Goal: Information Seeking & Learning: Check status

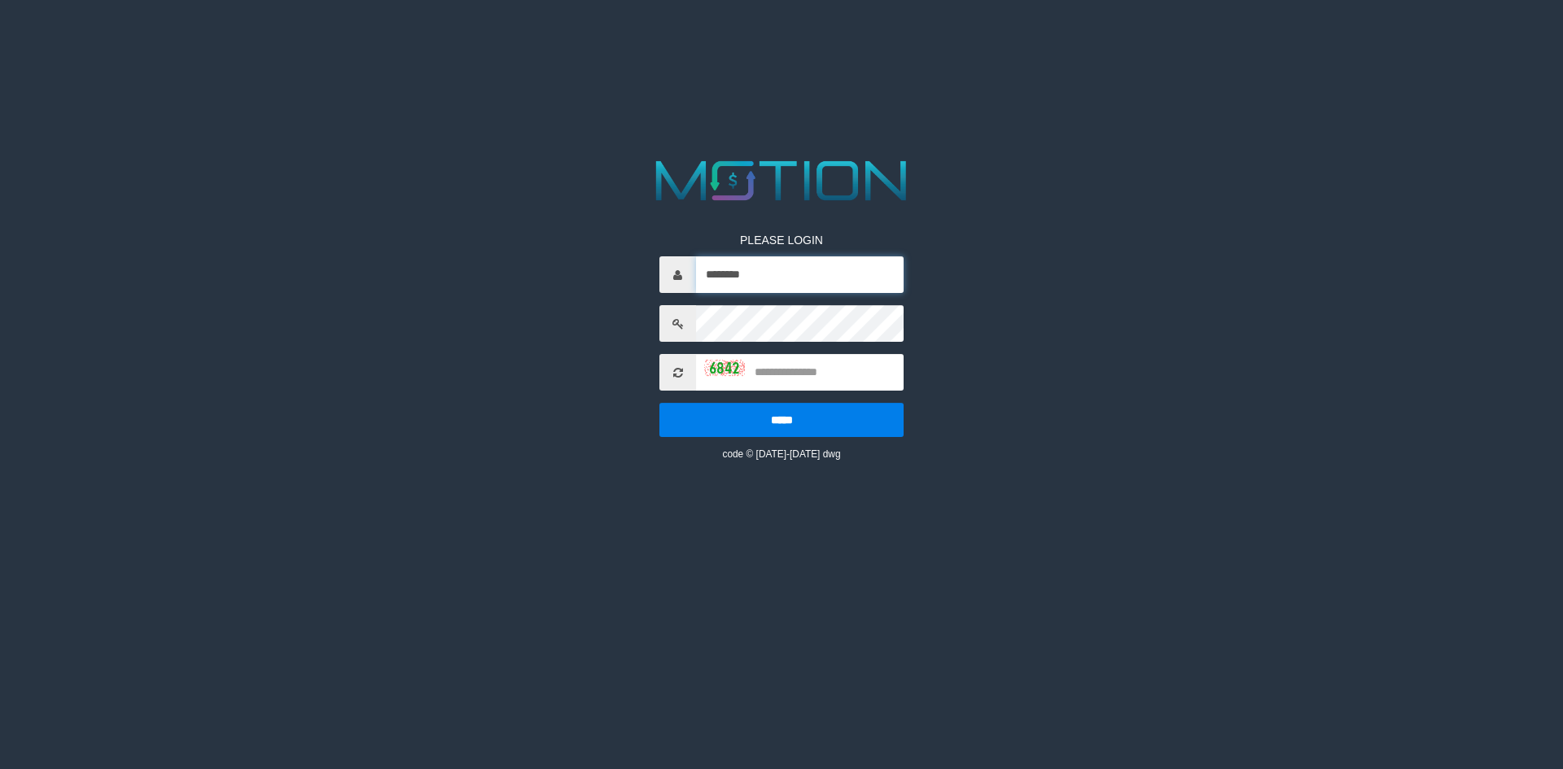
click at [795, 278] on input "********" at bounding box center [800, 274] width 208 height 37
type input "**********"
click at [778, 364] on input "text" at bounding box center [800, 372] width 208 height 37
type input "****"
click at [659, 403] on input "*****" at bounding box center [781, 420] width 244 height 34
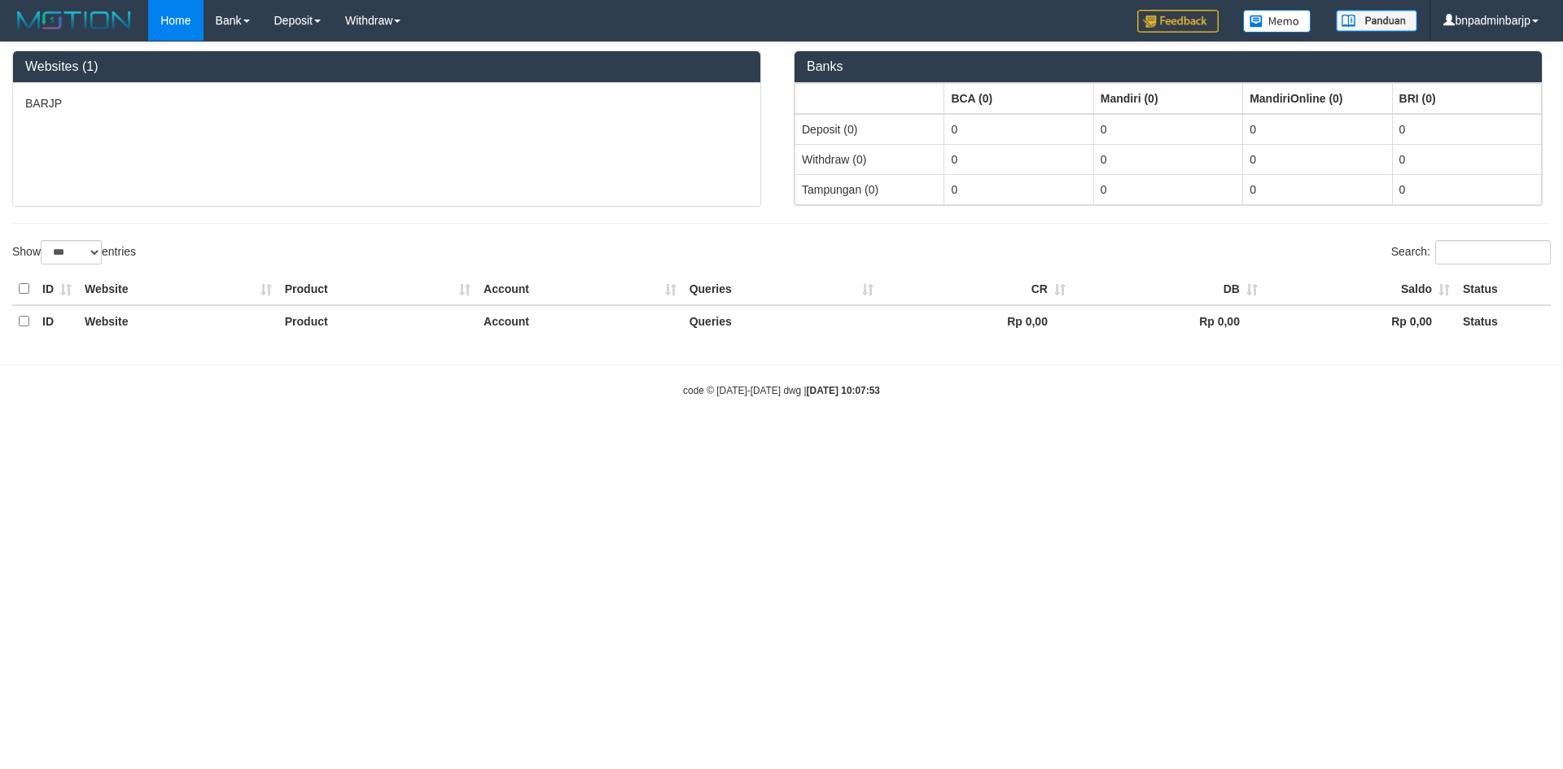
select select "***"
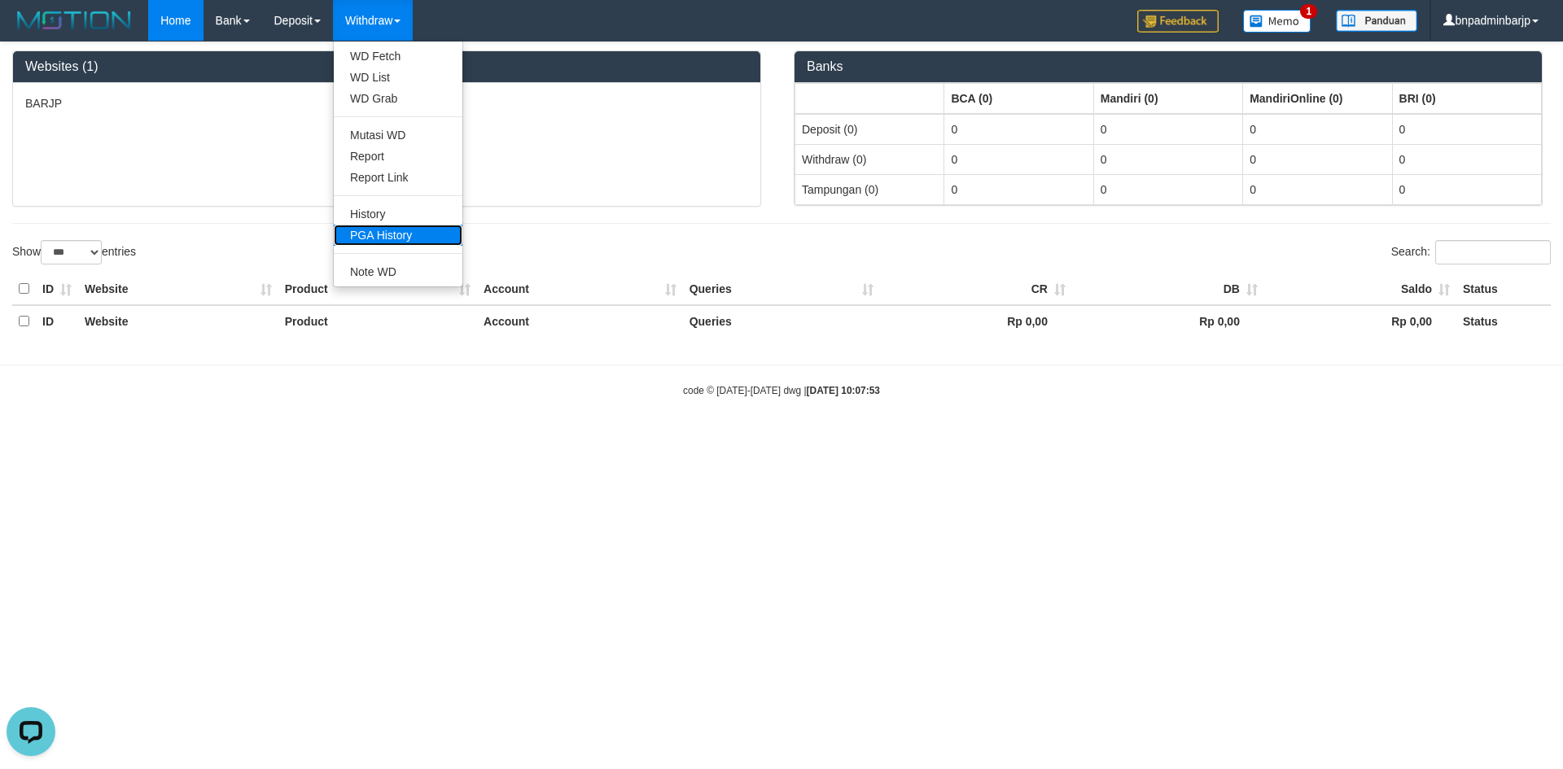
click at [412, 243] on link "PGA History" at bounding box center [398, 235] width 129 height 21
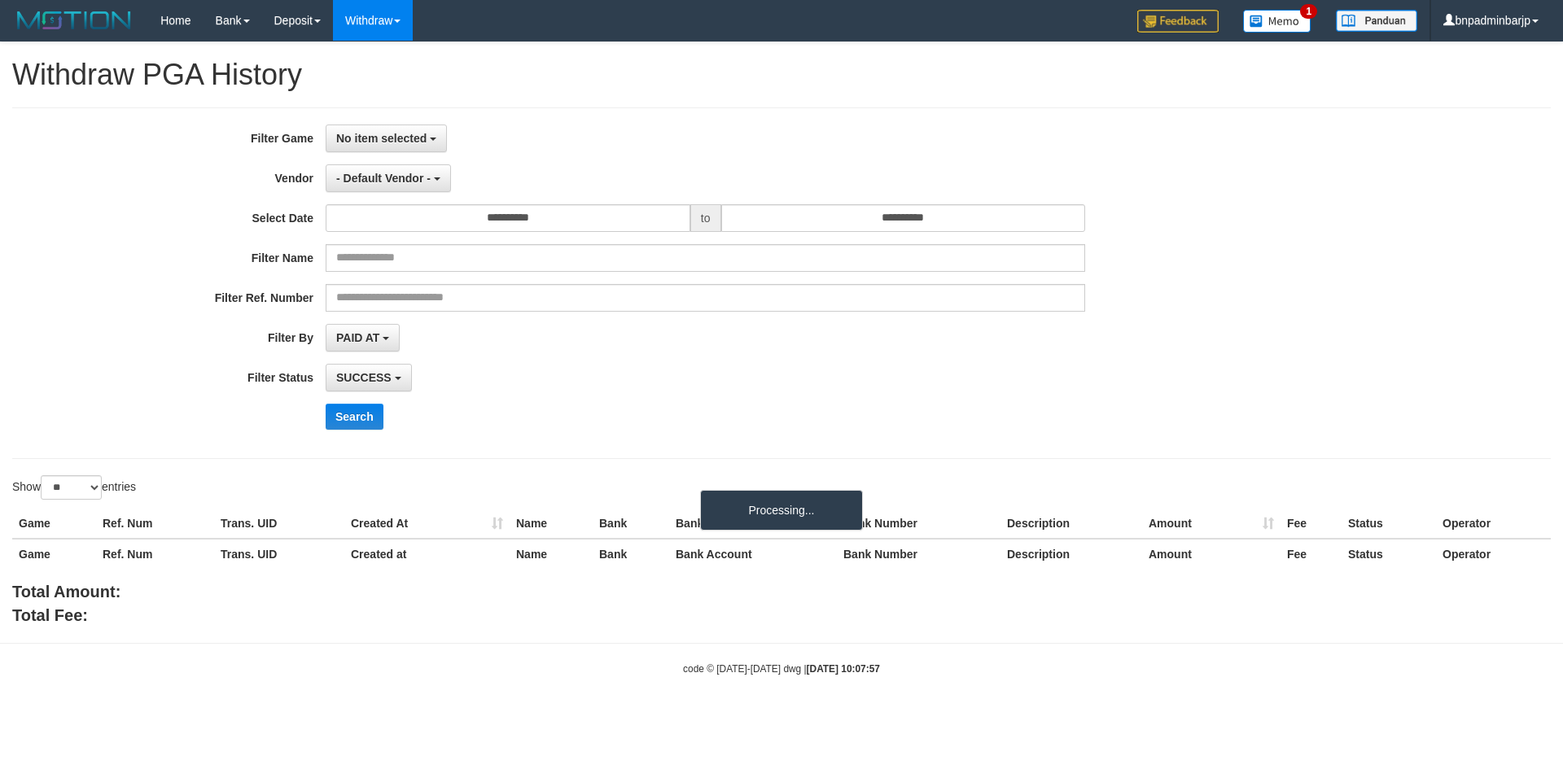
select select
select select "**"
click at [405, 143] on span "No item selected" at bounding box center [381, 138] width 90 height 13
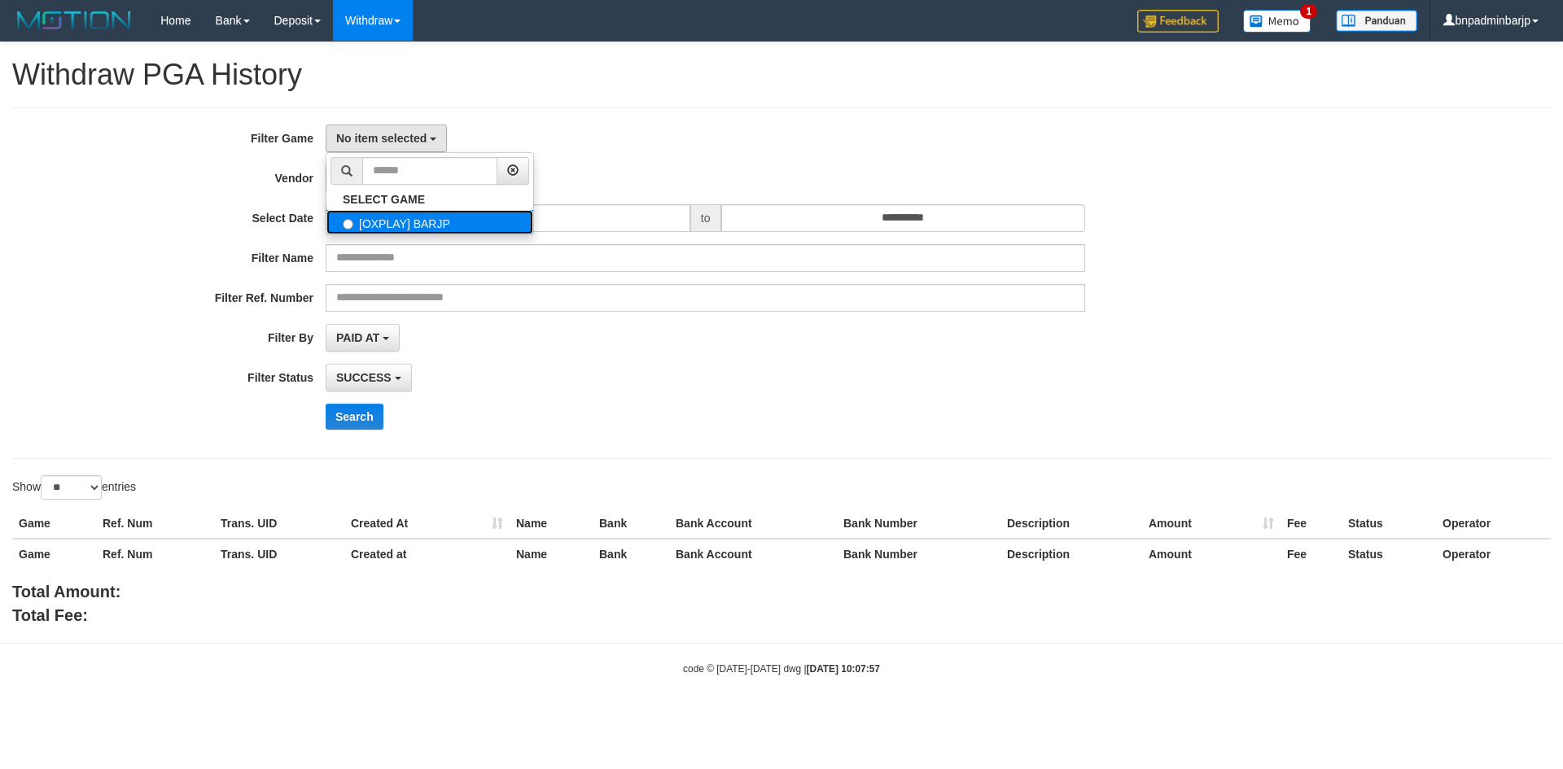
click at [406, 225] on label "[OXPLAY] BARJP" at bounding box center [429, 222] width 207 height 24
select select "****"
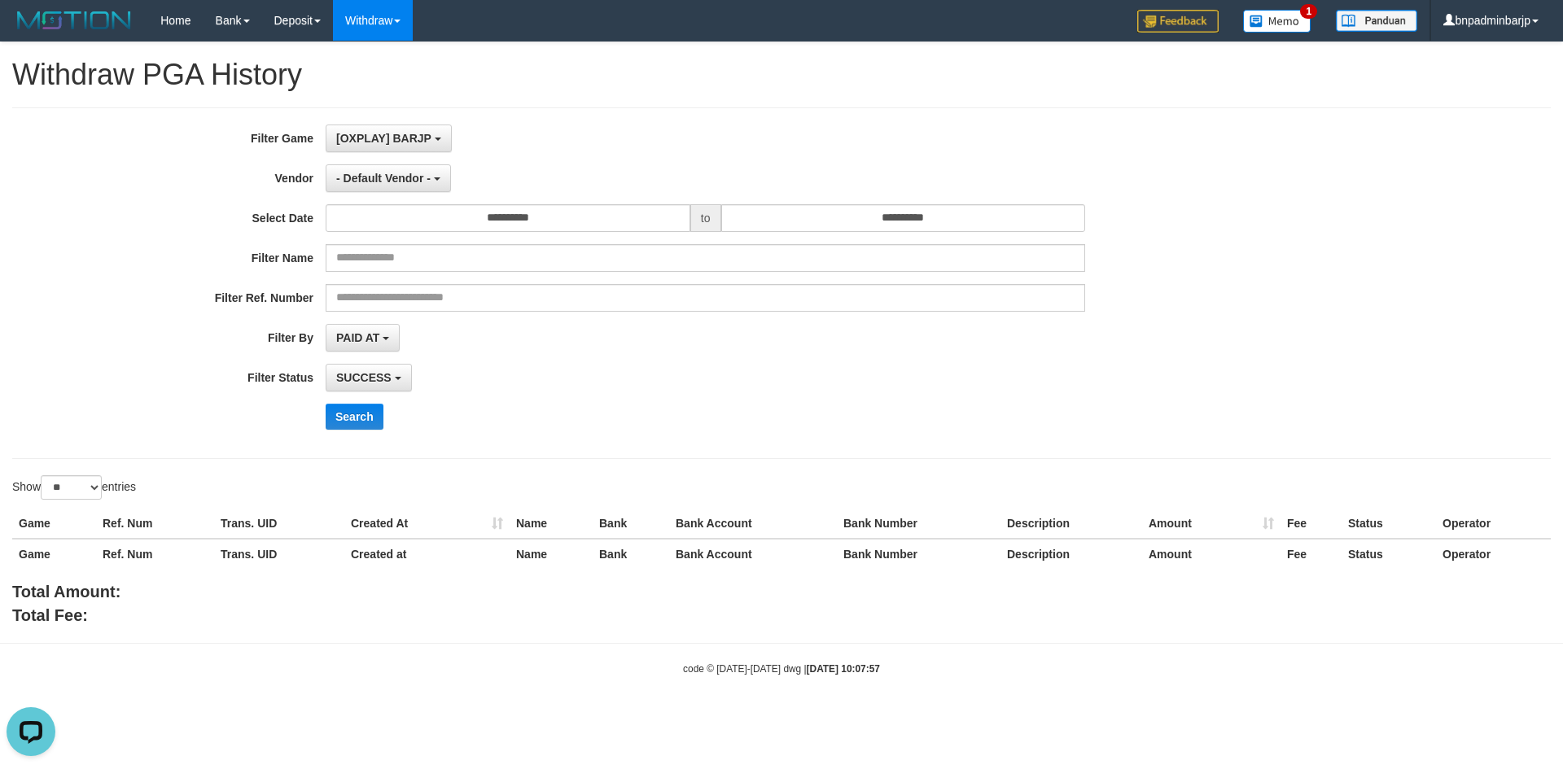
click at [637, 122] on div "**********" at bounding box center [781, 283] width 1538 height 352
click at [413, 186] on button "- Default Vendor -" at bounding box center [388, 178] width 125 height 28
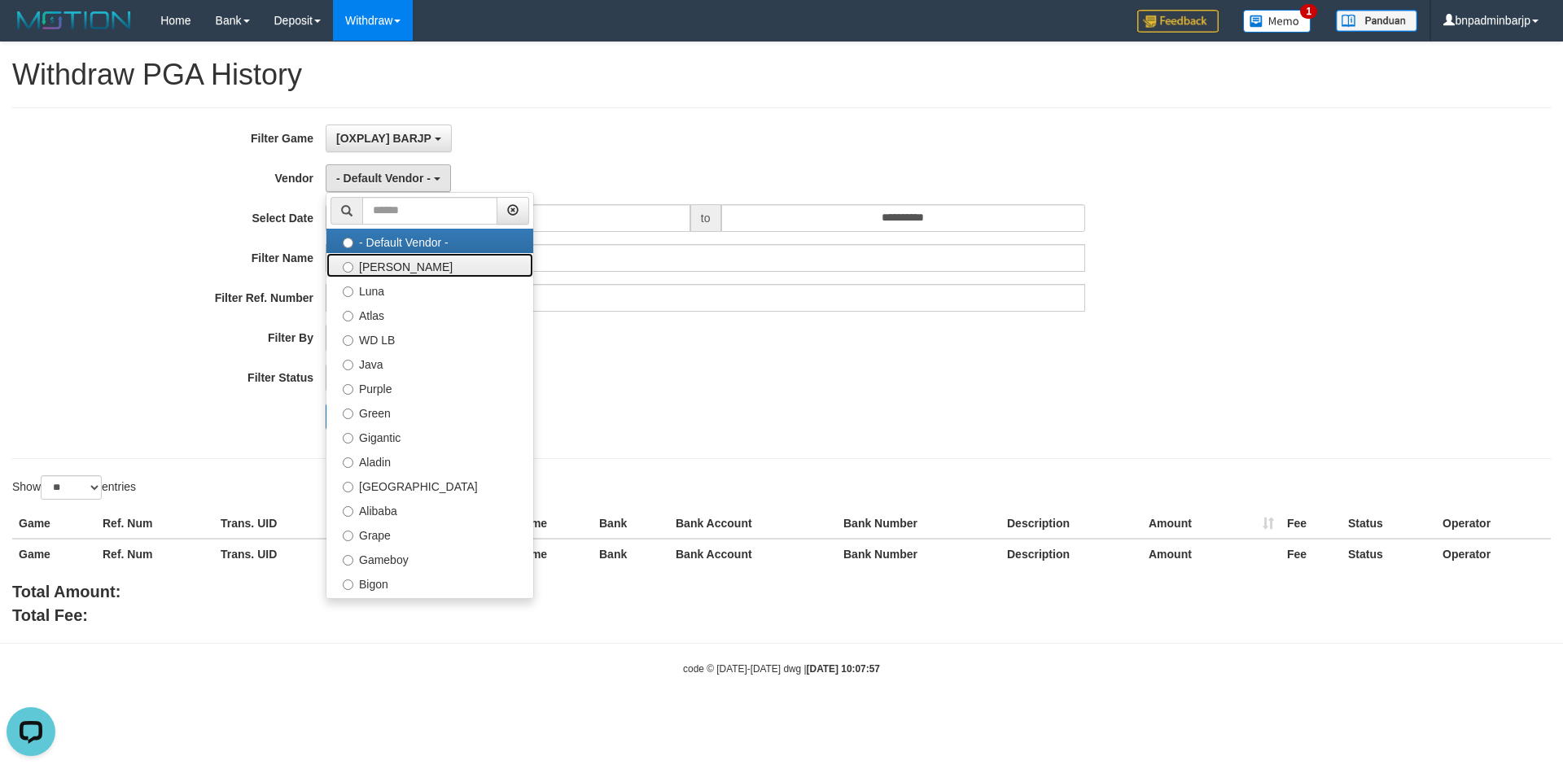
click at [404, 267] on label "Lucy" at bounding box center [429, 265] width 207 height 24
select select "**********"
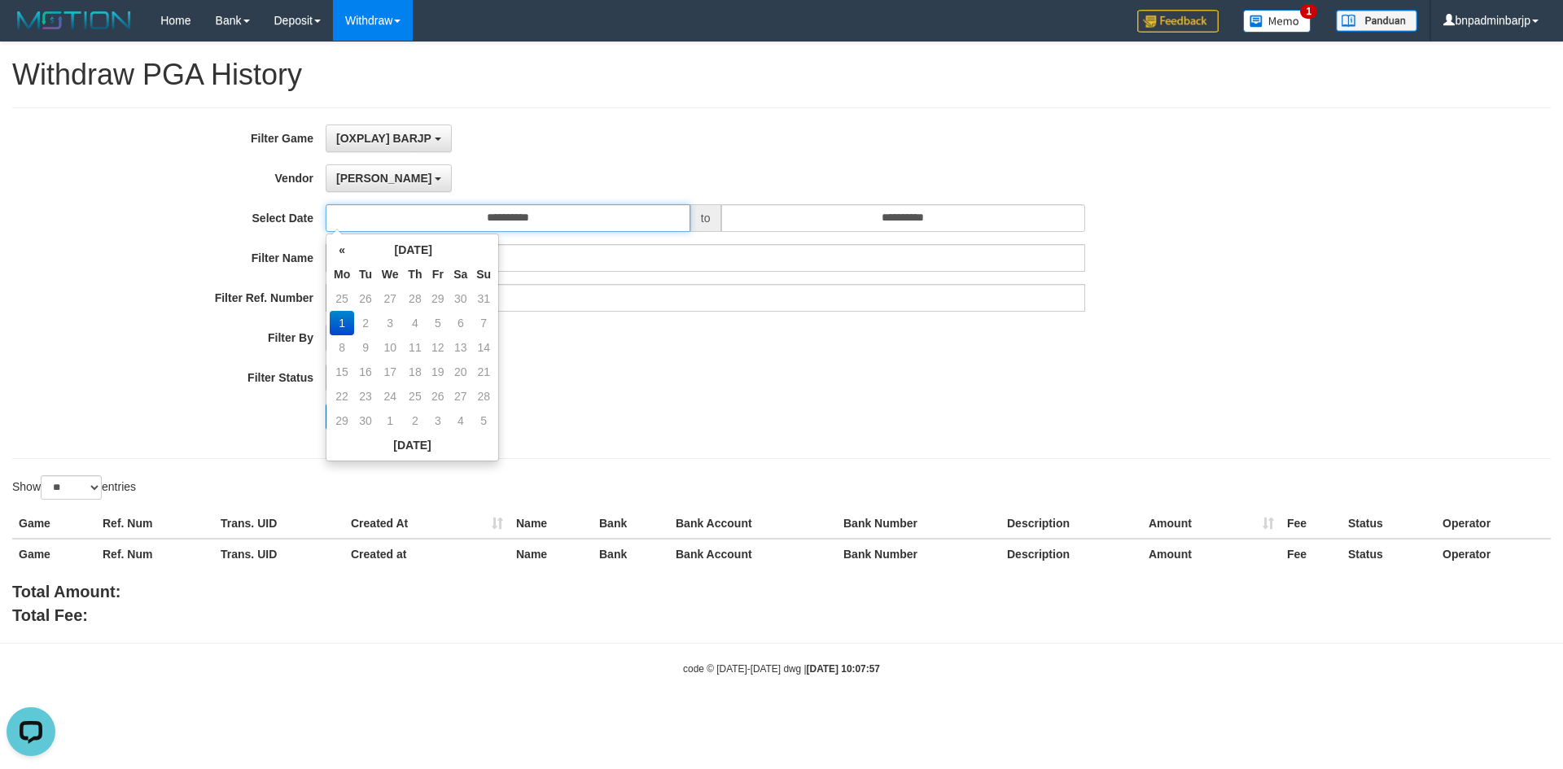
click at [548, 227] on input "**********" at bounding box center [508, 218] width 365 height 28
click at [482, 297] on td "31" at bounding box center [483, 299] width 23 height 24
type input "**********"
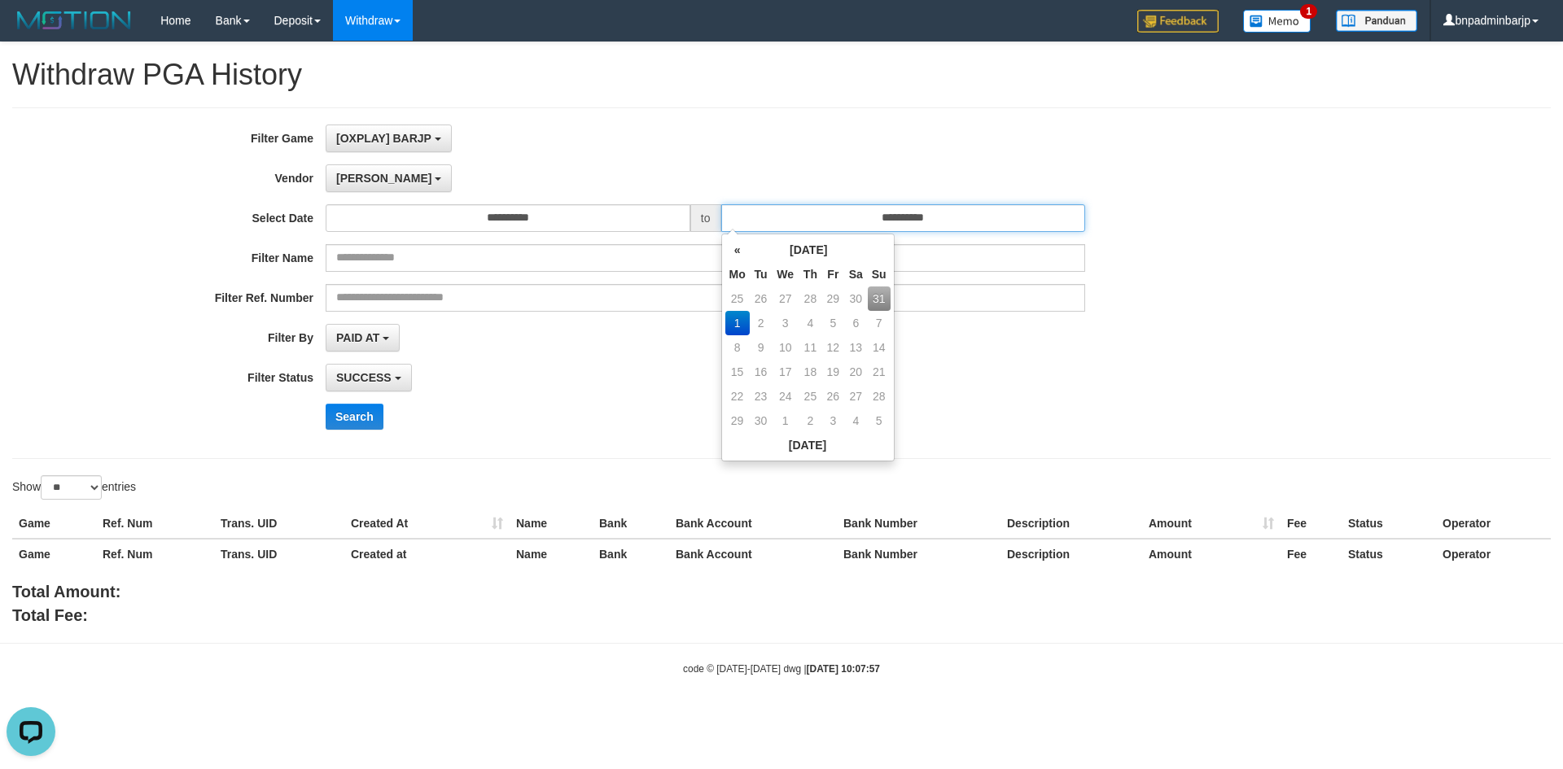
click at [822, 216] on input "**********" at bounding box center [903, 218] width 365 height 28
click at [873, 295] on td "31" at bounding box center [879, 299] width 23 height 24
type input "**********"
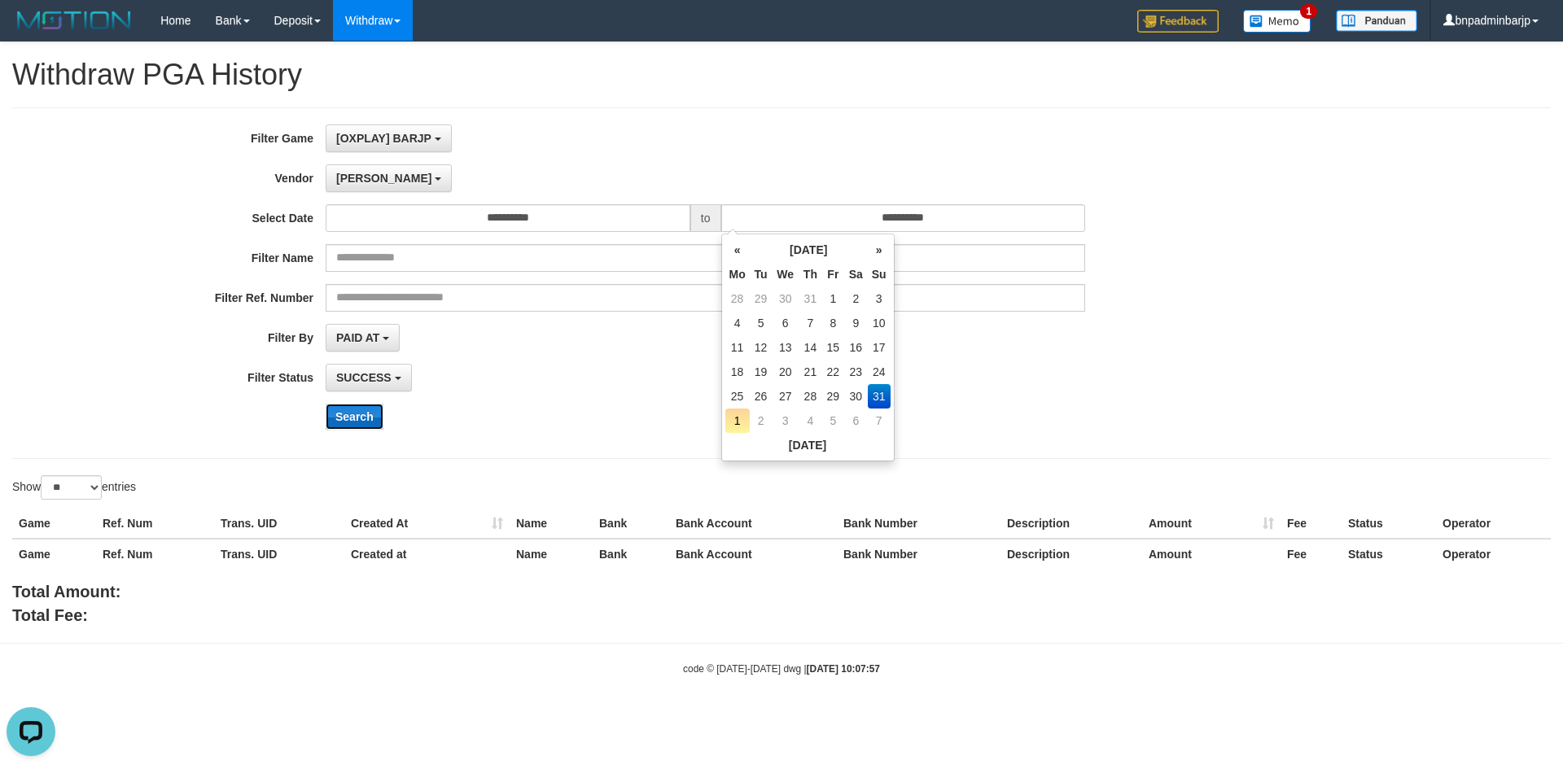
click at [347, 414] on button "Search" at bounding box center [355, 417] width 58 height 26
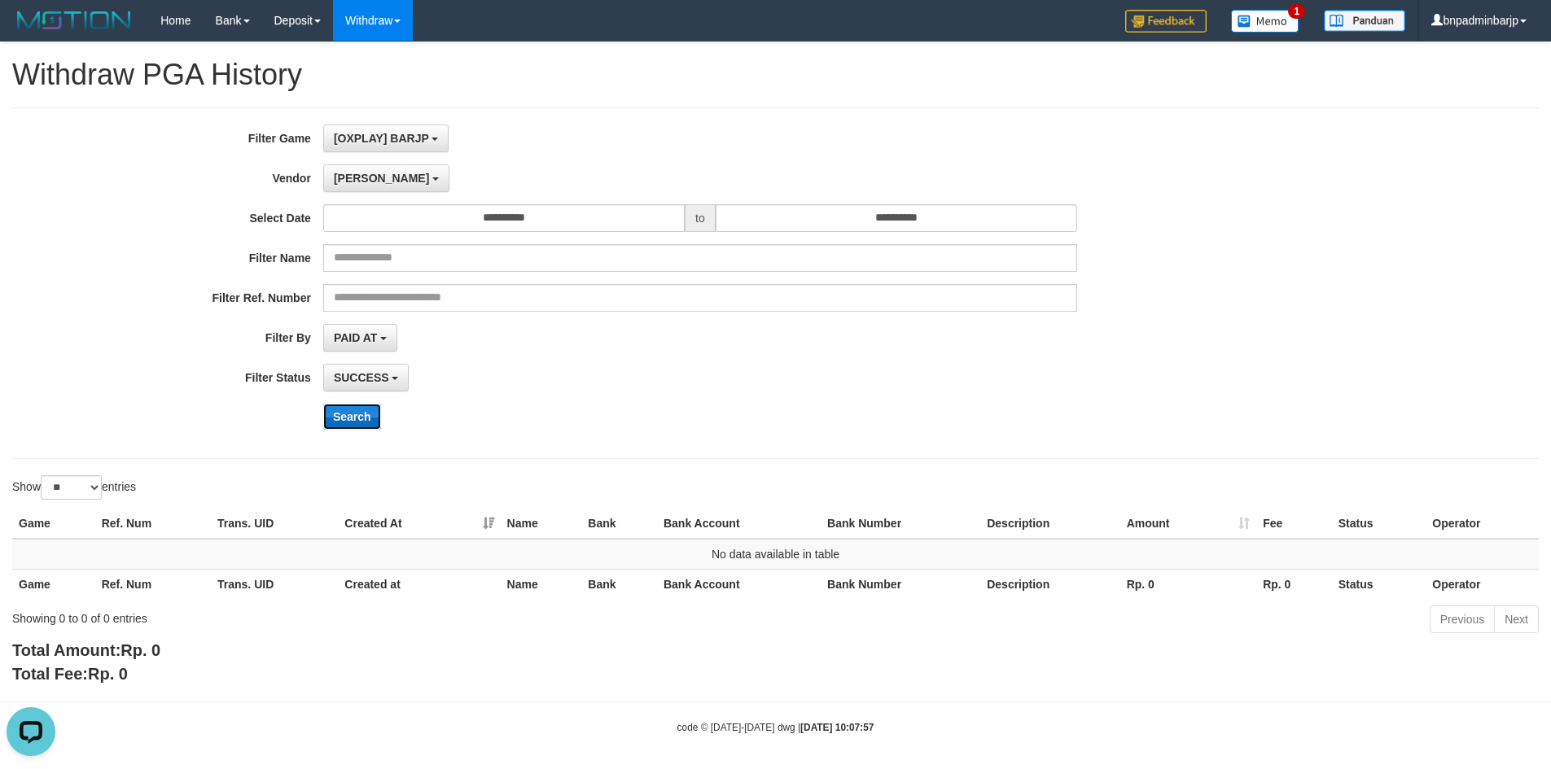
click at [347, 418] on button "Search" at bounding box center [352, 417] width 58 height 26
click at [349, 173] on span "Lucy" at bounding box center [381, 178] width 95 height 13
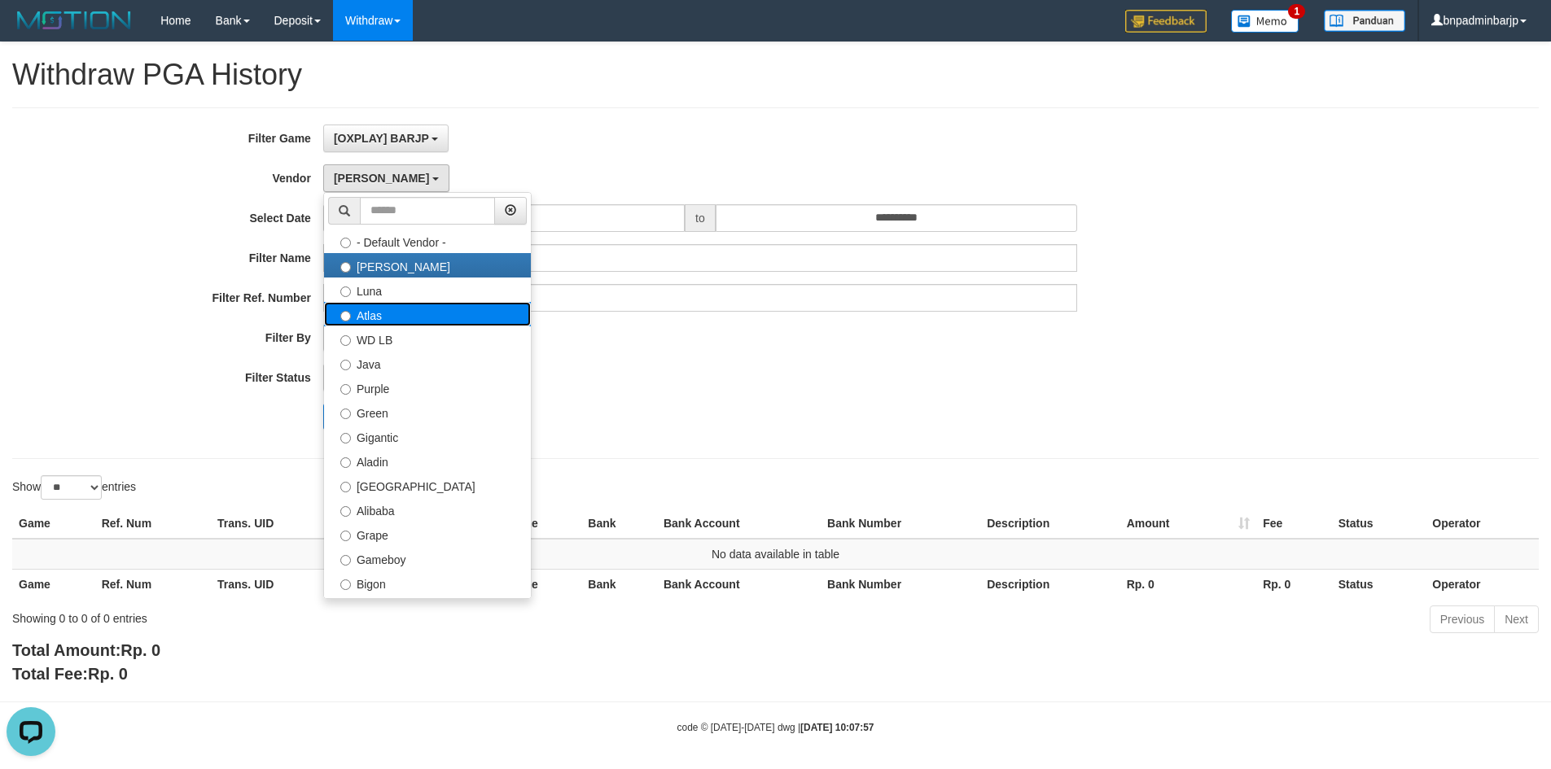
click at [387, 309] on label "Atlas" at bounding box center [427, 314] width 207 height 24
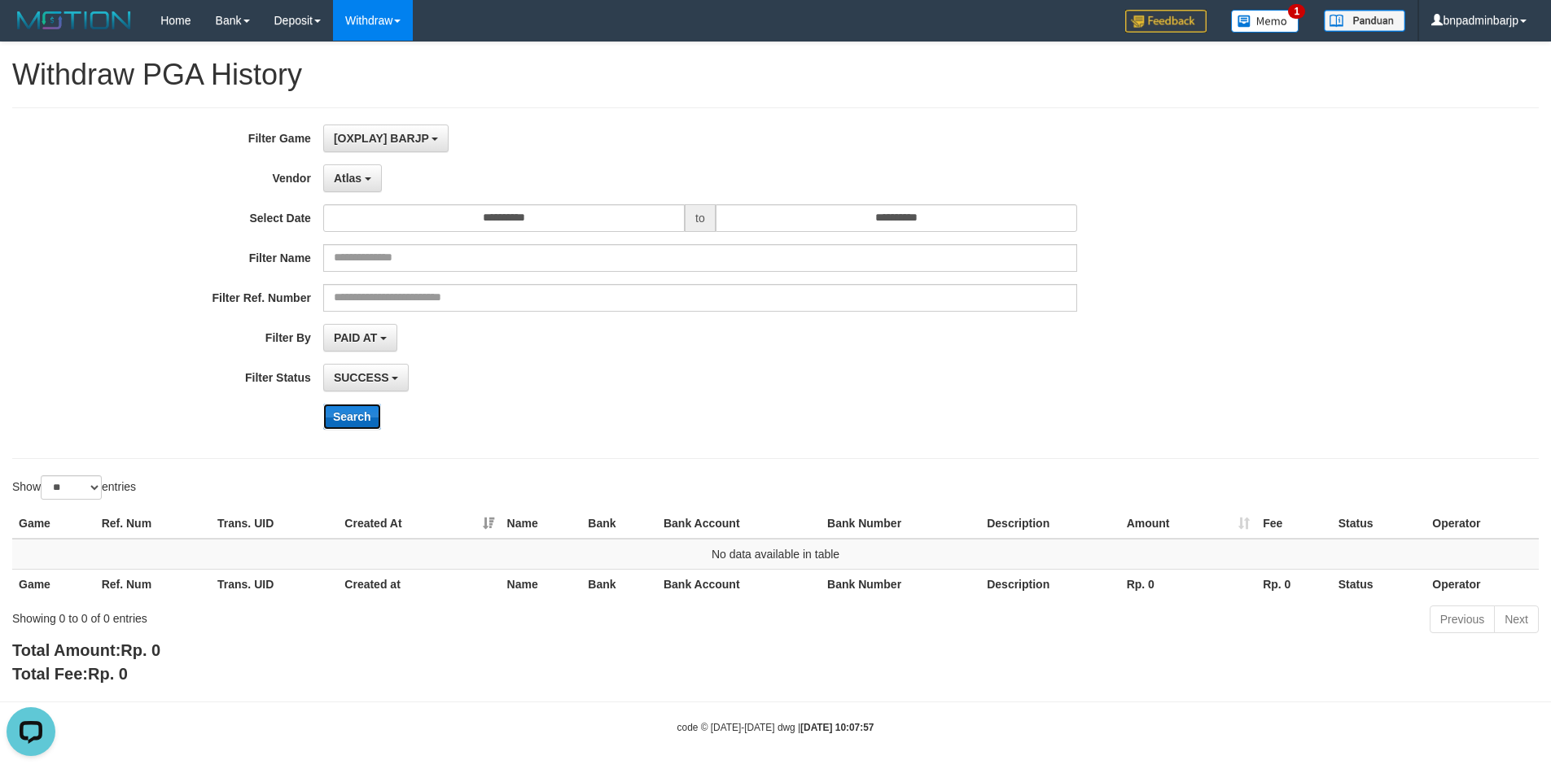
click at [351, 413] on button "Search" at bounding box center [352, 417] width 58 height 26
click at [354, 413] on button "Search" at bounding box center [352, 417] width 58 height 26
click at [344, 179] on span "Atlas" at bounding box center [348, 178] width 28 height 13
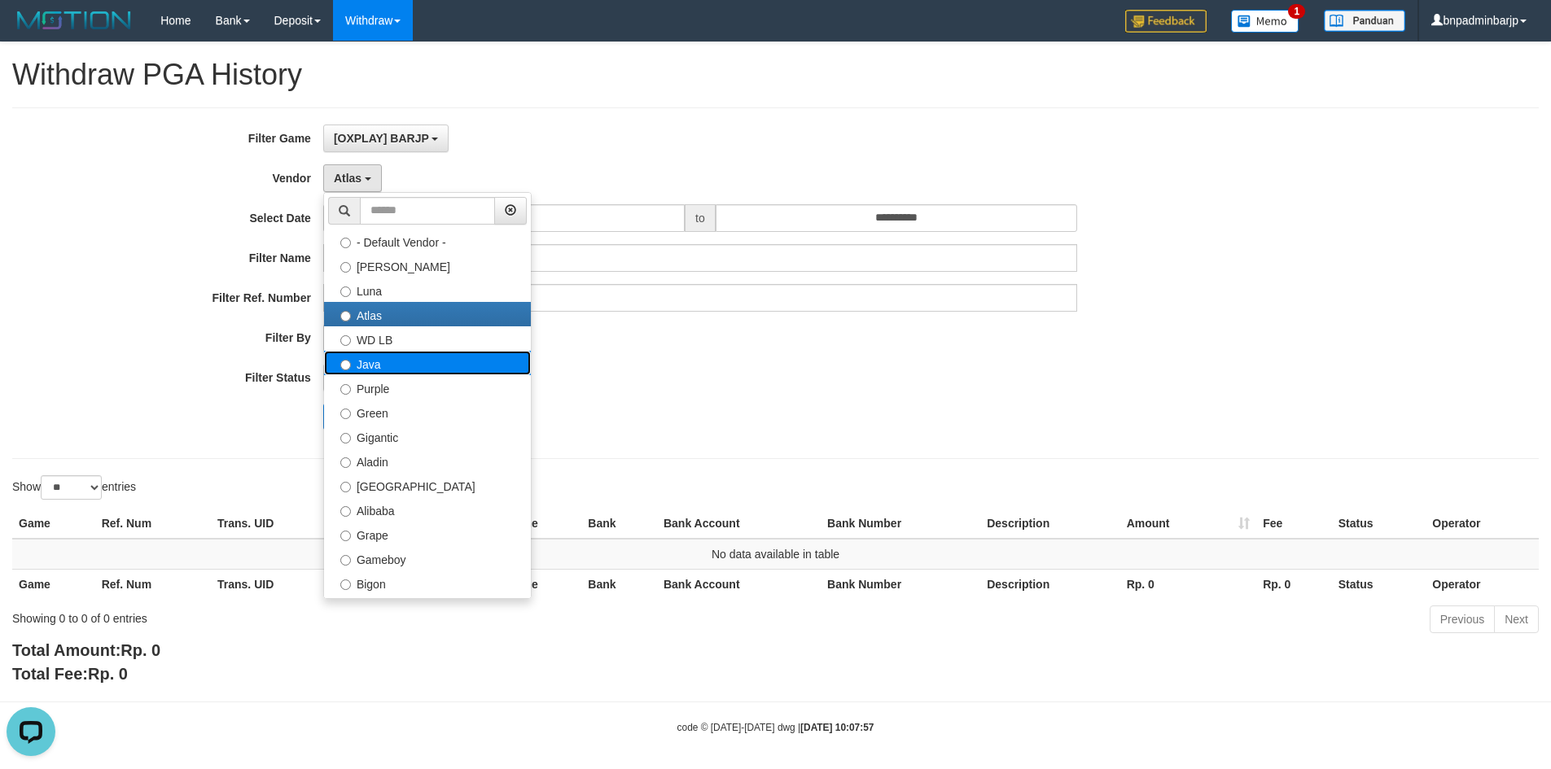
click at [387, 369] on label "Java" at bounding box center [427, 363] width 207 height 24
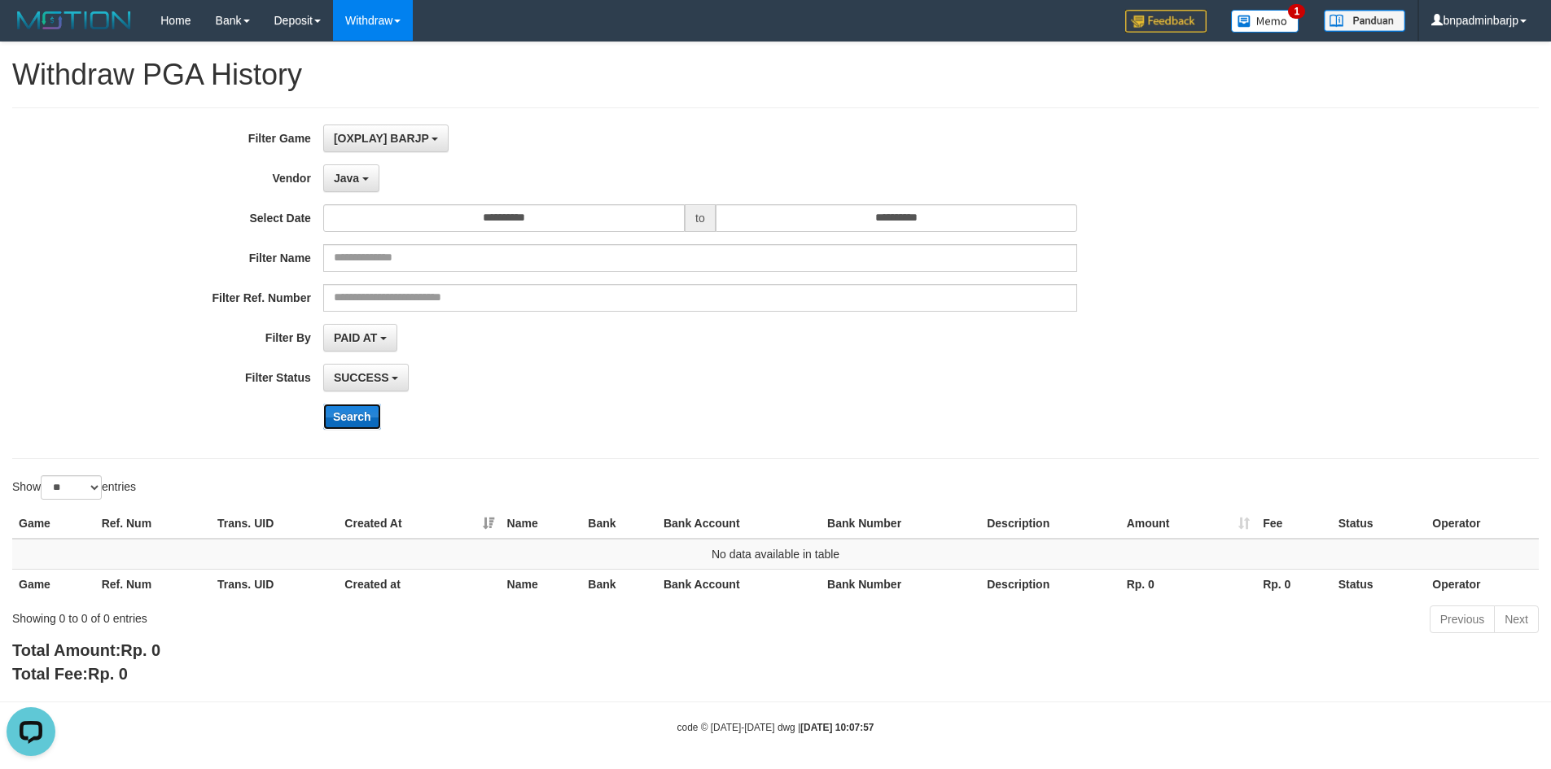
click at [333, 411] on button "Search" at bounding box center [352, 417] width 58 height 26
click at [361, 181] on button "Java" at bounding box center [351, 178] width 56 height 28
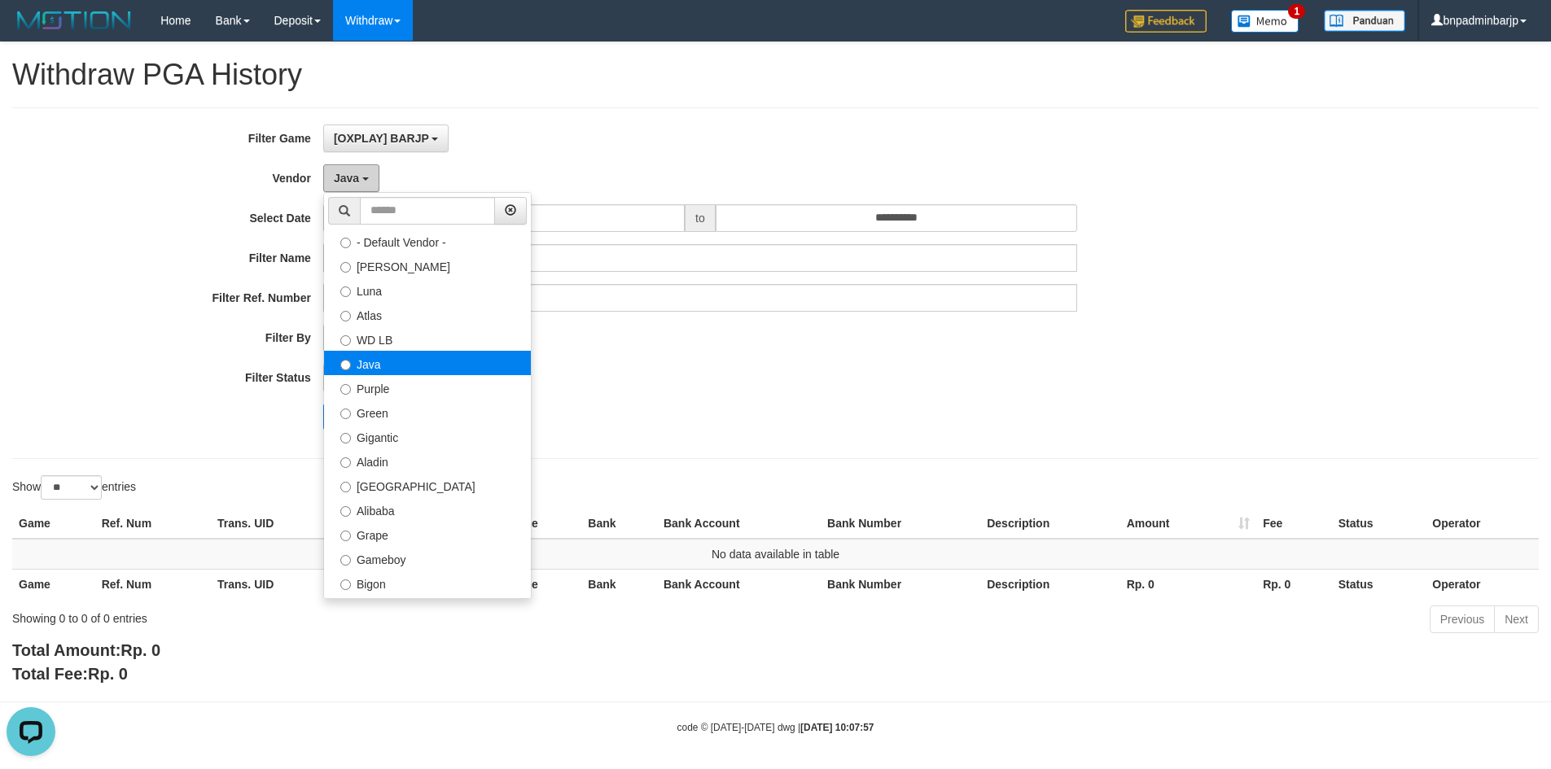
scroll to position [163, 0]
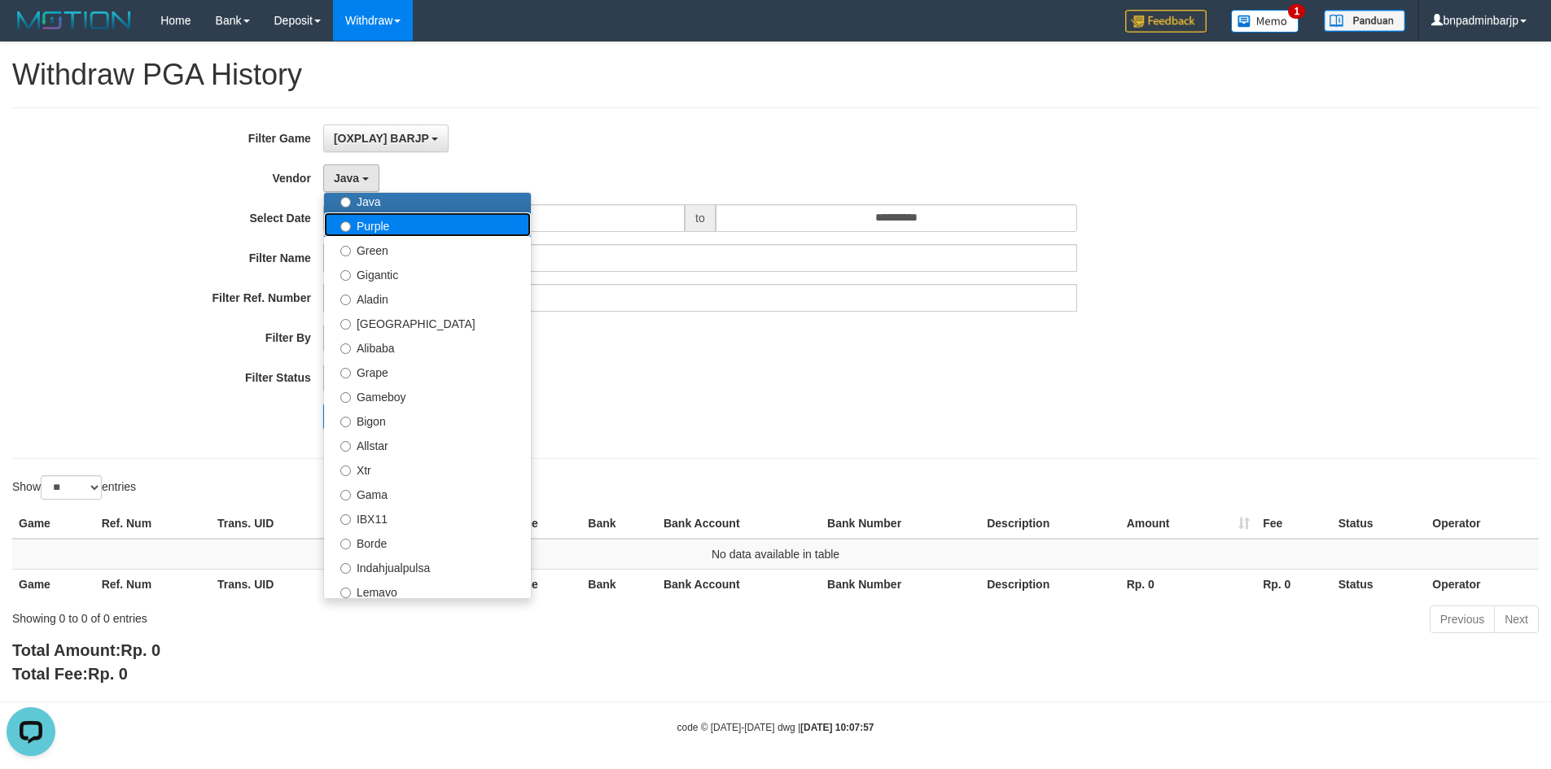
click at [371, 229] on label "Purple" at bounding box center [427, 224] width 207 height 24
select select "**********"
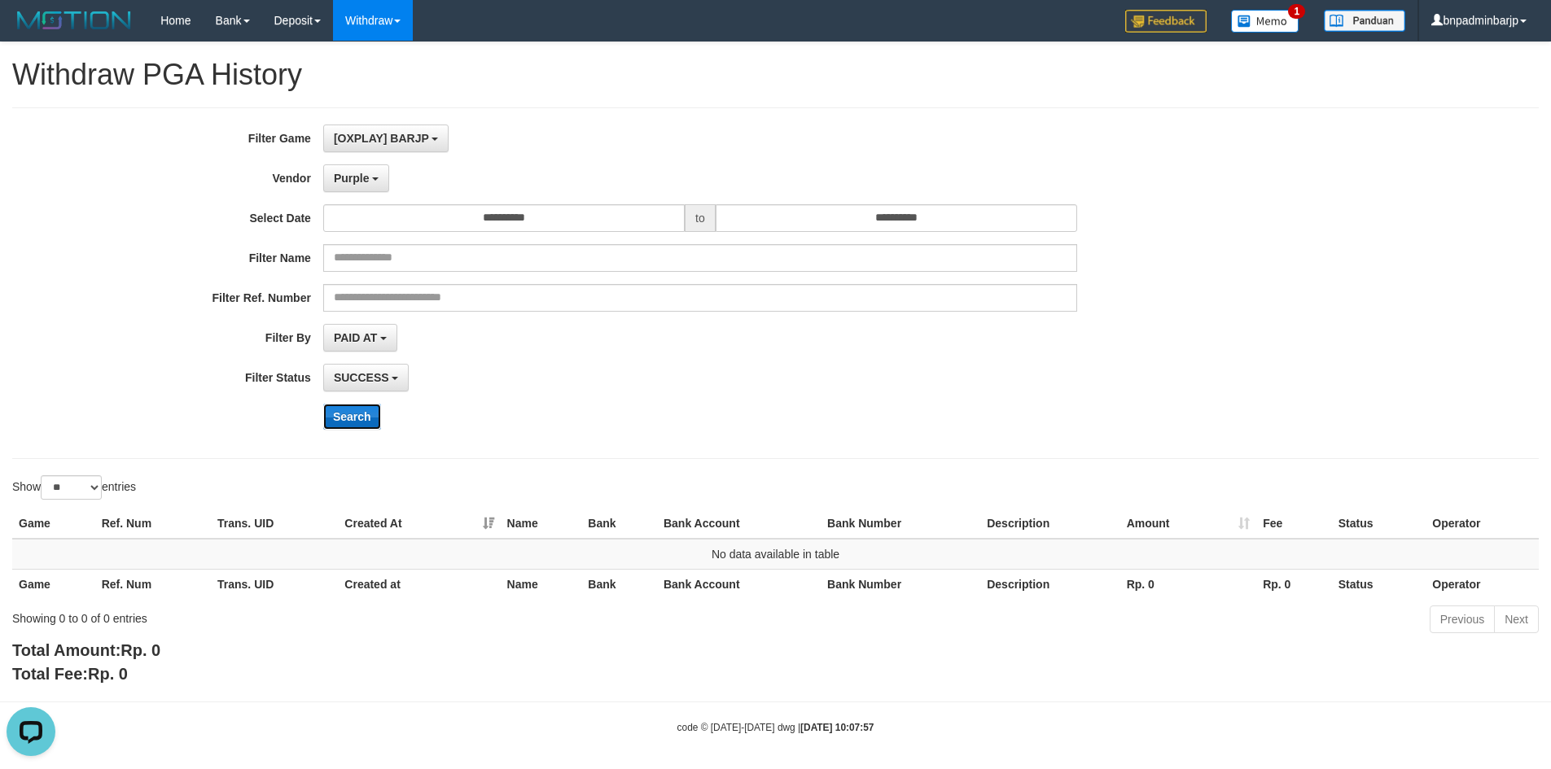
drag, startPoint x: 361, startPoint y: 413, endPoint x: 208, endPoint y: 344, distance: 168.3
click at [360, 413] on button "Search" at bounding box center [352, 417] width 58 height 26
click at [348, 182] on span "Purple" at bounding box center [352, 178] width 36 height 13
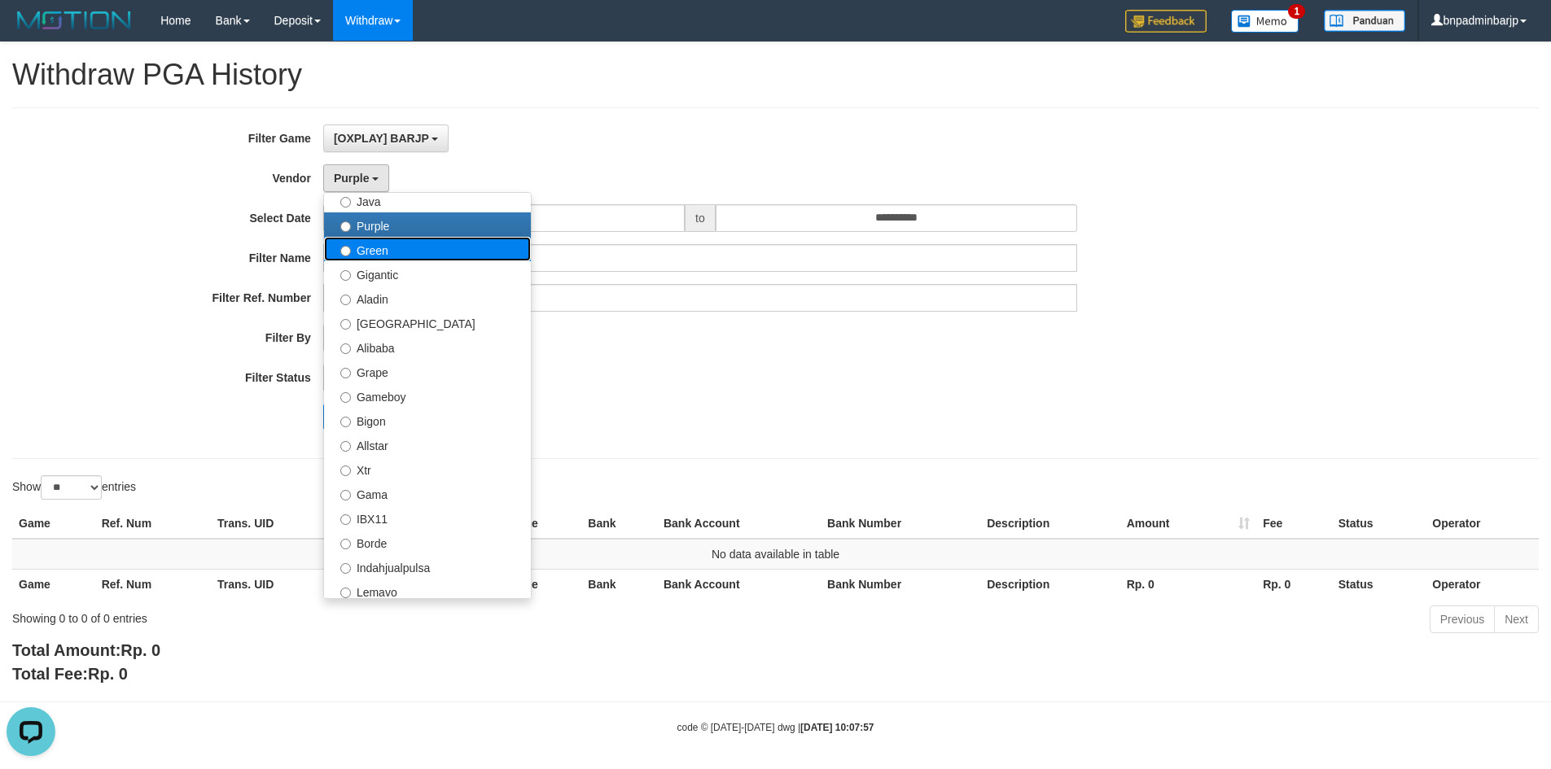
click at [384, 258] on label "Green" at bounding box center [427, 249] width 207 height 24
select select "**********"
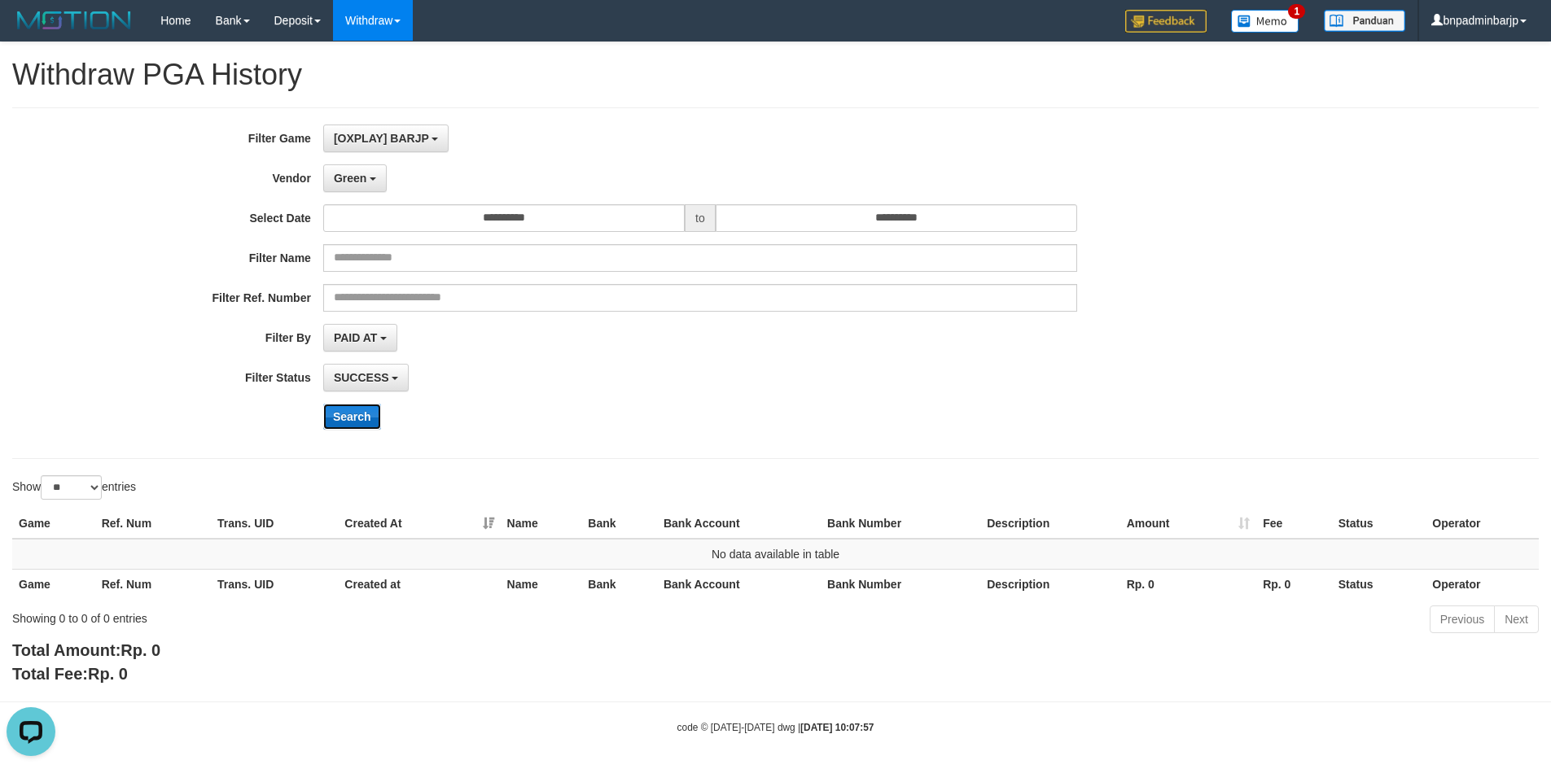
click at [356, 422] on button "Search" at bounding box center [352, 417] width 58 height 26
click at [370, 177] on b "button" at bounding box center [373, 178] width 7 height 3
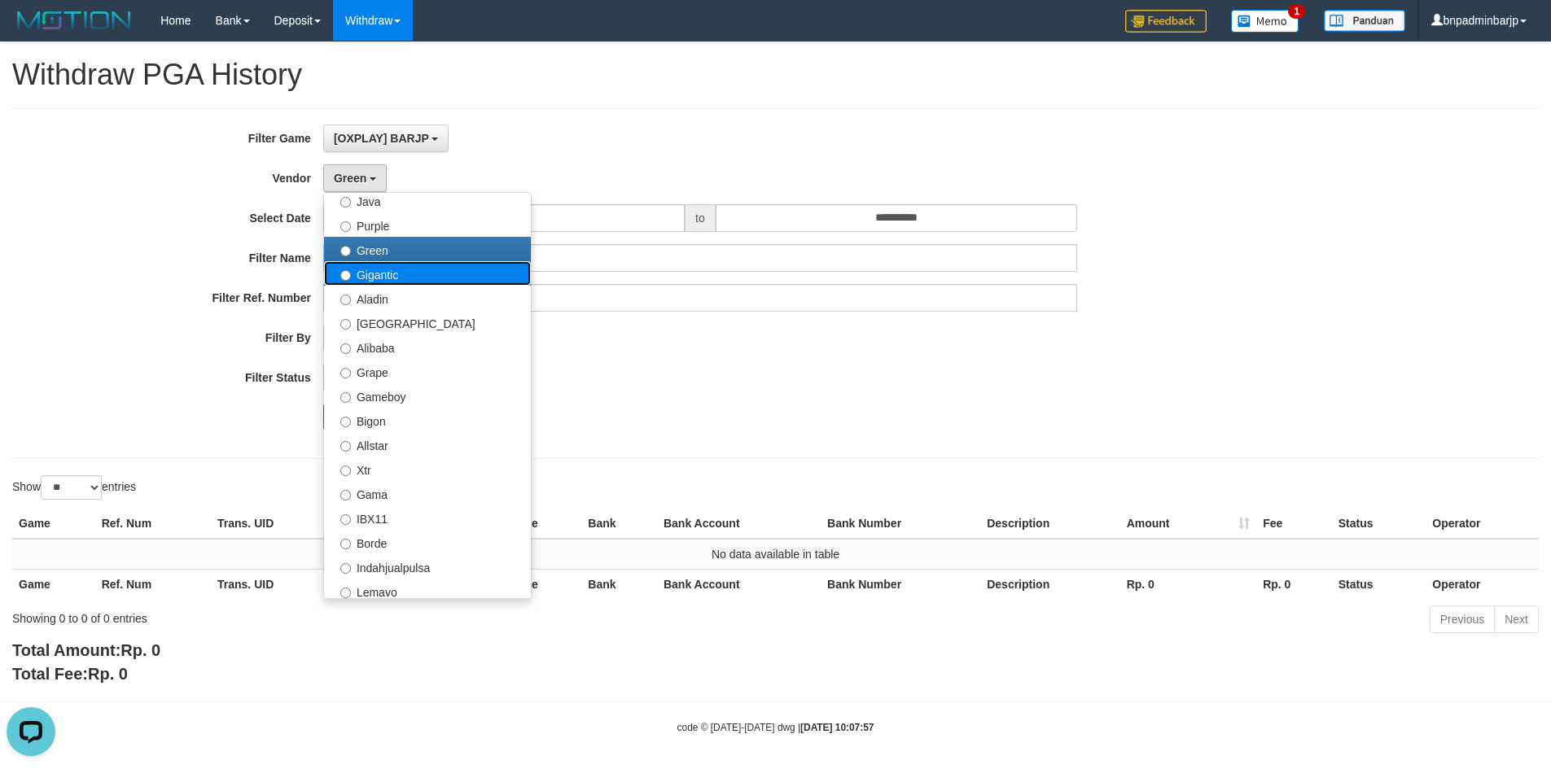
click at [370, 275] on label "Gigantic" at bounding box center [427, 273] width 207 height 24
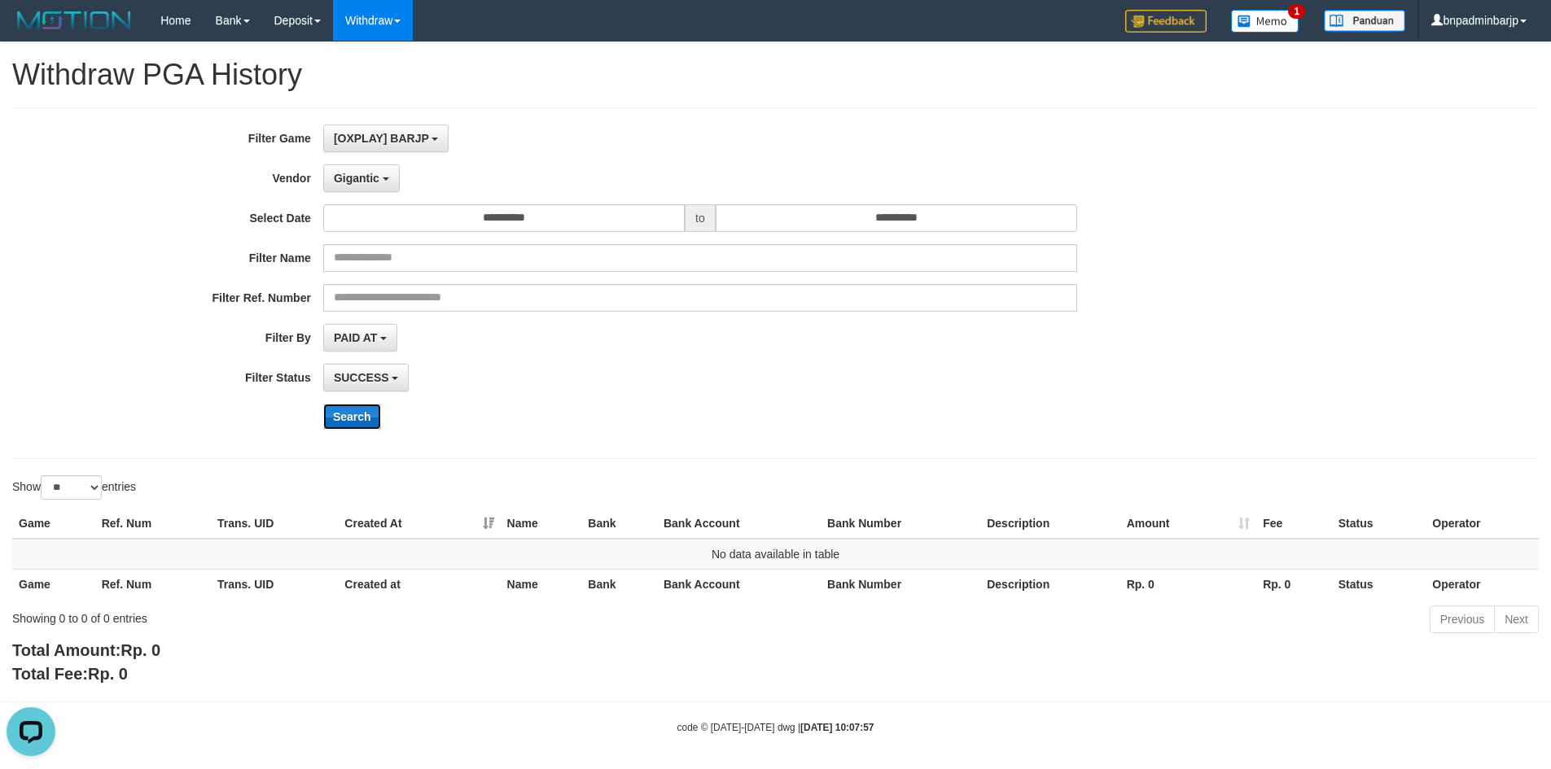
click at [351, 414] on button "Search" at bounding box center [352, 417] width 58 height 26
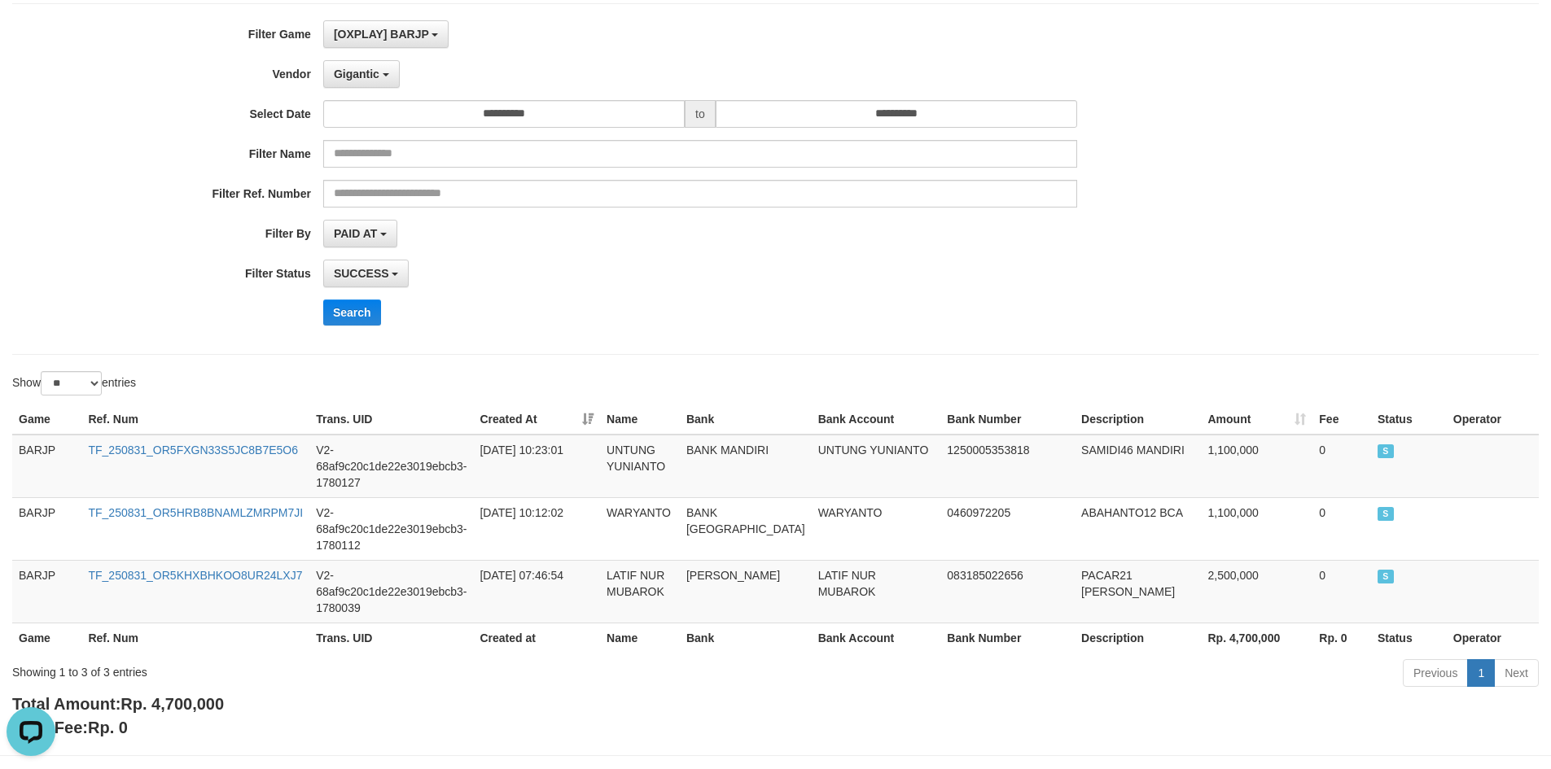
scroll to position [2, 0]
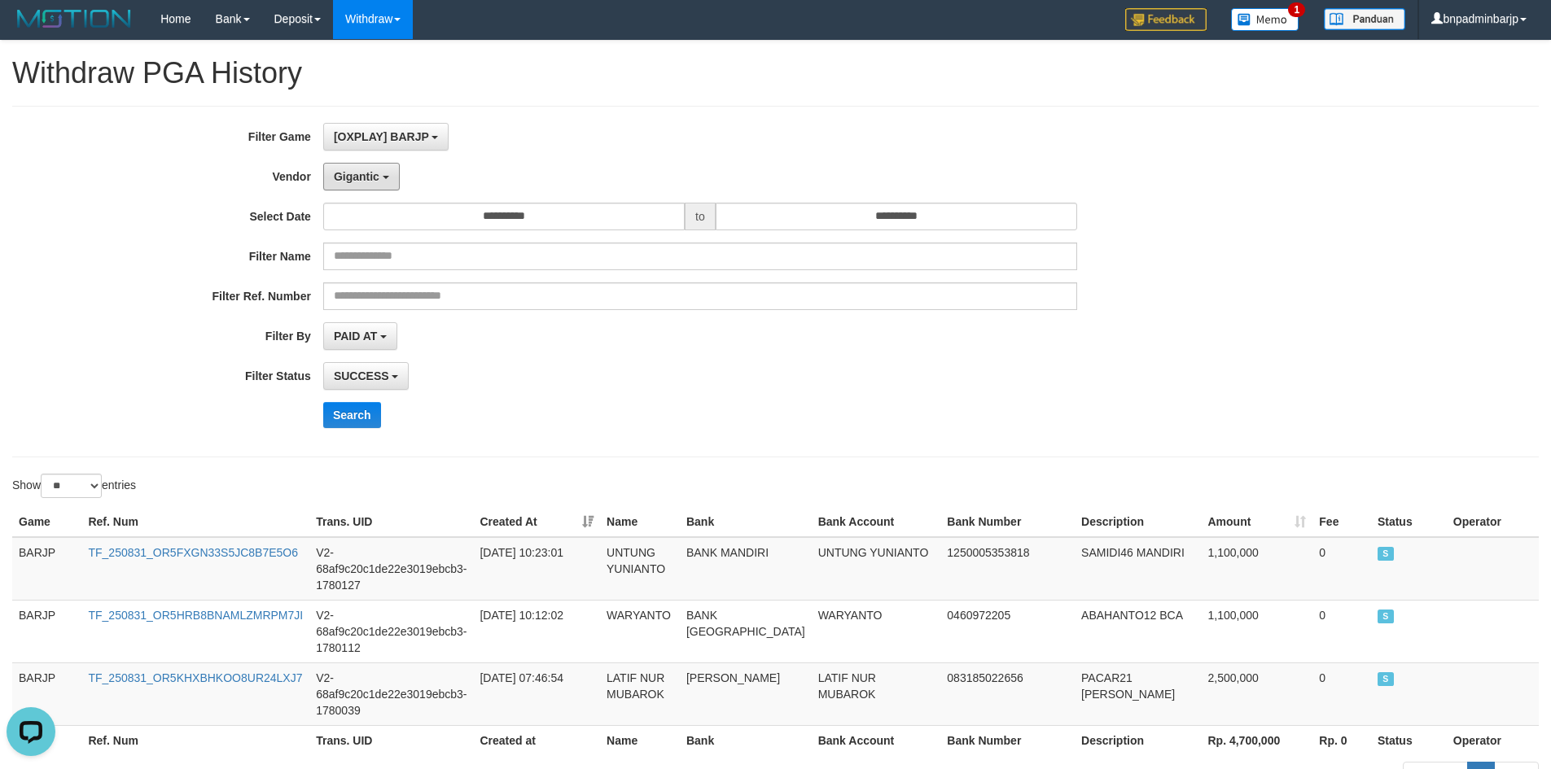
drag, startPoint x: 387, startPoint y: 174, endPoint x: 386, endPoint y: 205, distance: 31.0
click at [386, 178] on button "Gigantic" at bounding box center [361, 177] width 77 height 28
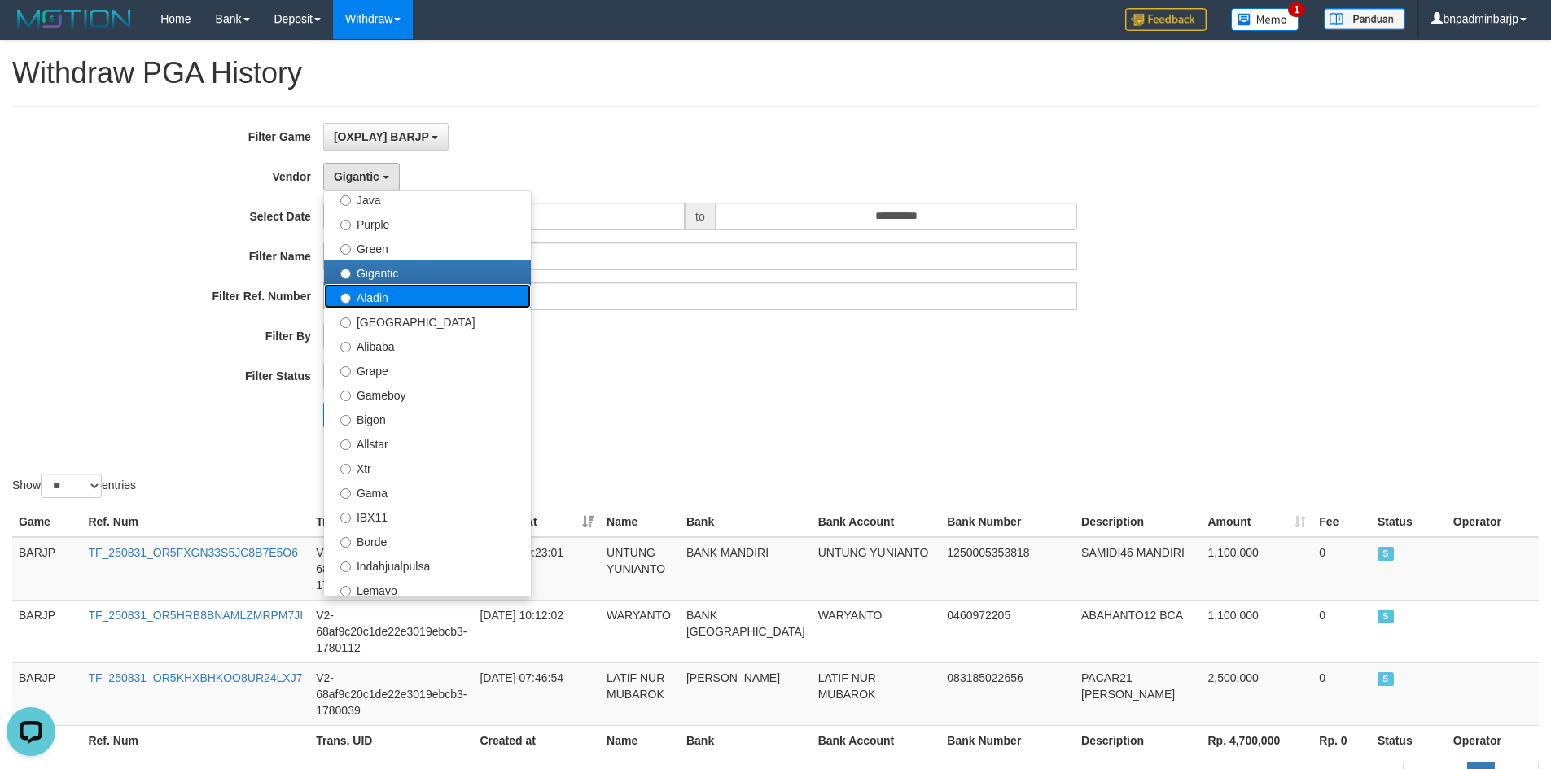
click at [388, 302] on label "Aladin" at bounding box center [427, 296] width 207 height 24
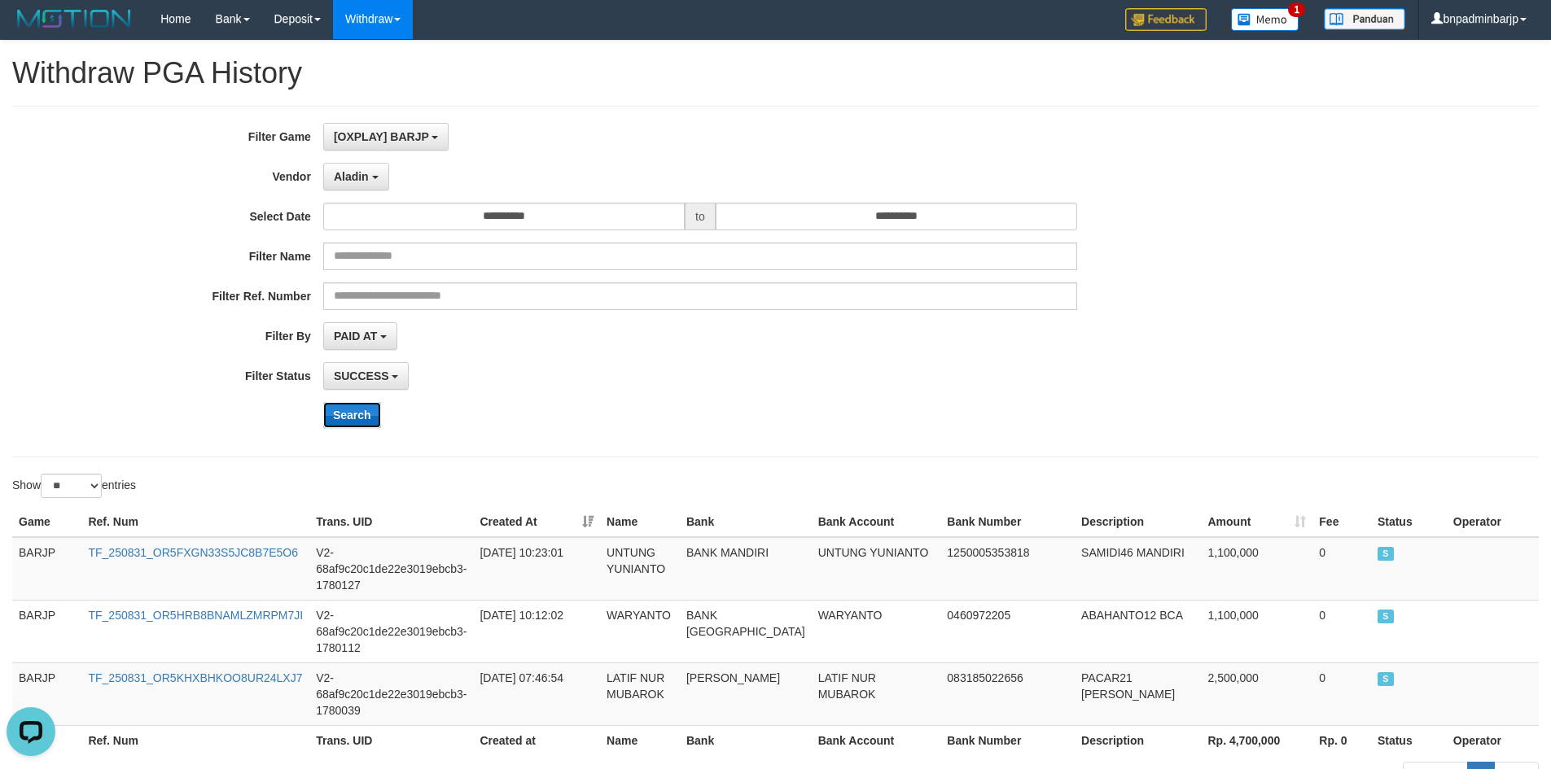
click at [366, 417] on button "Search" at bounding box center [352, 415] width 58 height 26
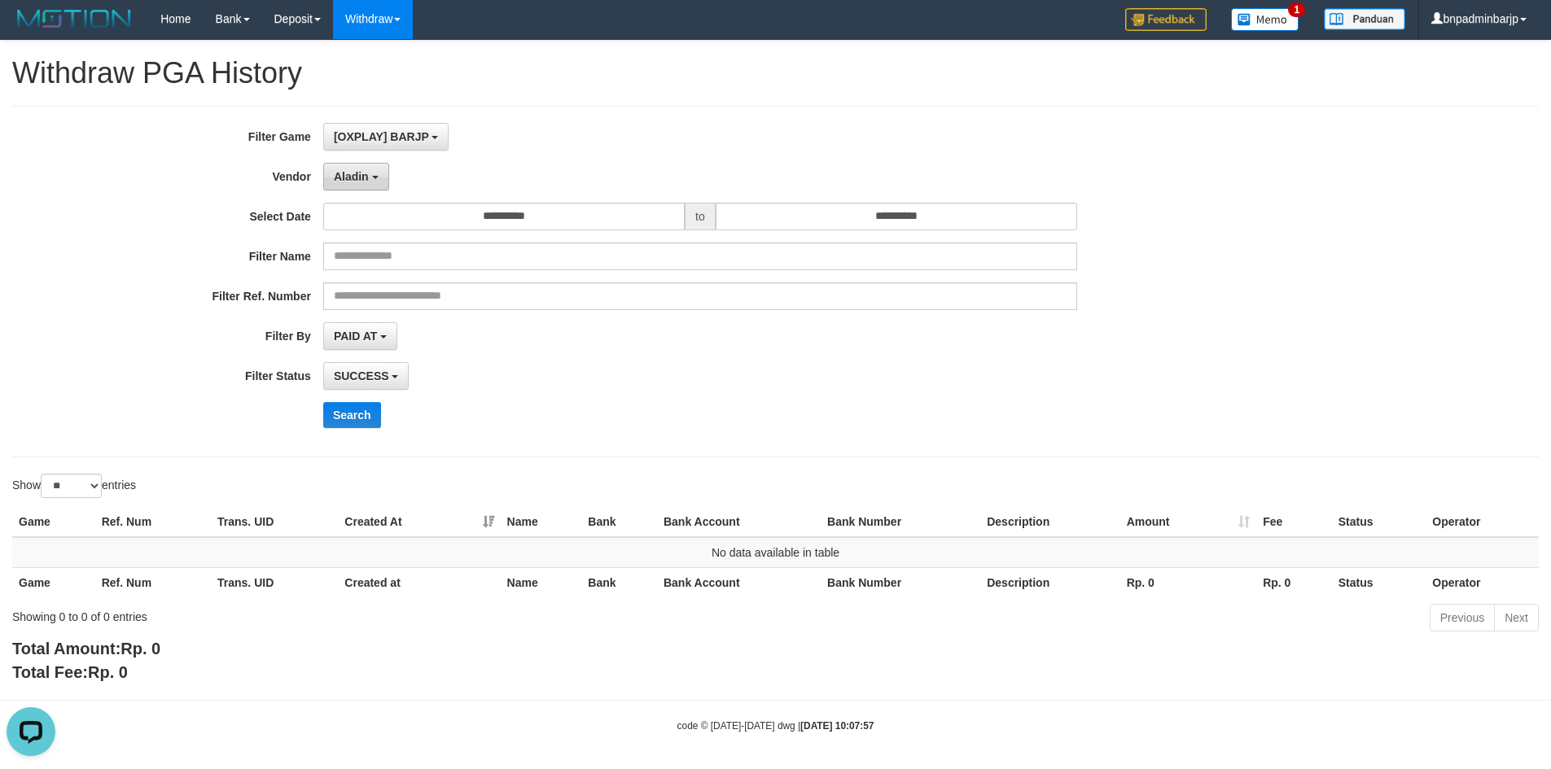
click at [372, 176] on b "button" at bounding box center [375, 177] width 7 height 3
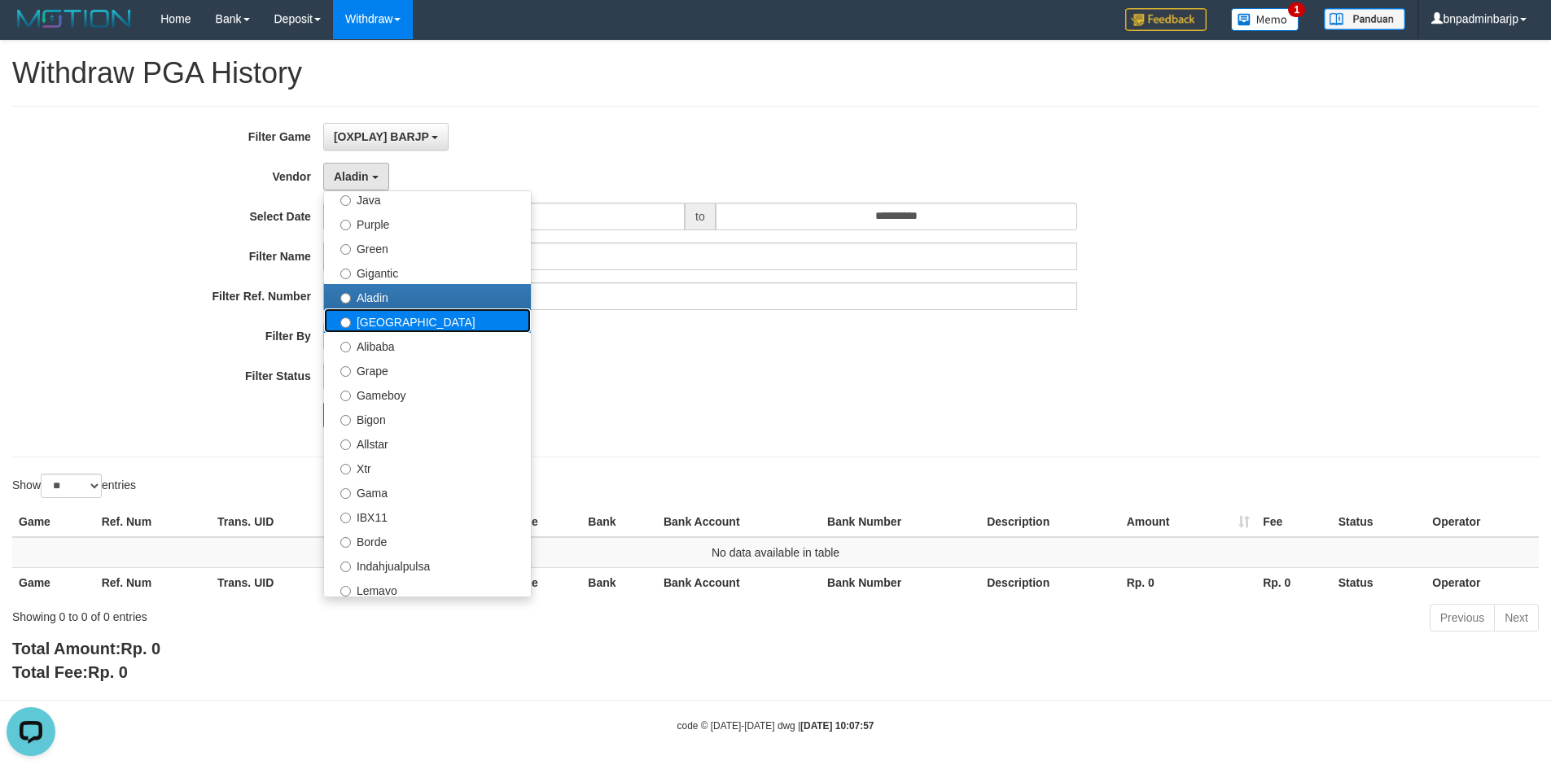
click at [367, 320] on label "Dubai" at bounding box center [427, 320] width 207 height 24
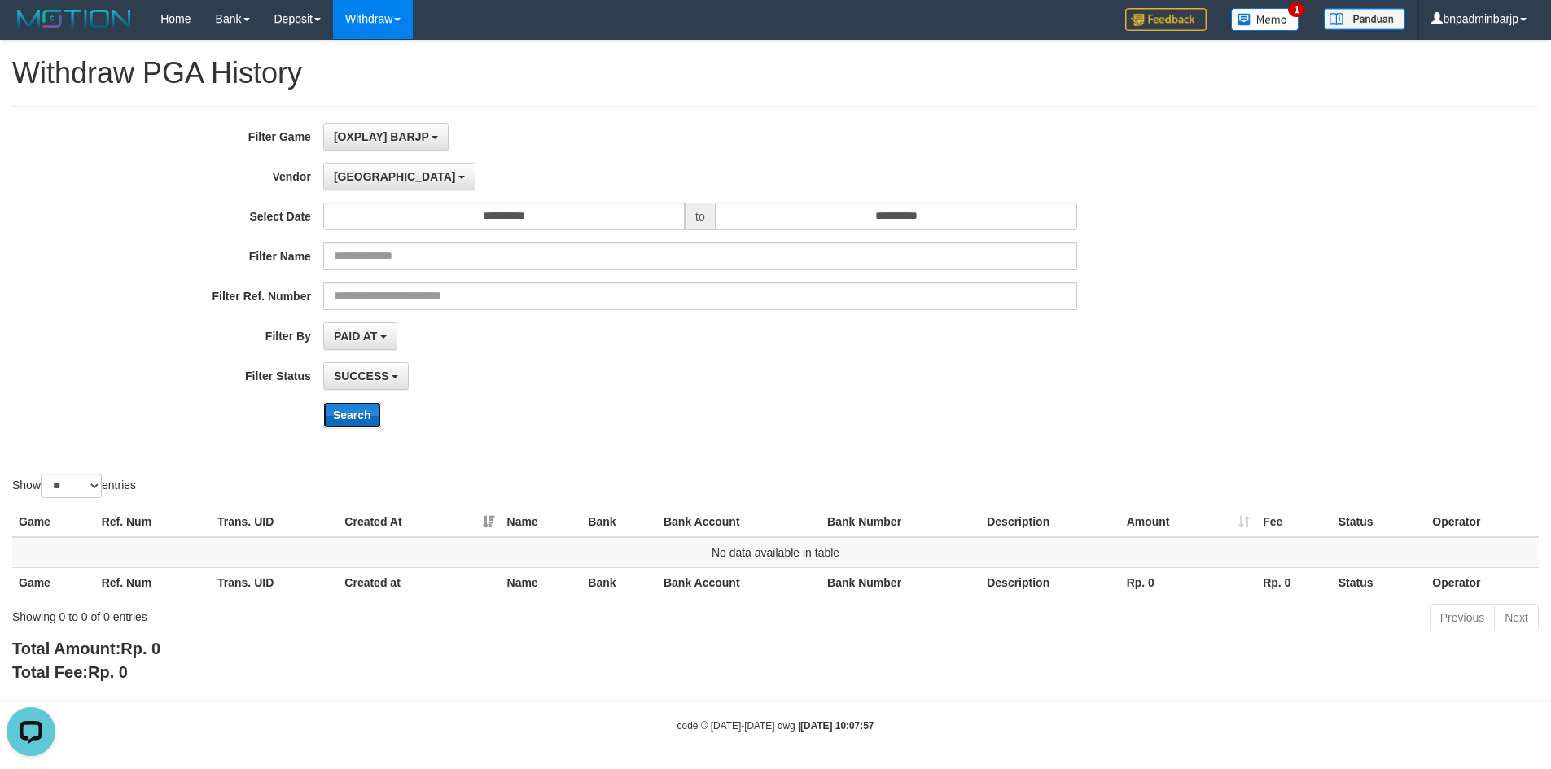
click at [352, 419] on button "Search" at bounding box center [352, 415] width 58 height 26
click at [375, 180] on button "Dubai" at bounding box center [399, 177] width 152 height 28
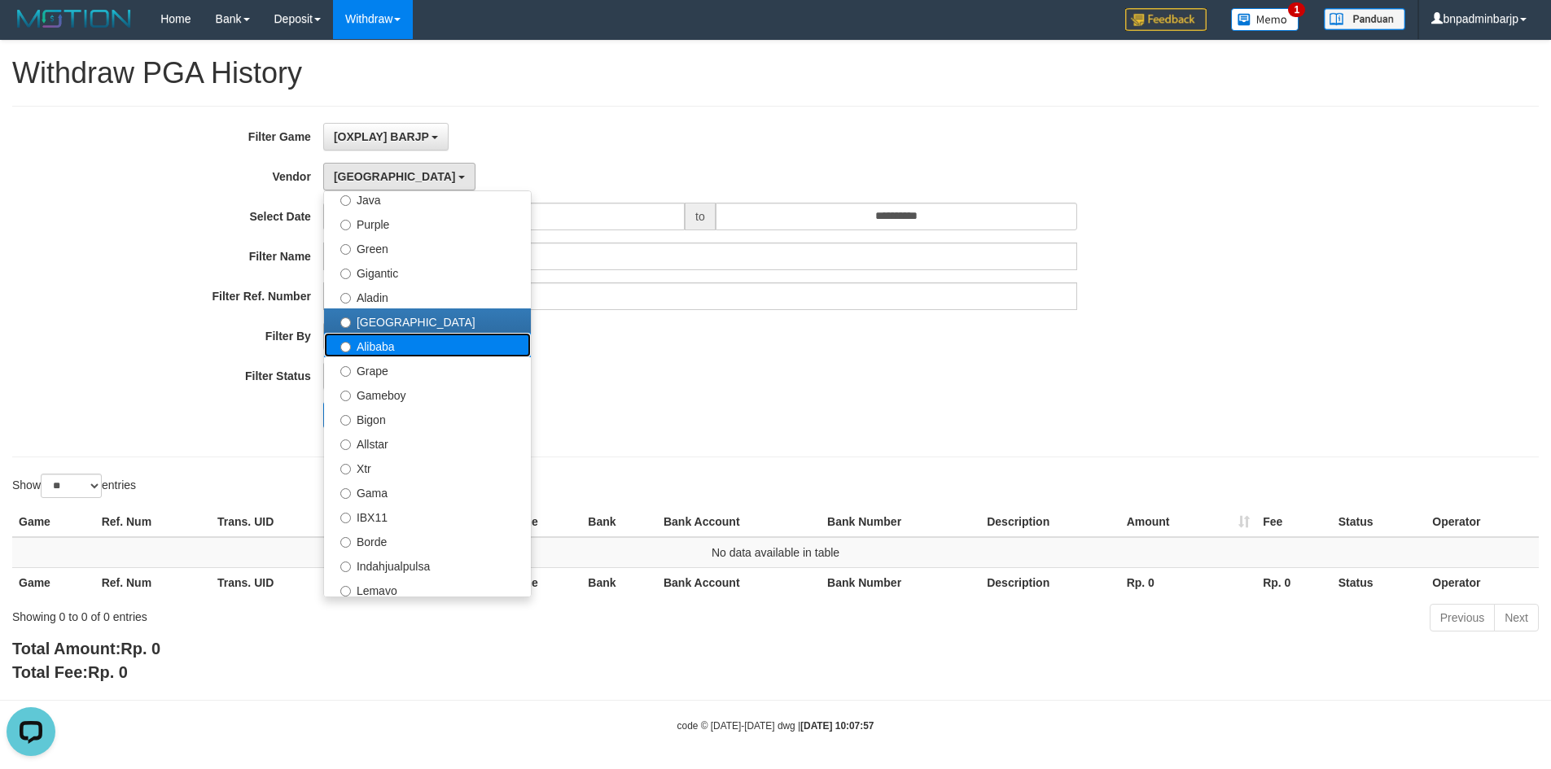
click at [383, 348] on label "Alibaba" at bounding box center [427, 345] width 207 height 24
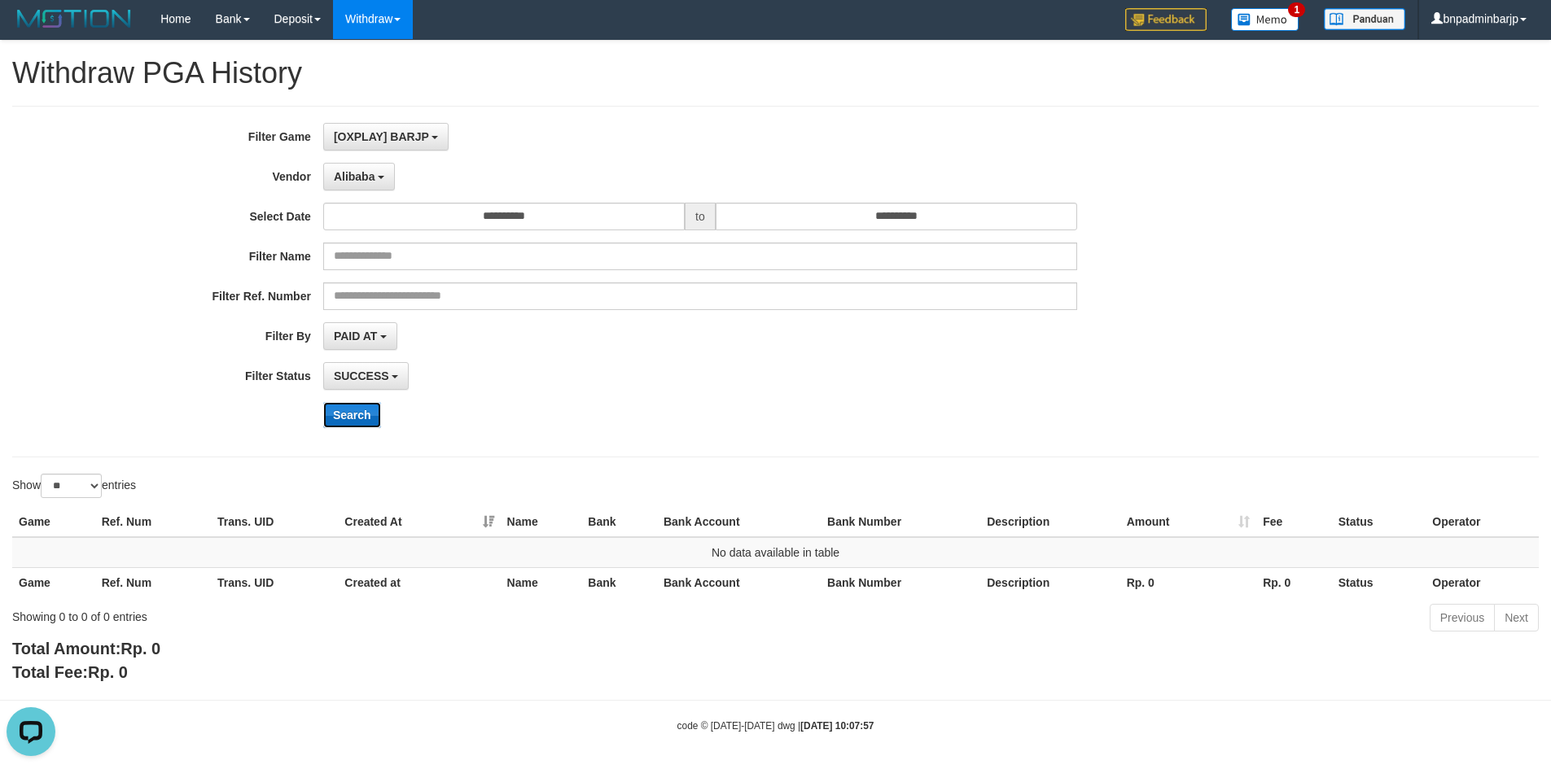
click at [360, 418] on button "Search" at bounding box center [352, 415] width 58 height 26
click at [364, 177] on span "Alibaba" at bounding box center [355, 176] width 42 height 13
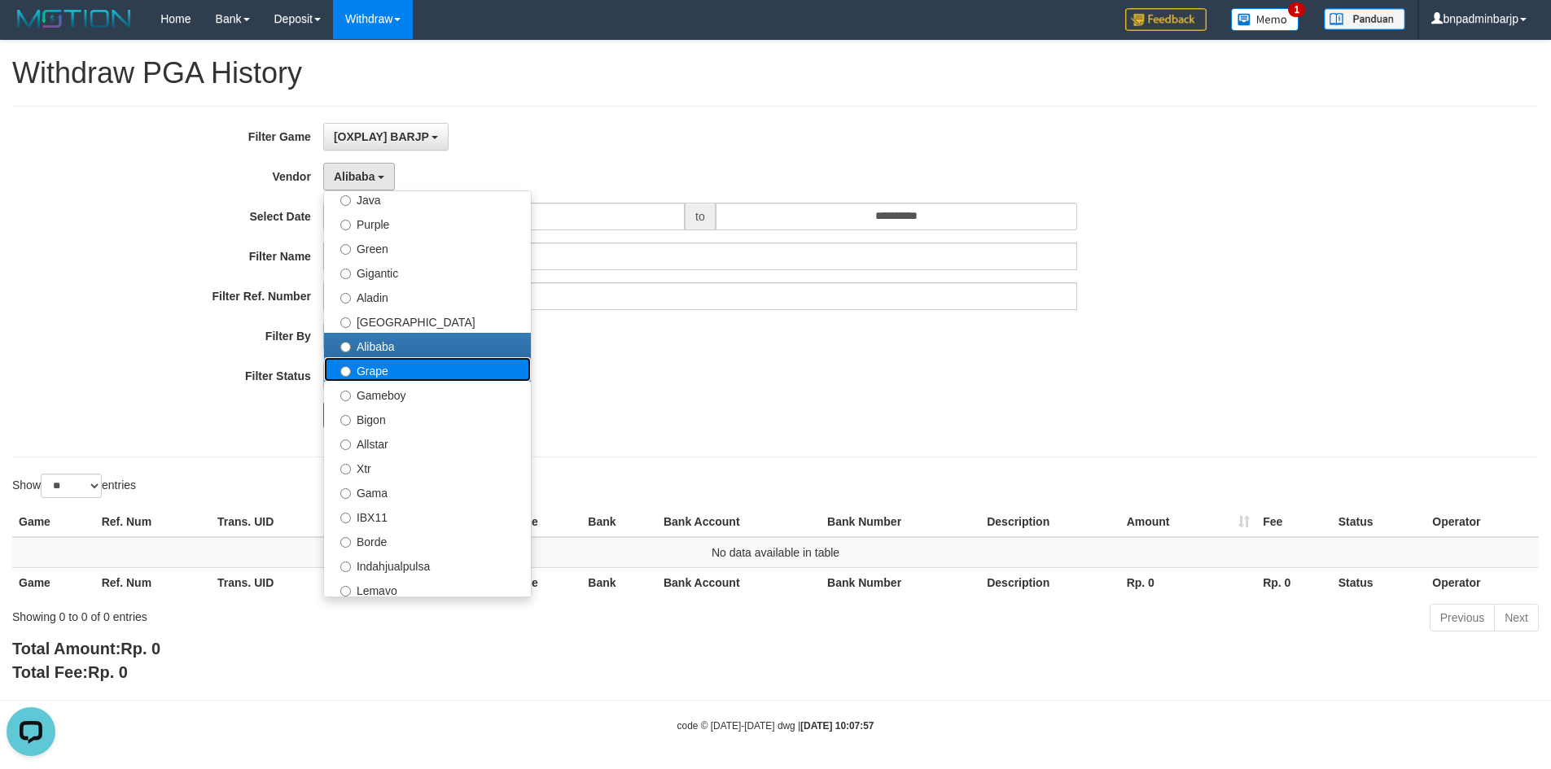
click at [379, 372] on label "Grape" at bounding box center [427, 369] width 207 height 24
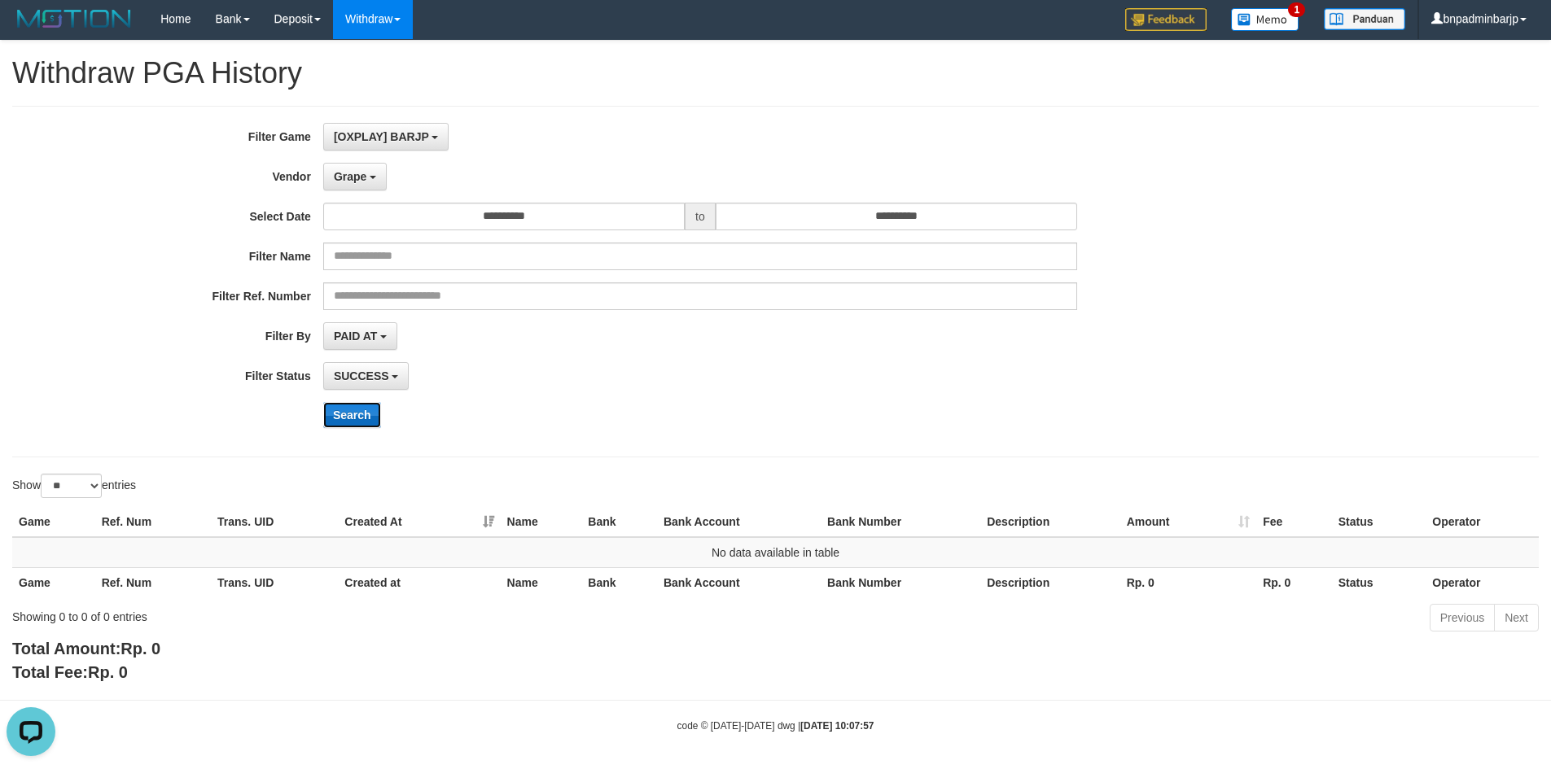
click at [349, 410] on button "Search" at bounding box center [352, 415] width 58 height 26
click at [375, 180] on button "Grape" at bounding box center [354, 177] width 63 height 28
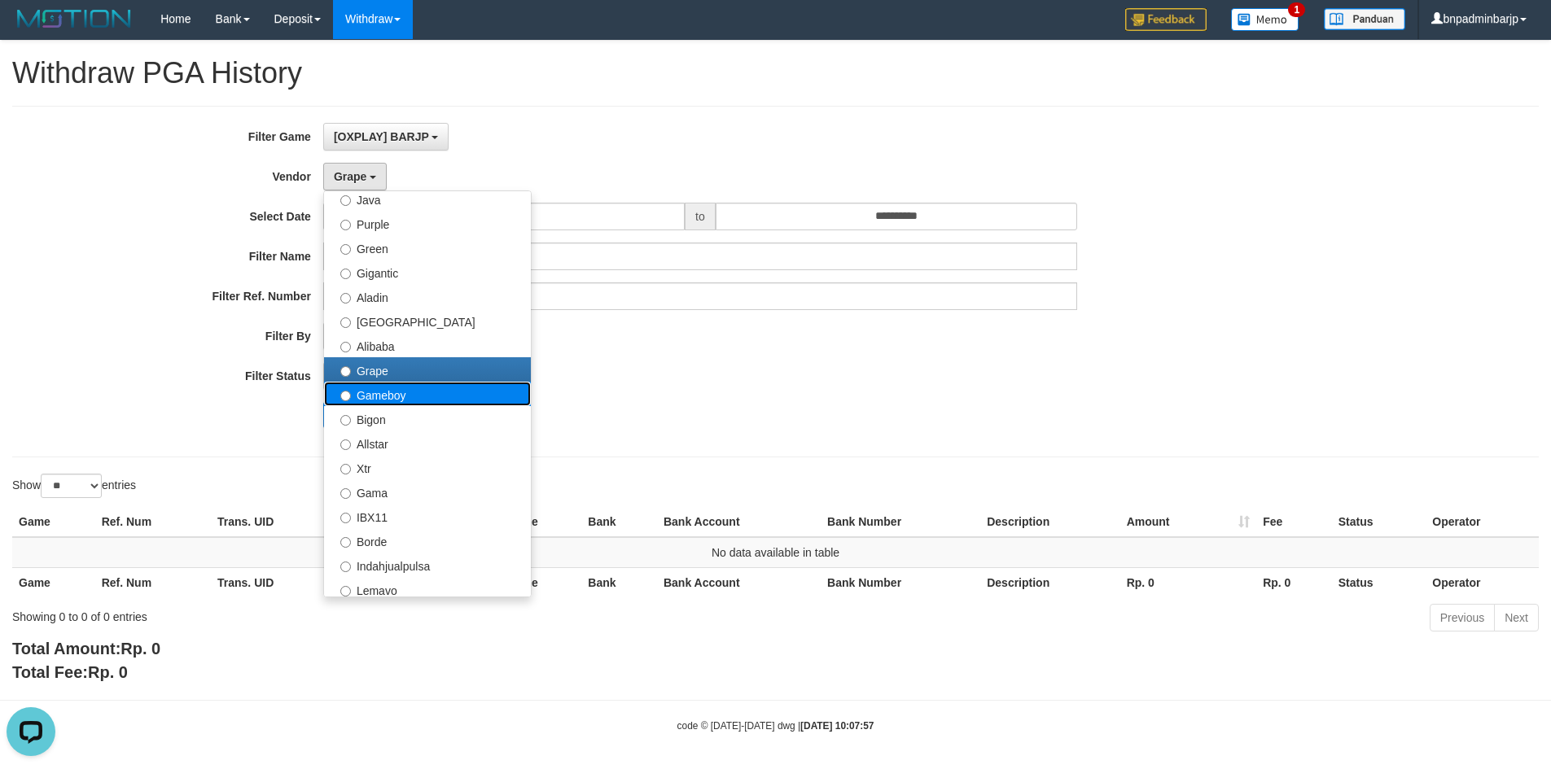
click at [386, 399] on label "Gameboy" at bounding box center [427, 394] width 207 height 24
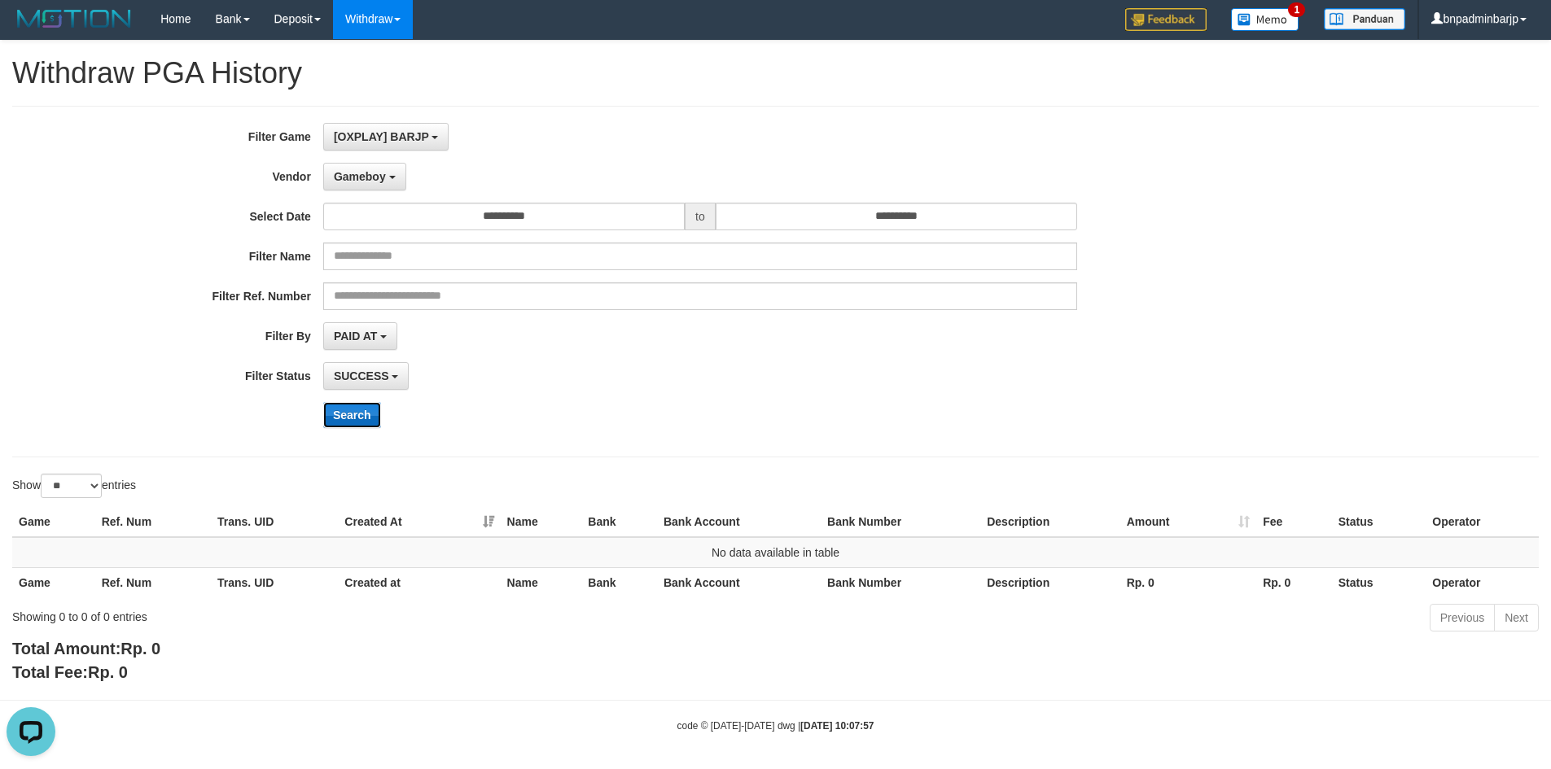
click at [330, 414] on button "Search" at bounding box center [352, 415] width 58 height 26
click at [370, 177] on span "Gameboy" at bounding box center [360, 176] width 52 height 13
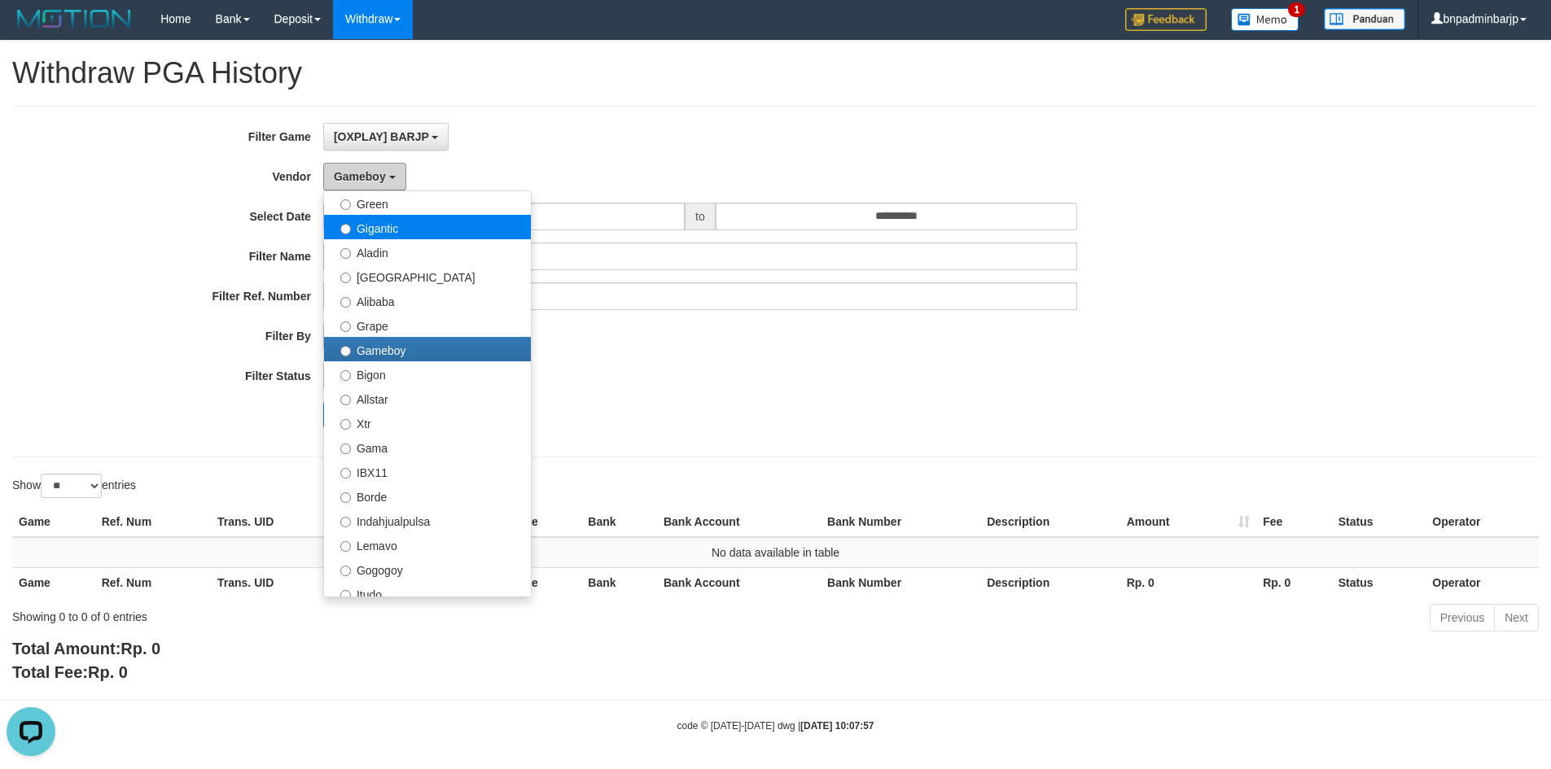
scroll to position [244, 0]
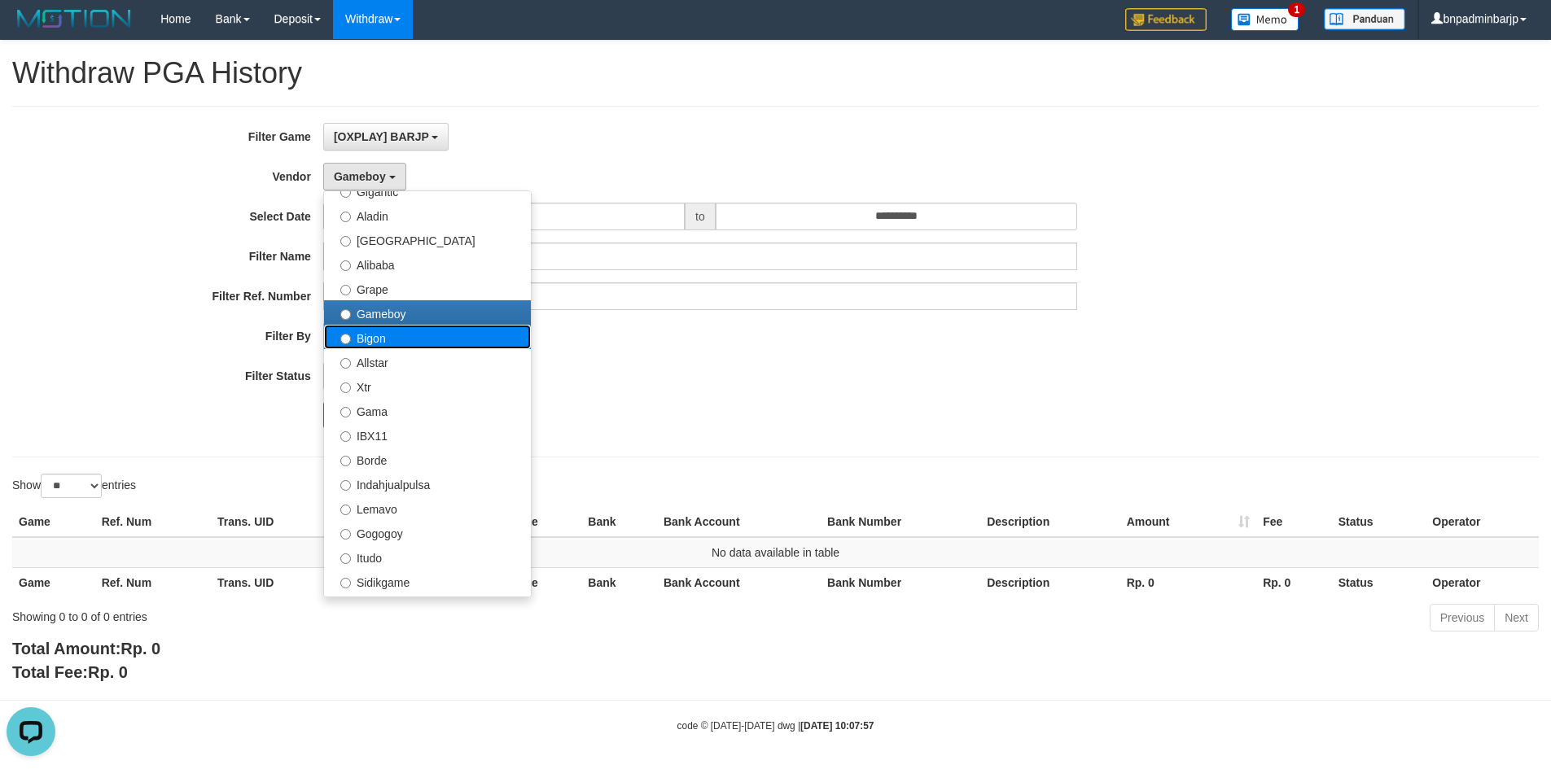
click at [384, 342] on label "Bigon" at bounding box center [427, 337] width 207 height 24
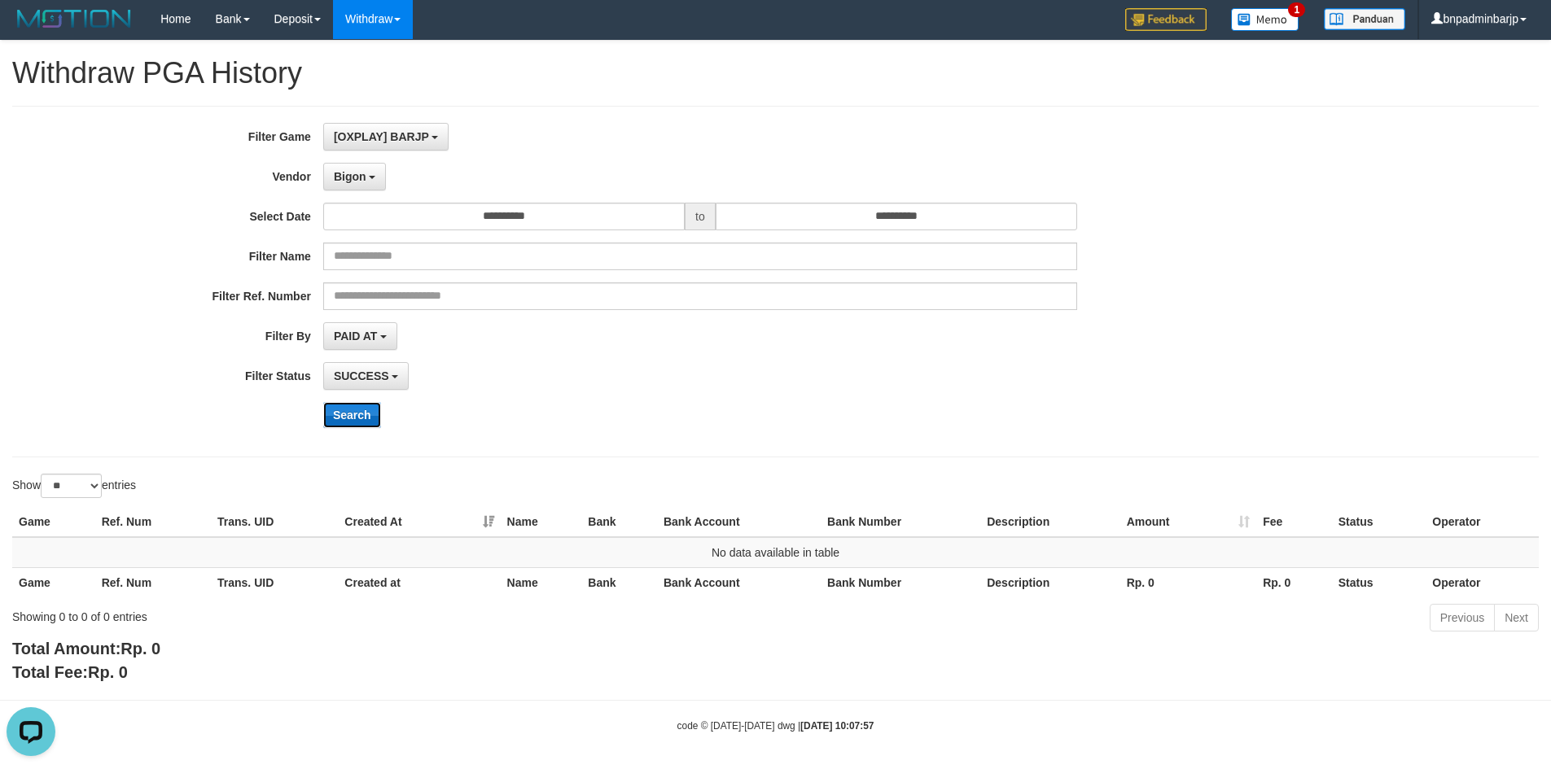
click at [354, 414] on button "Search" at bounding box center [352, 415] width 58 height 26
click at [349, 414] on button "Search" at bounding box center [352, 415] width 58 height 26
click at [374, 182] on button "Bigon" at bounding box center [354, 177] width 63 height 28
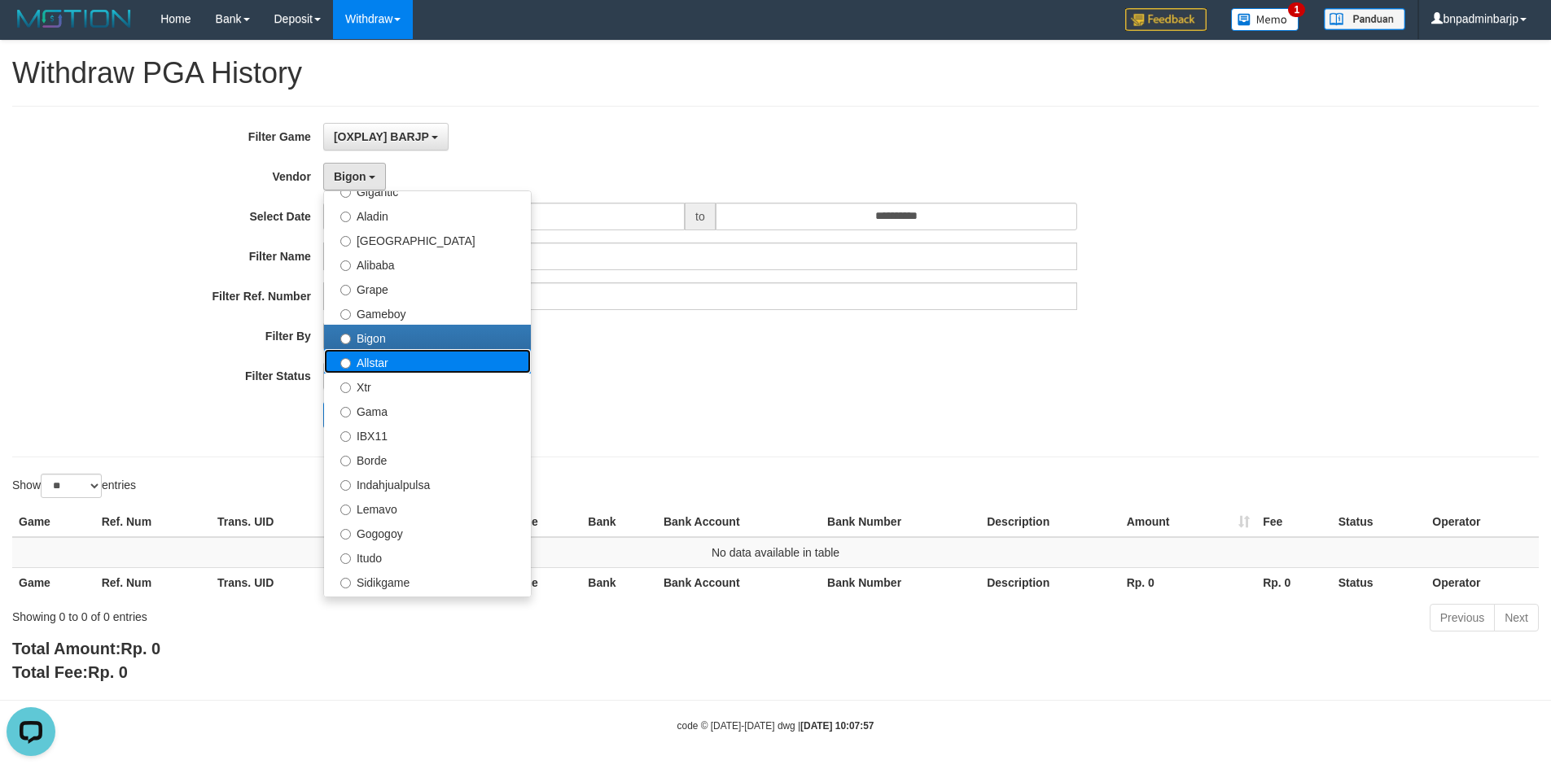
click at [355, 364] on label "Allstar" at bounding box center [427, 361] width 207 height 24
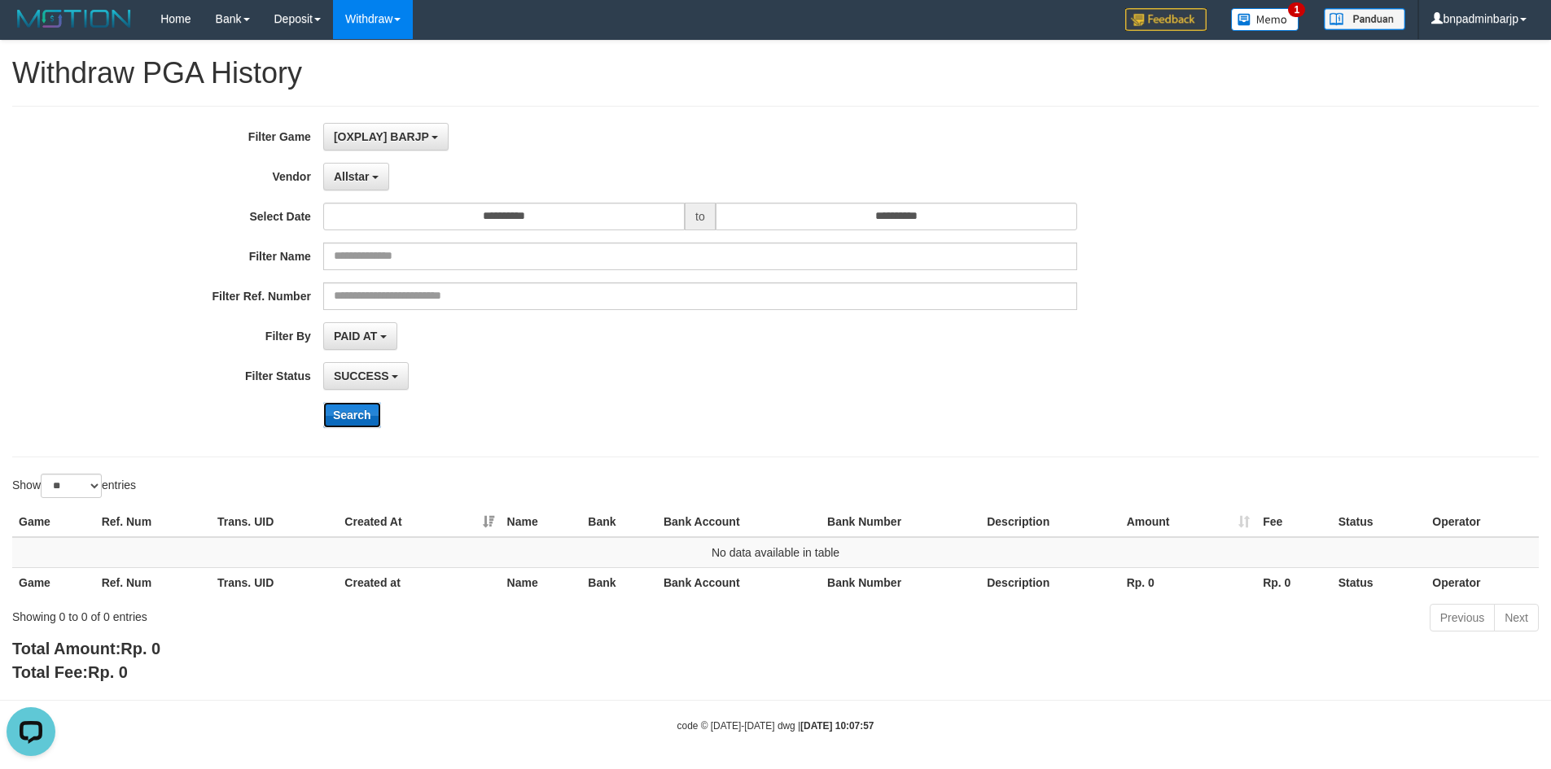
drag, startPoint x: 361, startPoint y: 420, endPoint x: 348, endPoint y: 409, distance: 16.7
click at [359, 420] on button "Search" at bounding box center [352, 415] width 58 height 26
click at [360, 178] on span "Allstar" at bounding box center [352, 176] width 36 height 13
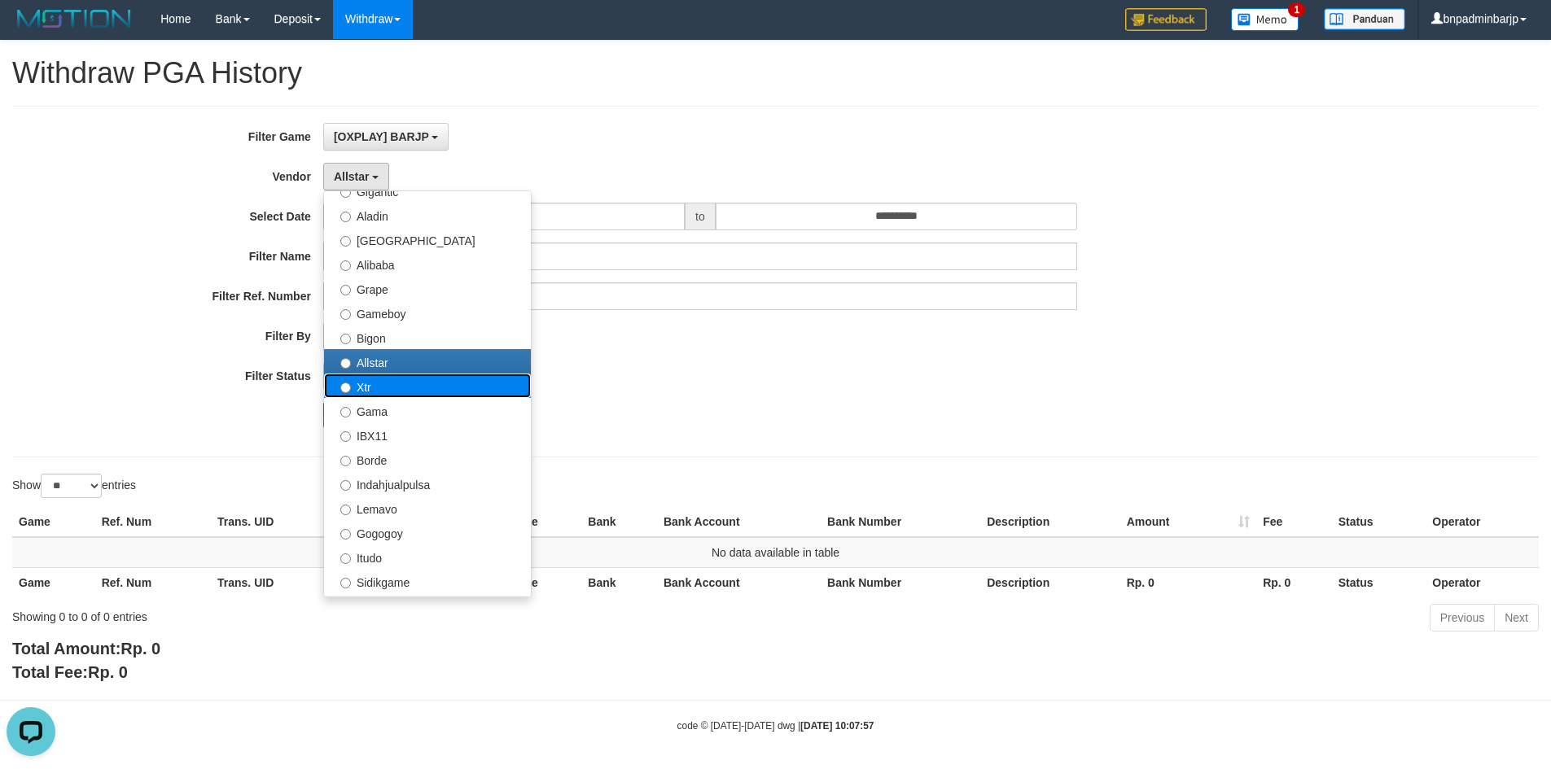
click at [372, 389] on label "Xtr" at bounding box center [427, 386] width 207 height 24
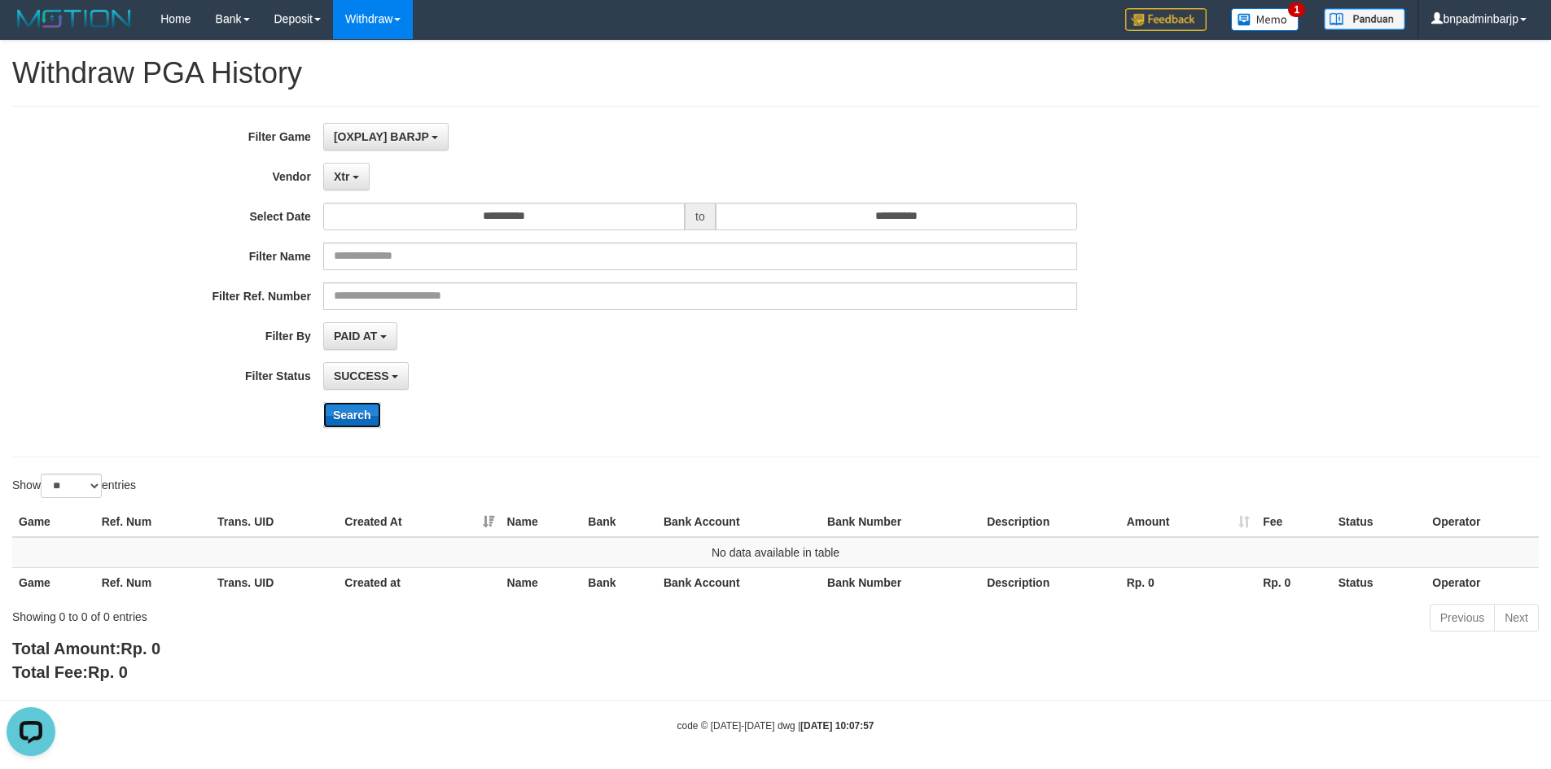
click at [356, 415] on button "Search" at bounding box center [352, 415] width 58 height 26
click at [344, 183] on button "Xtr" at bounding box center [346, 177] width 46 height 28
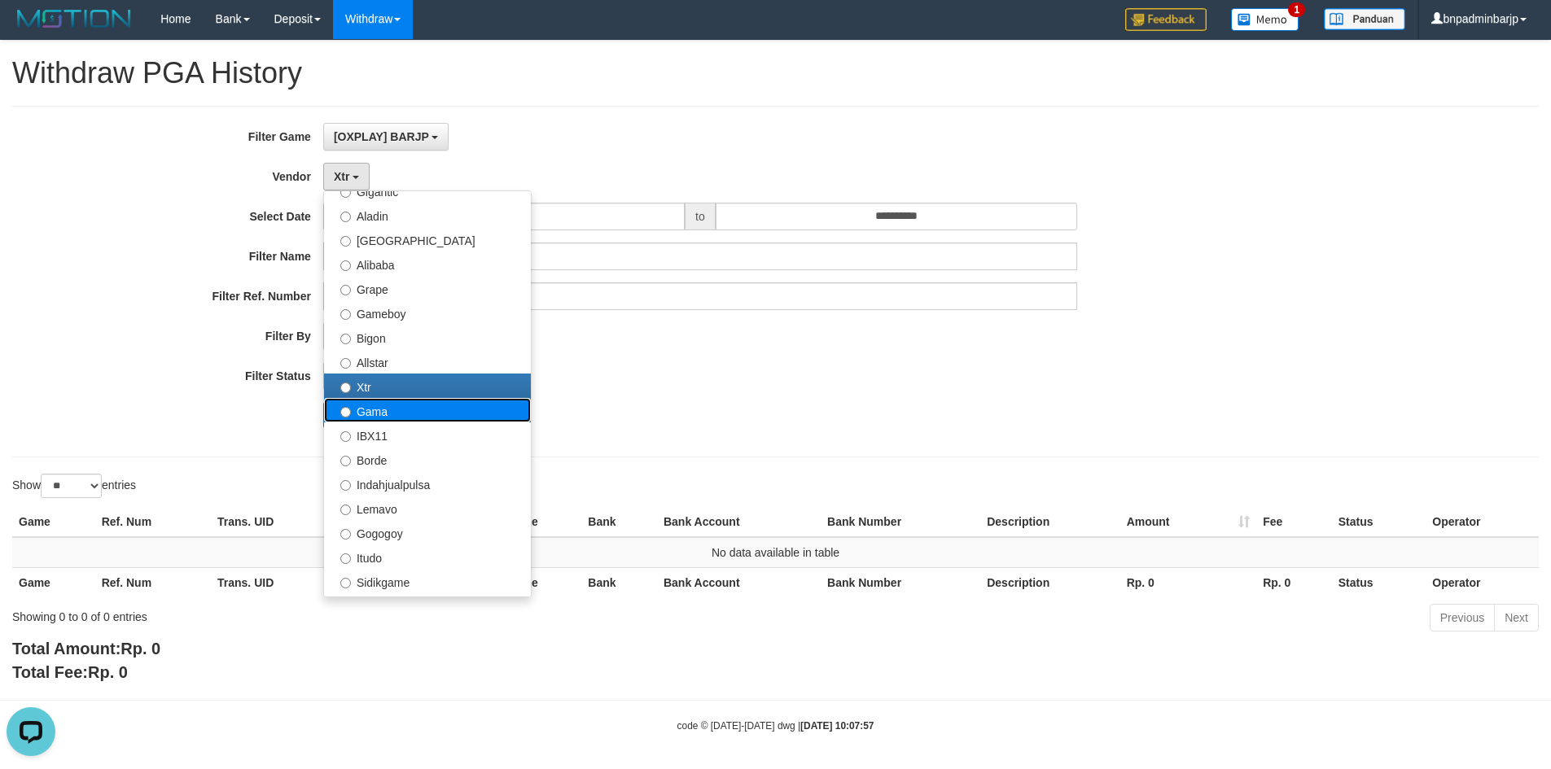
click at [383, 414] on label "Gama" at bounding box center [427, 410] width 207 height 24
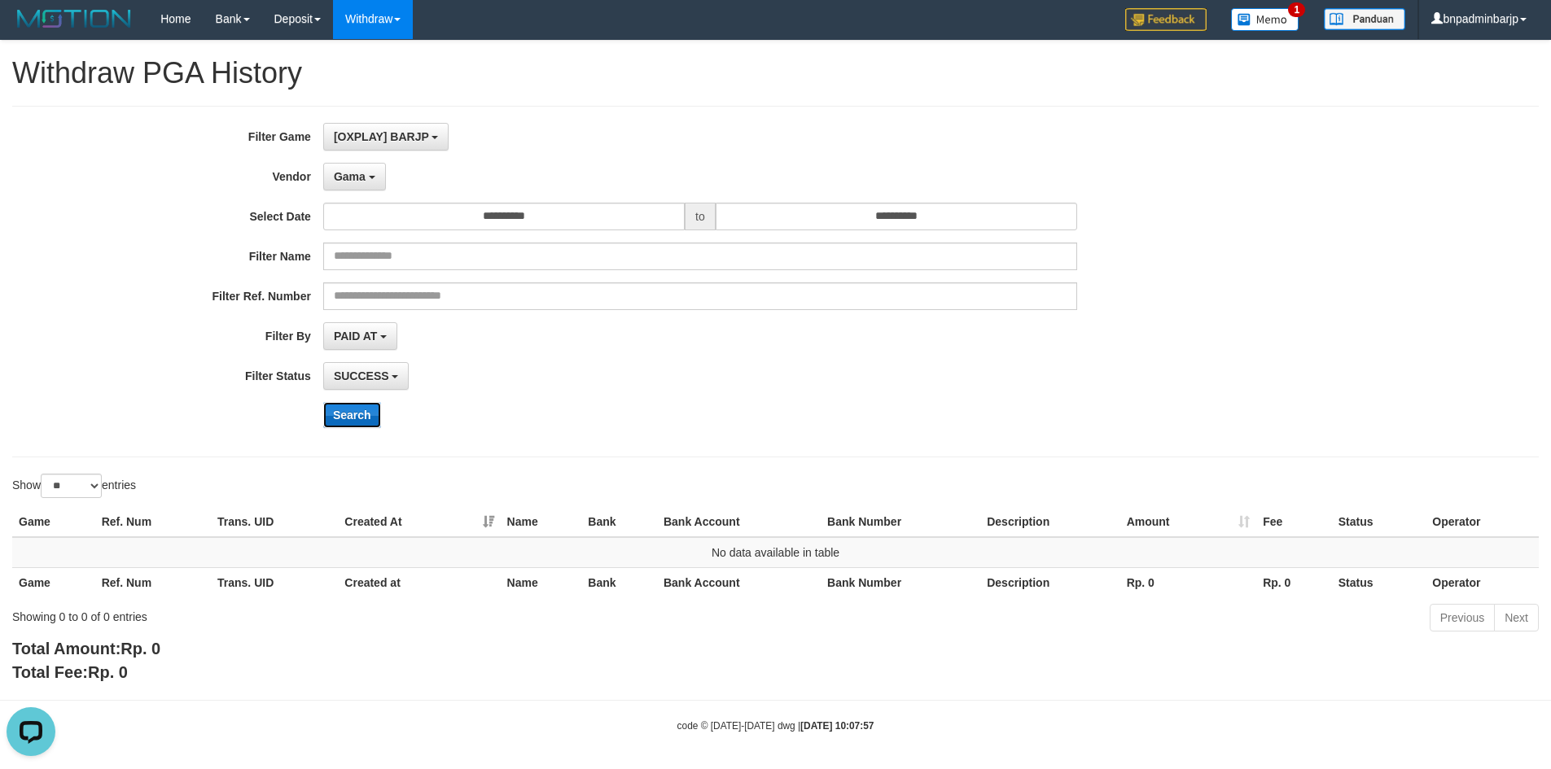
click at [344, 416] on button "Search" at bounding box center [352, 415] width 58 height 26
click at [362, 181] on span "Gama" at bounding box center [350, 176] width 32 height 13
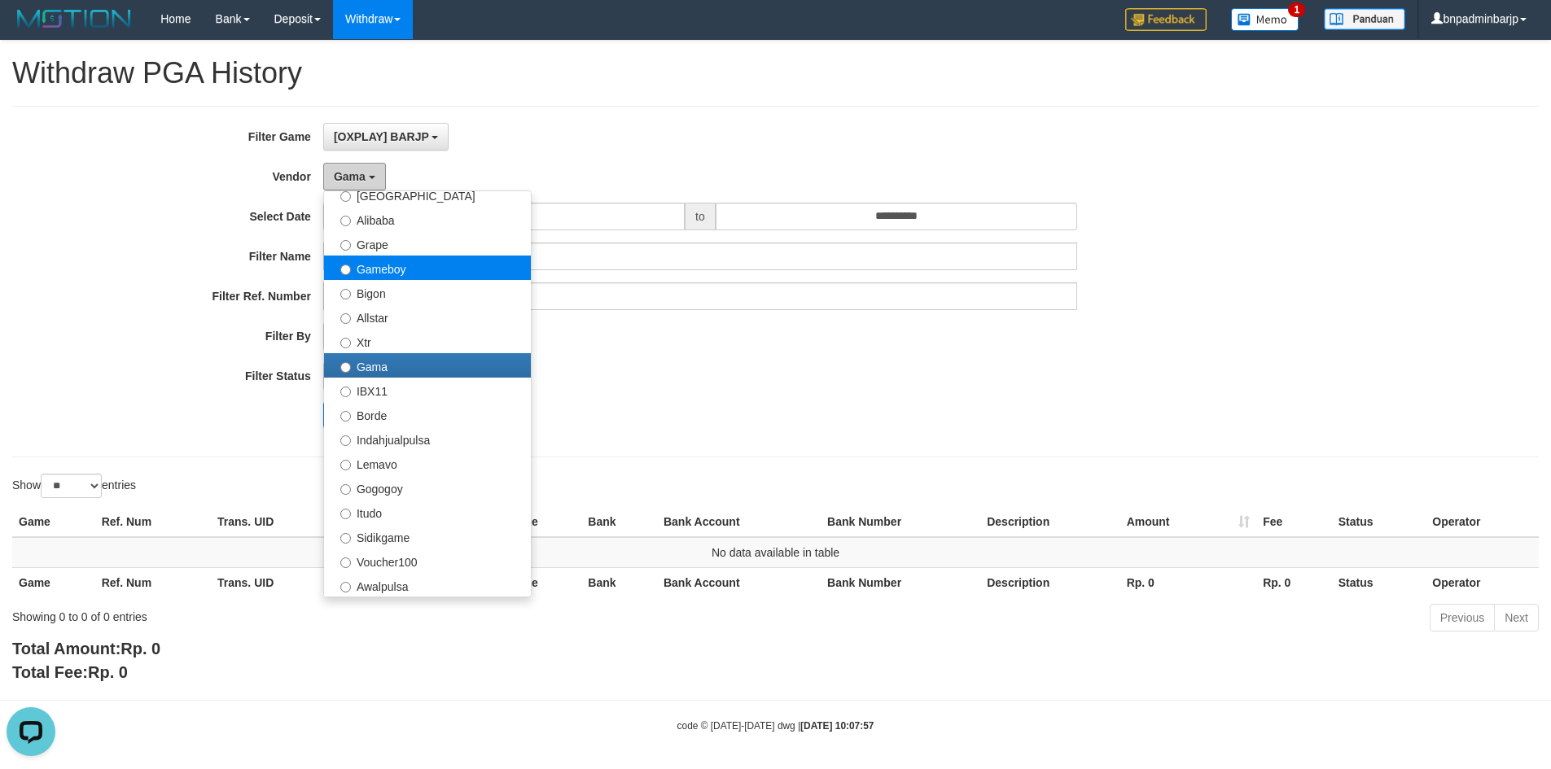
scroll to position [326, 0]
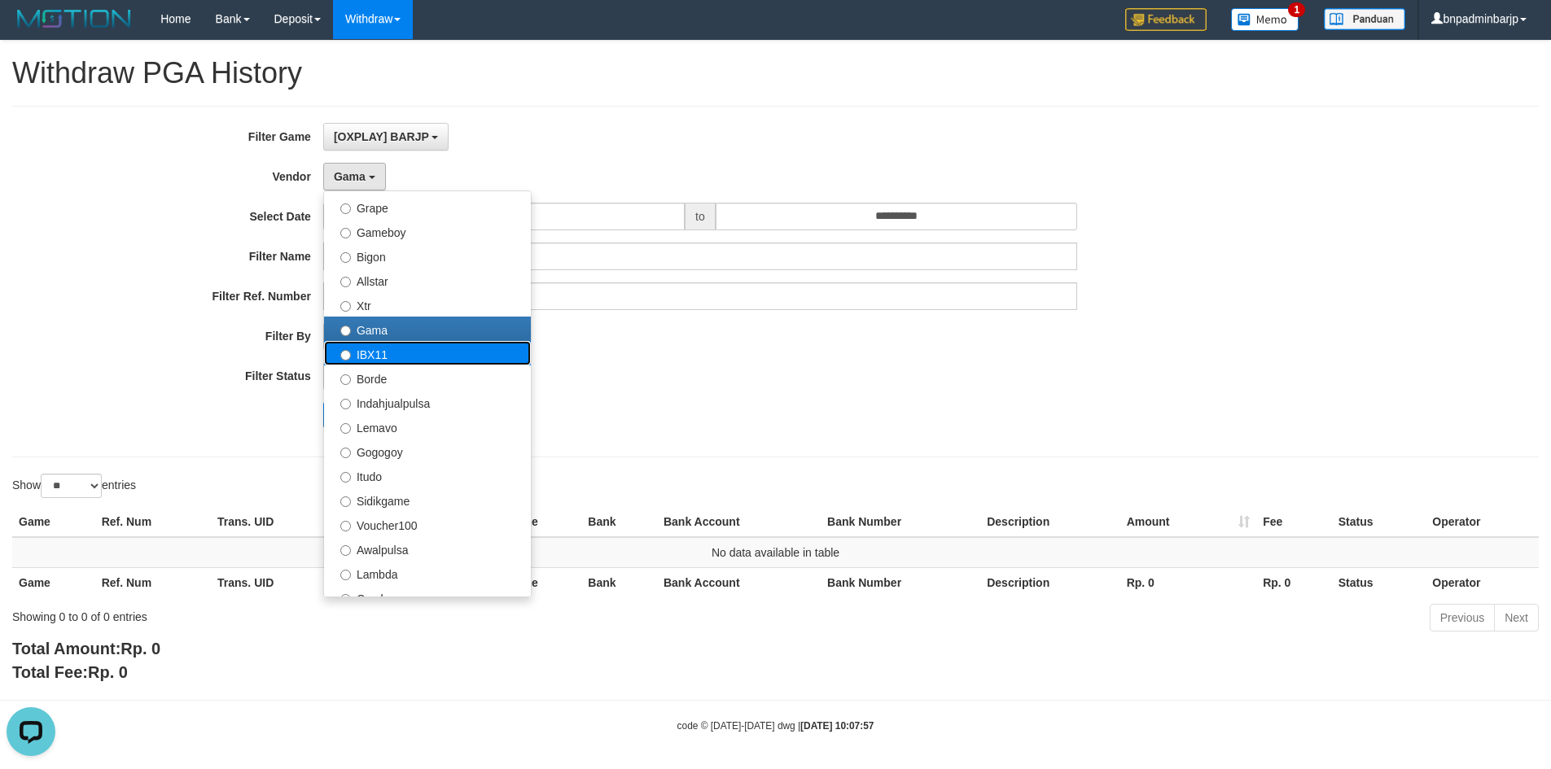
click at [370, 356] on label "IBX11" at bounding box center [427, 353] width 207 height 24
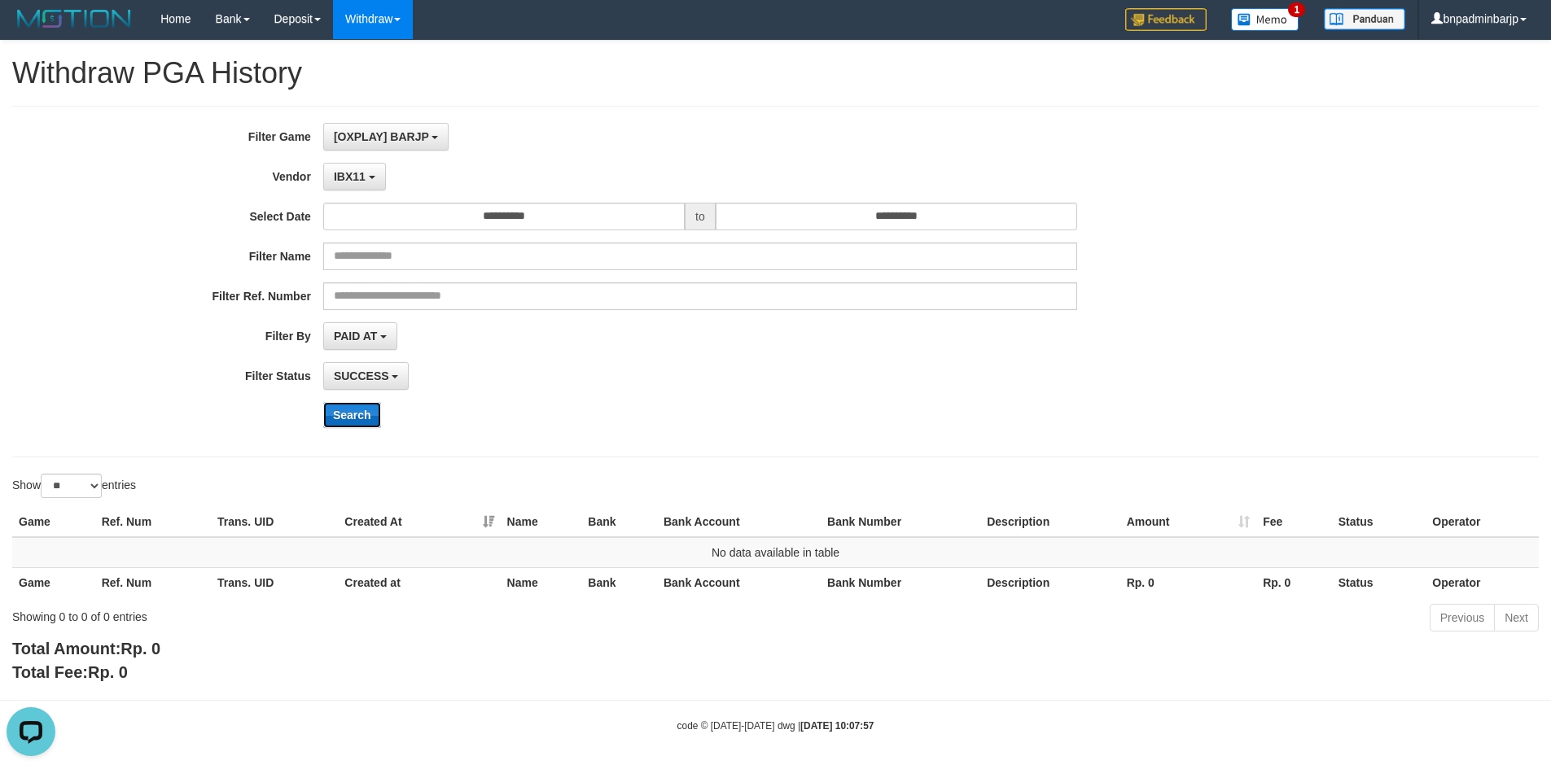
click at [351, 418] on button "Search" at bounding box center [352, 415] width 58 height 26
click at [357, 177] on span "IBX11" at bounding box center [350, 176] width 32 height 13
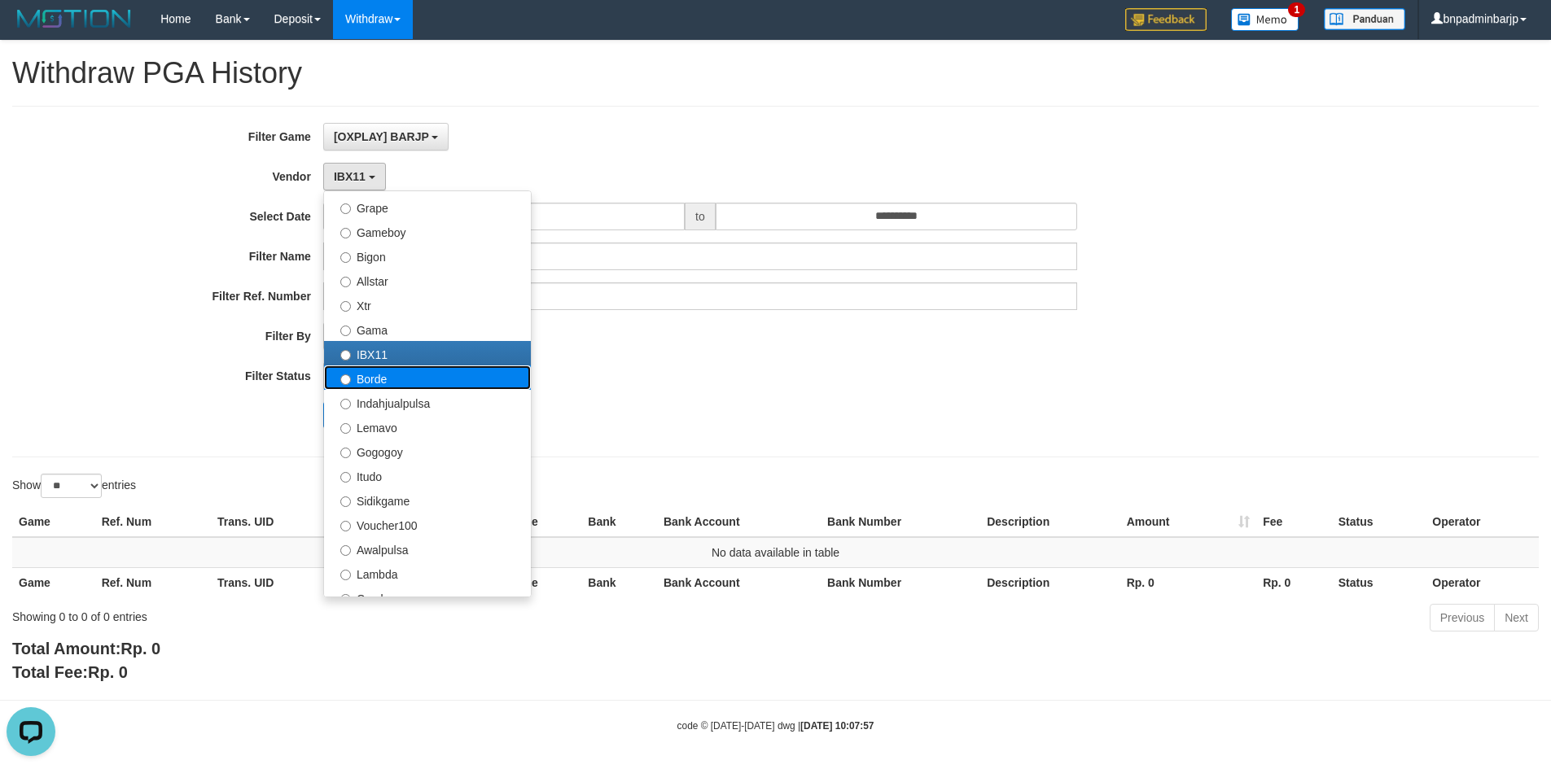
click at [413, 383] on label "Borde" at bounding box center [427, 377] width 207 height 24
select select "**********"
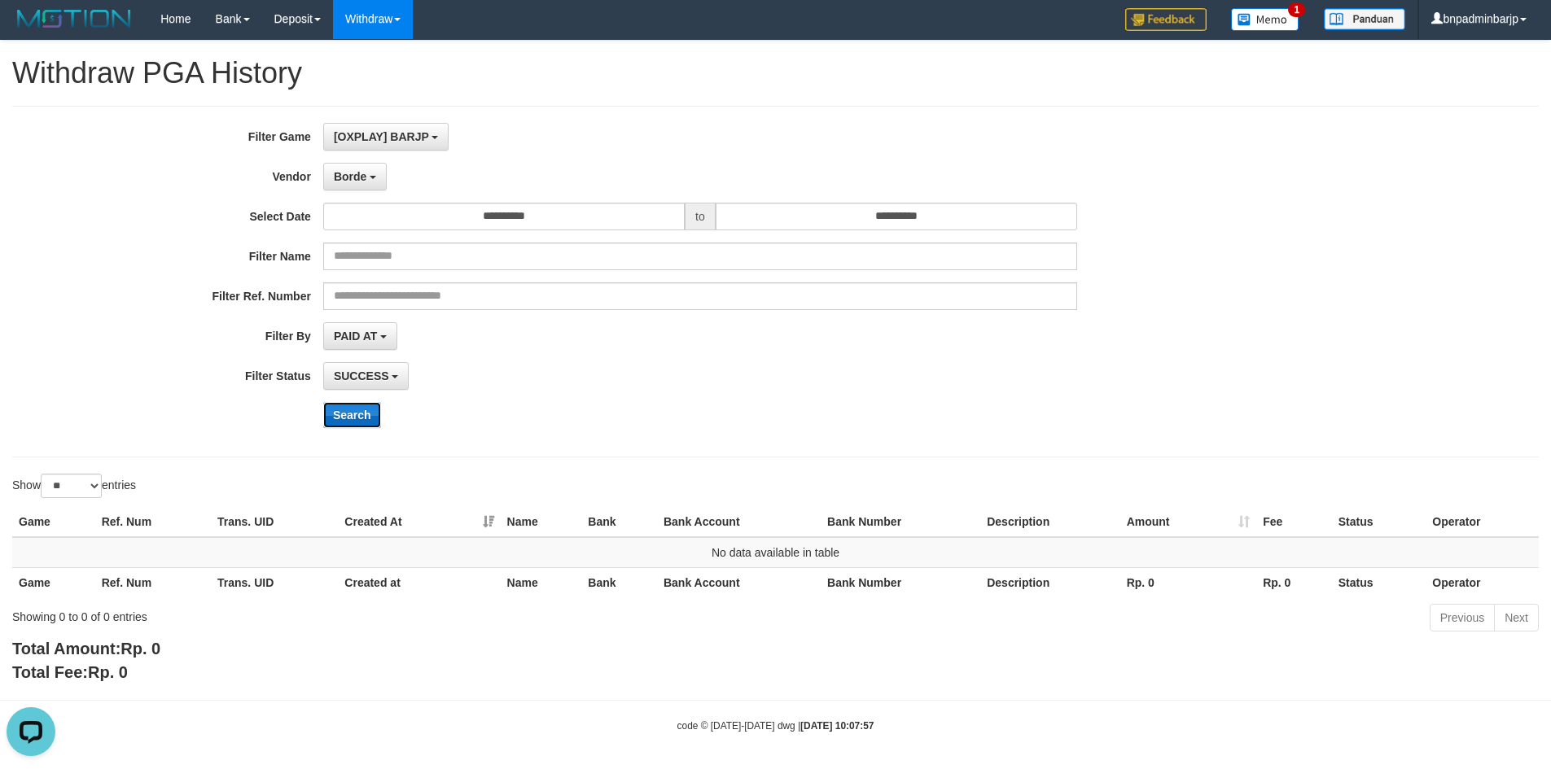
click at [343, 419] on button "Search" at bounding box center [352, 415] width 58 height 26
click at [346, 179] on span "Borde" at bounding box center [350, 176] width 33 height 13
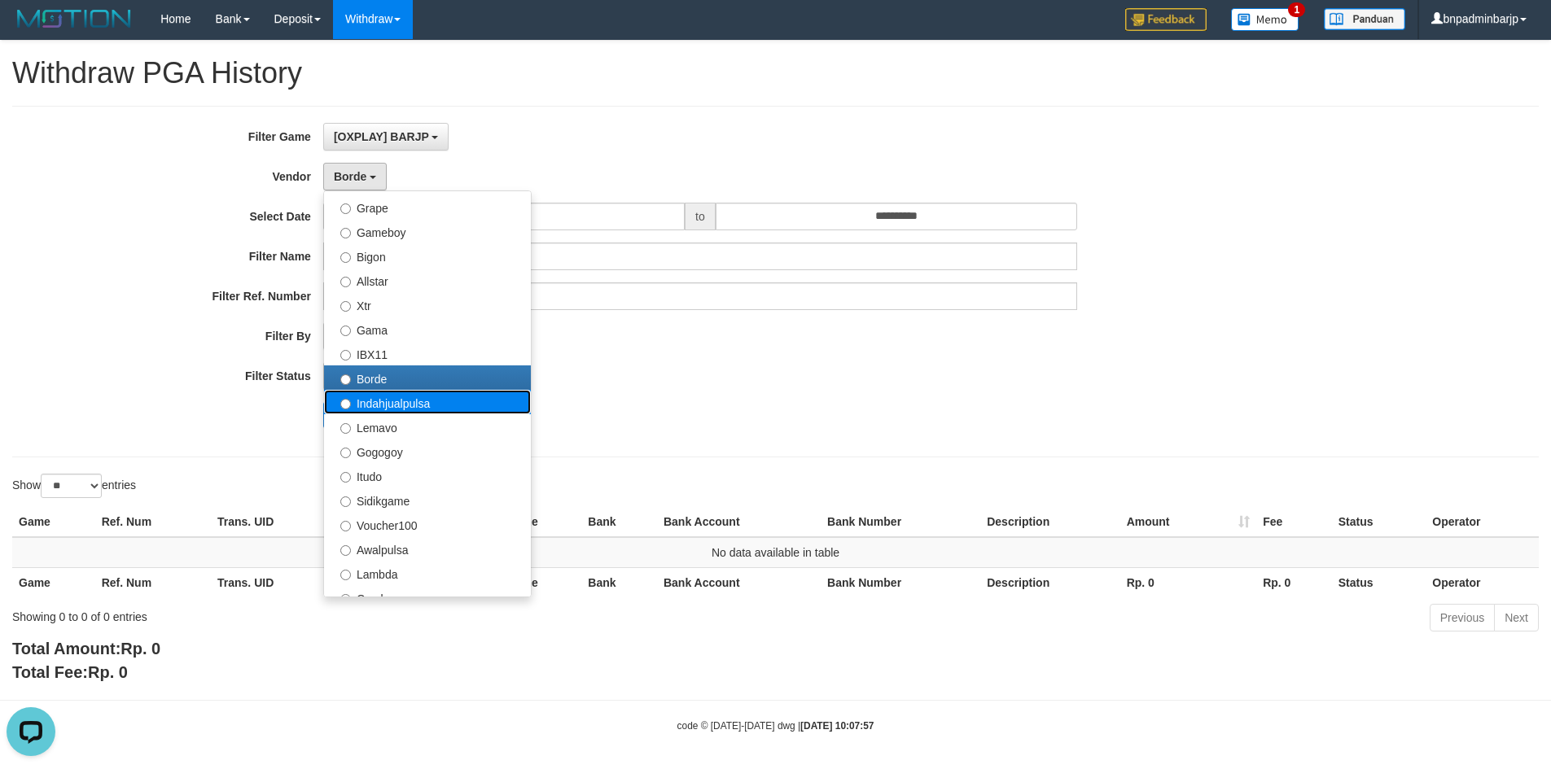
click at [396, 400] on label "Indahjualpulsa" at bounding box center [427, 402] width 207 height 24
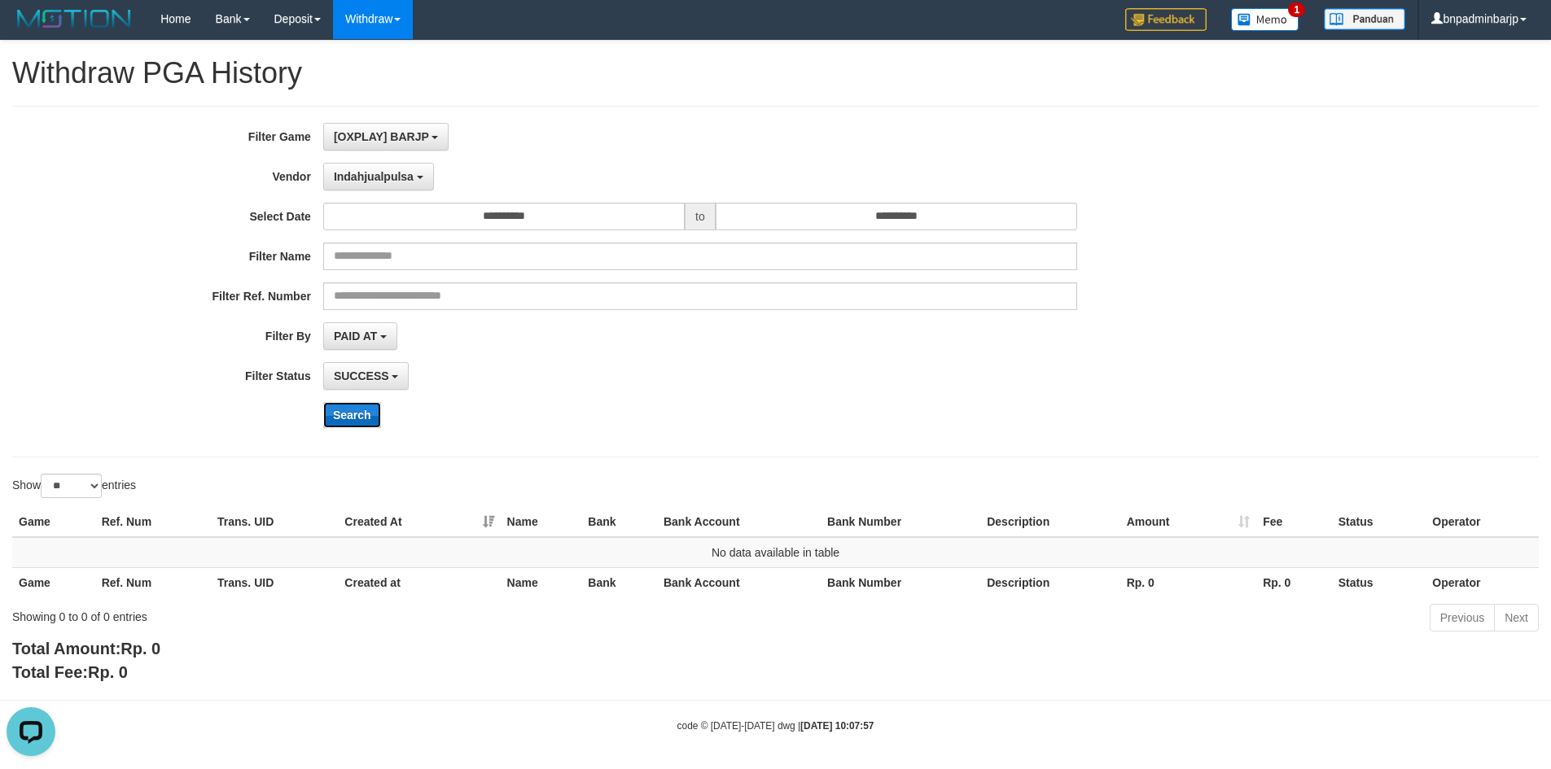
click at [352, 412] on button "Search" at bounding box center [352, 415] width 58 height 26
click at [398, 170] on span "Indahjualpulsa" at bounding box center [374, 176] width 80 height 13
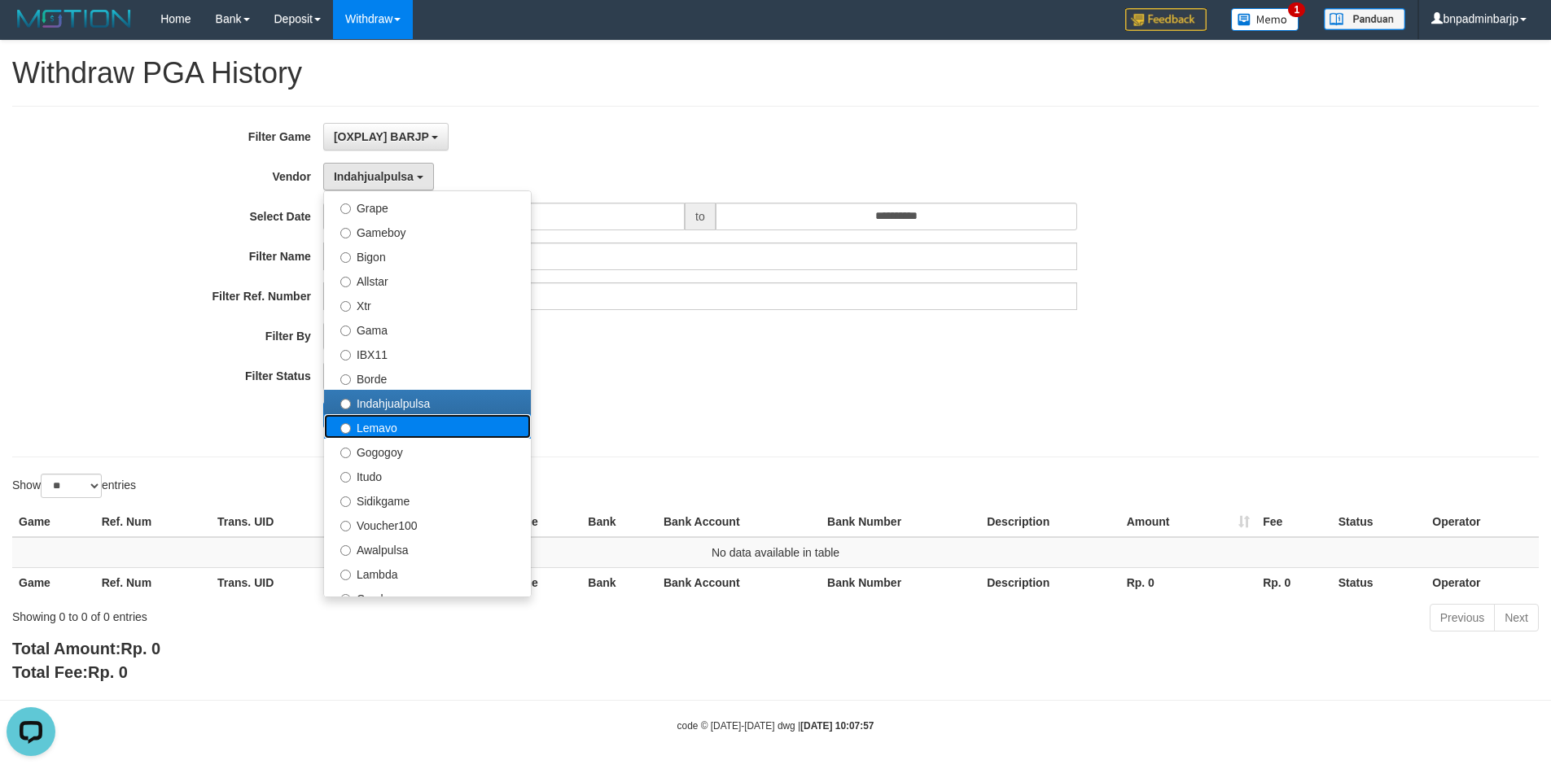
click at [382, 430] on label "Lemavo" at bounding box center [427, 426] width 207 height 24
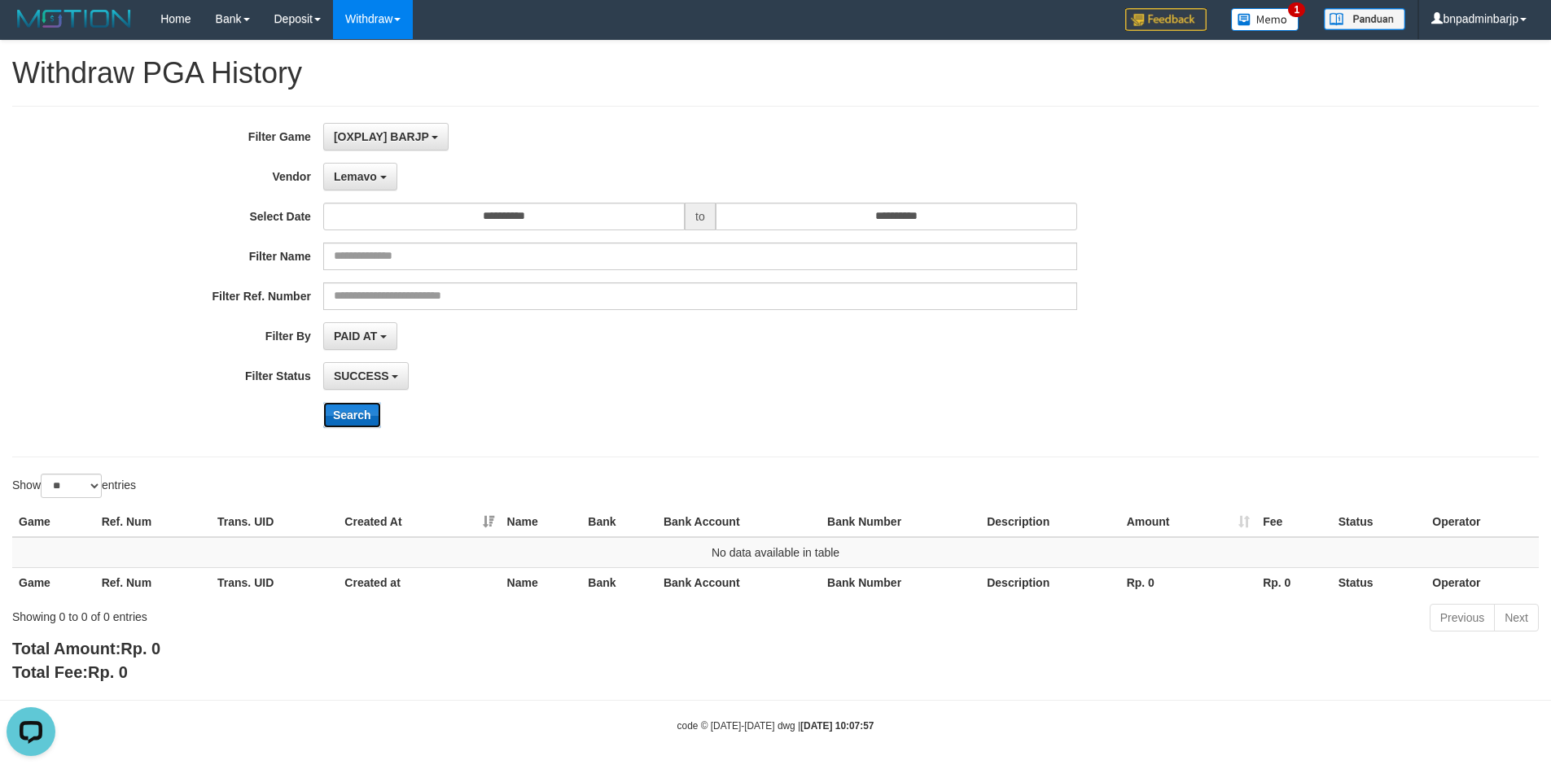
click at [368, 419] on button "Search" at bounding box center [352, 415] width 58 height 26
click at [374, 190] on button "Lemavo" at bounding box center [360, 177] width 74 height 28
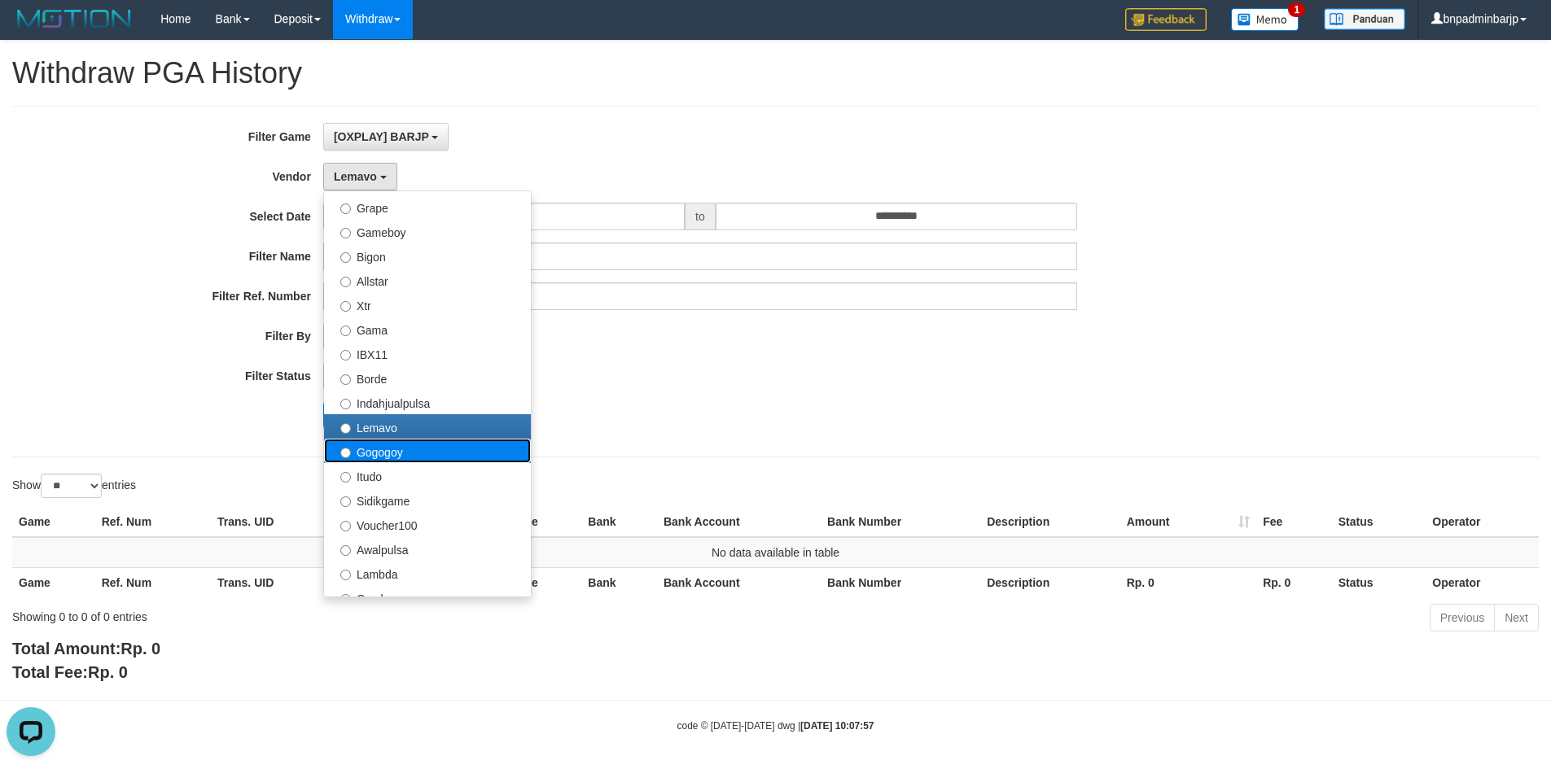
click at [357, 451] on label "Gogogoy" at bounding box center [427, 451] width 207 height 24
select select "**********"
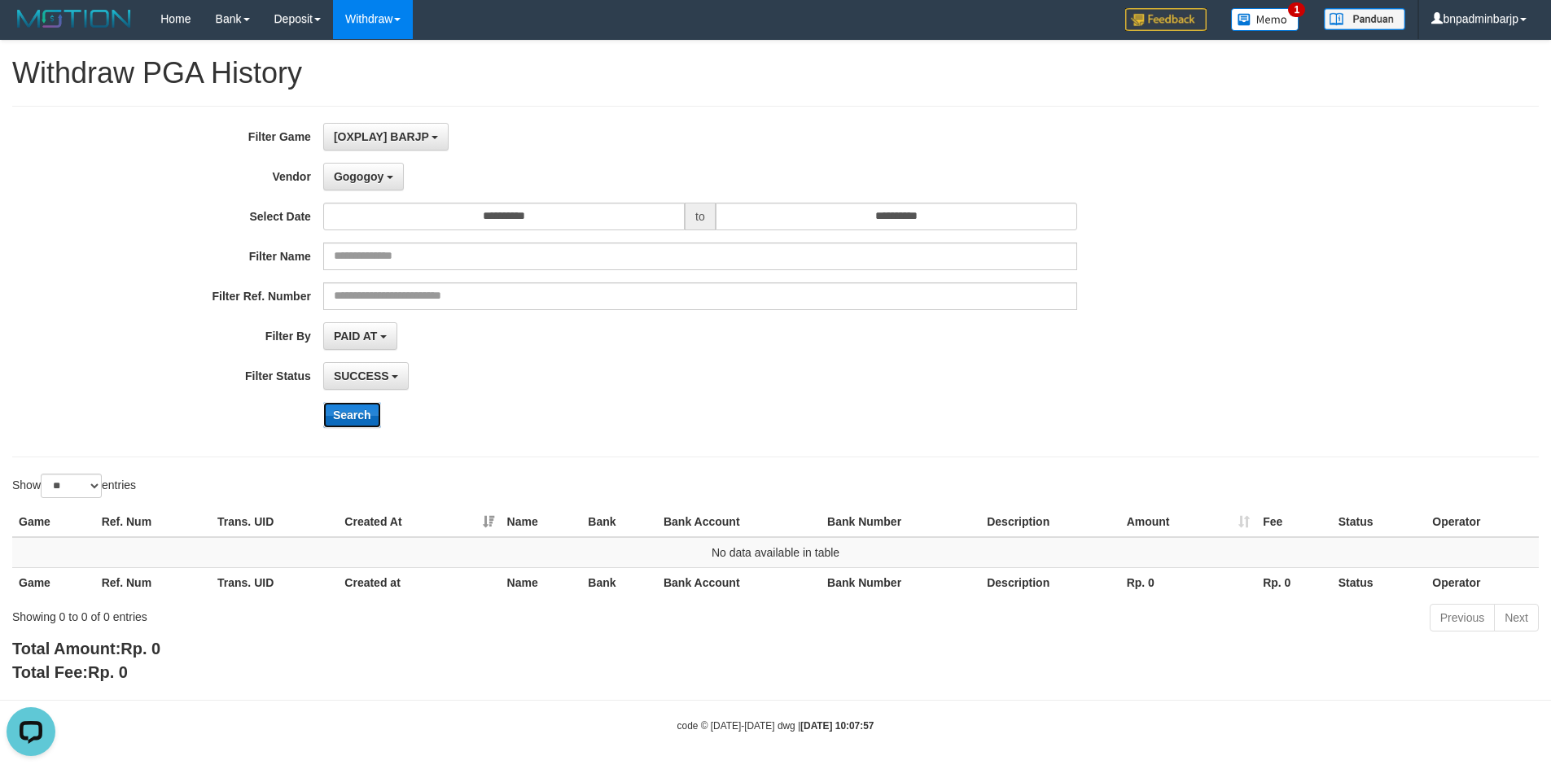
click at [346, 417] on button "Search" at bounding box center [352, 415] width 58 height 26
click at [383, 194] on div "**********" at bounding box center [646, 281] width 1293 height 317
click at [379, 182] on span "Gogogoy" at bounding box center [359, 176] width 50 height 13
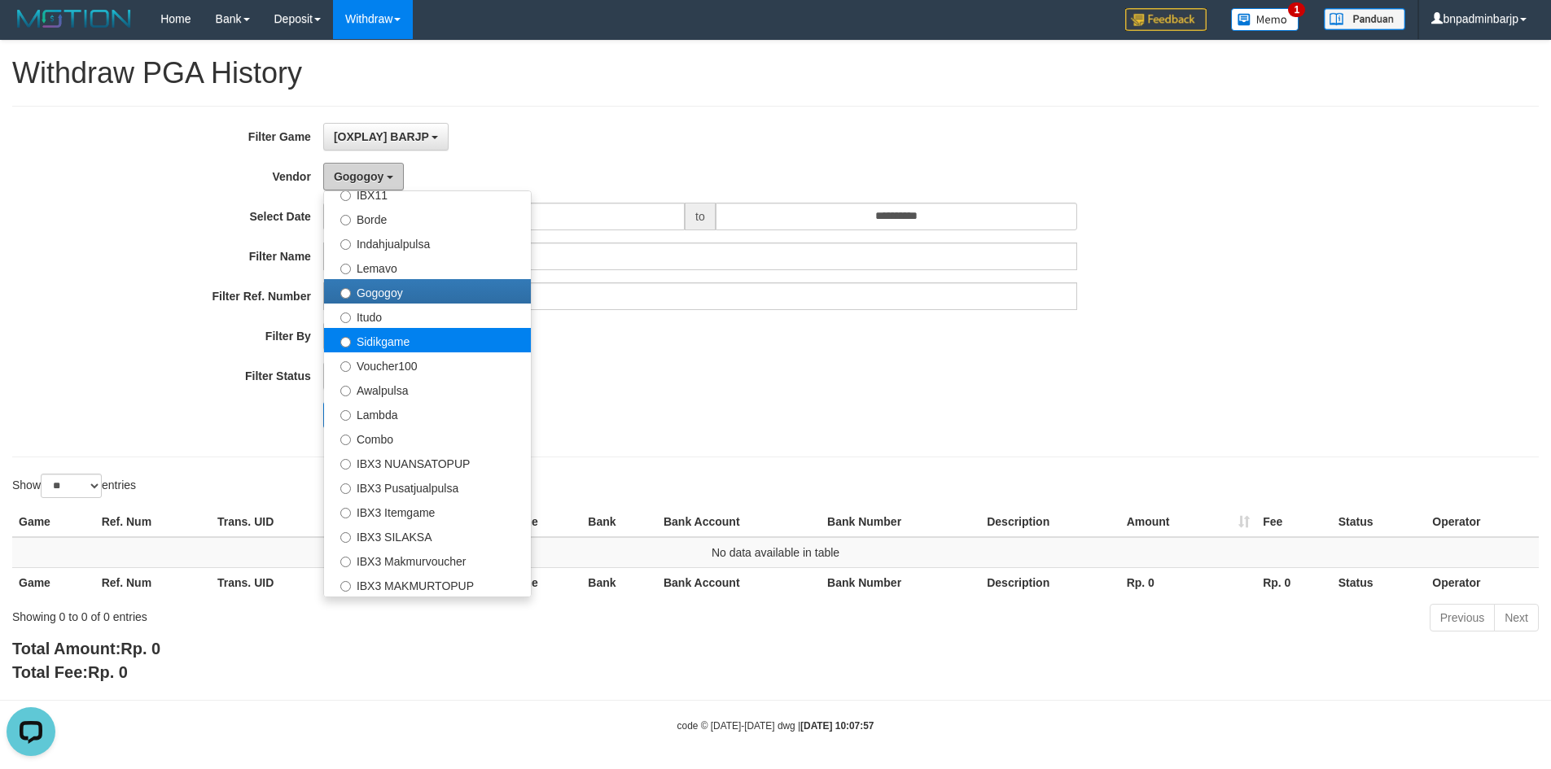
scroll to position [488, 0]
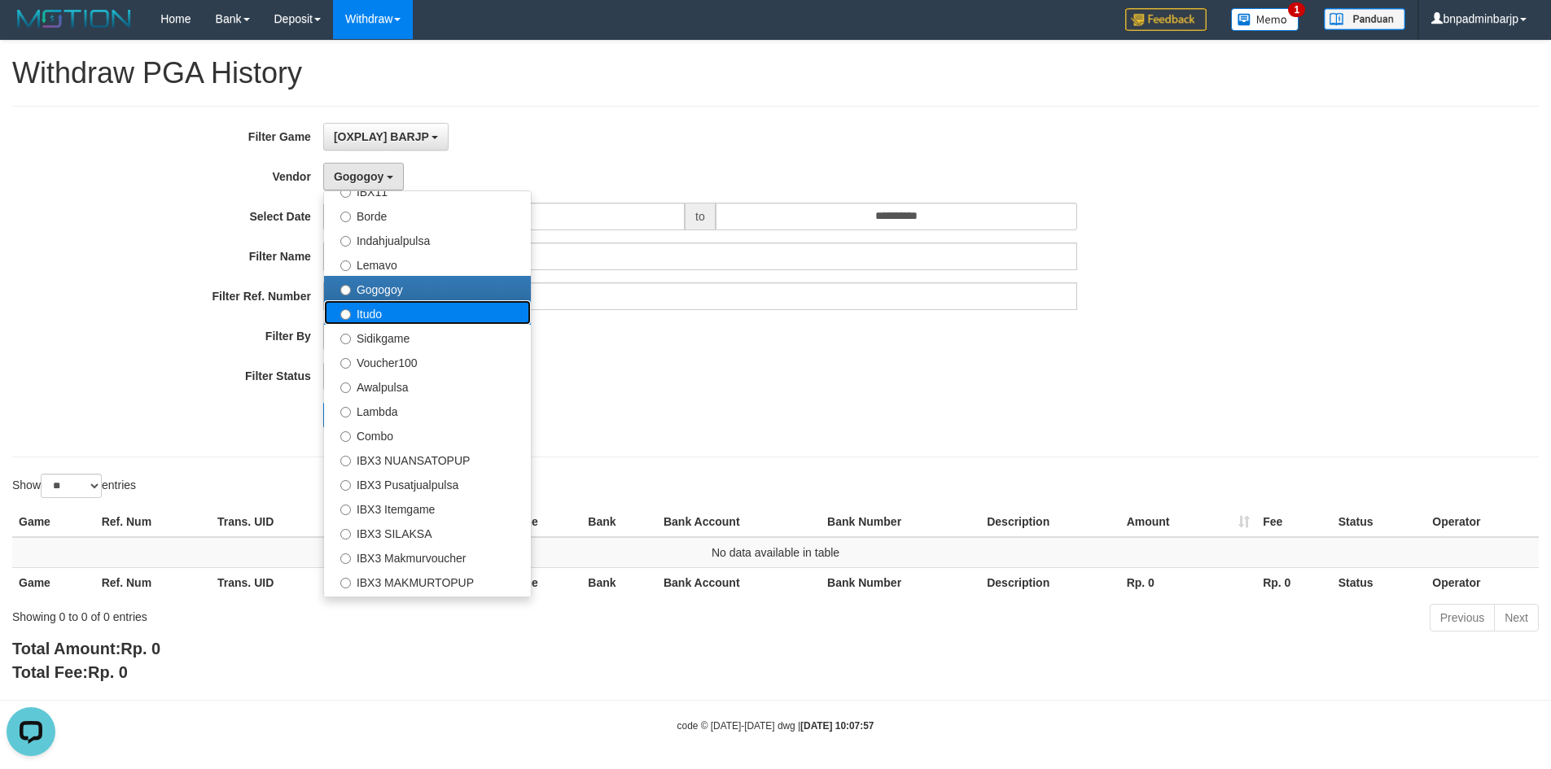
click at [400, 318] on label "Itudo" at bounding box center [427, 312] width 207 height 24
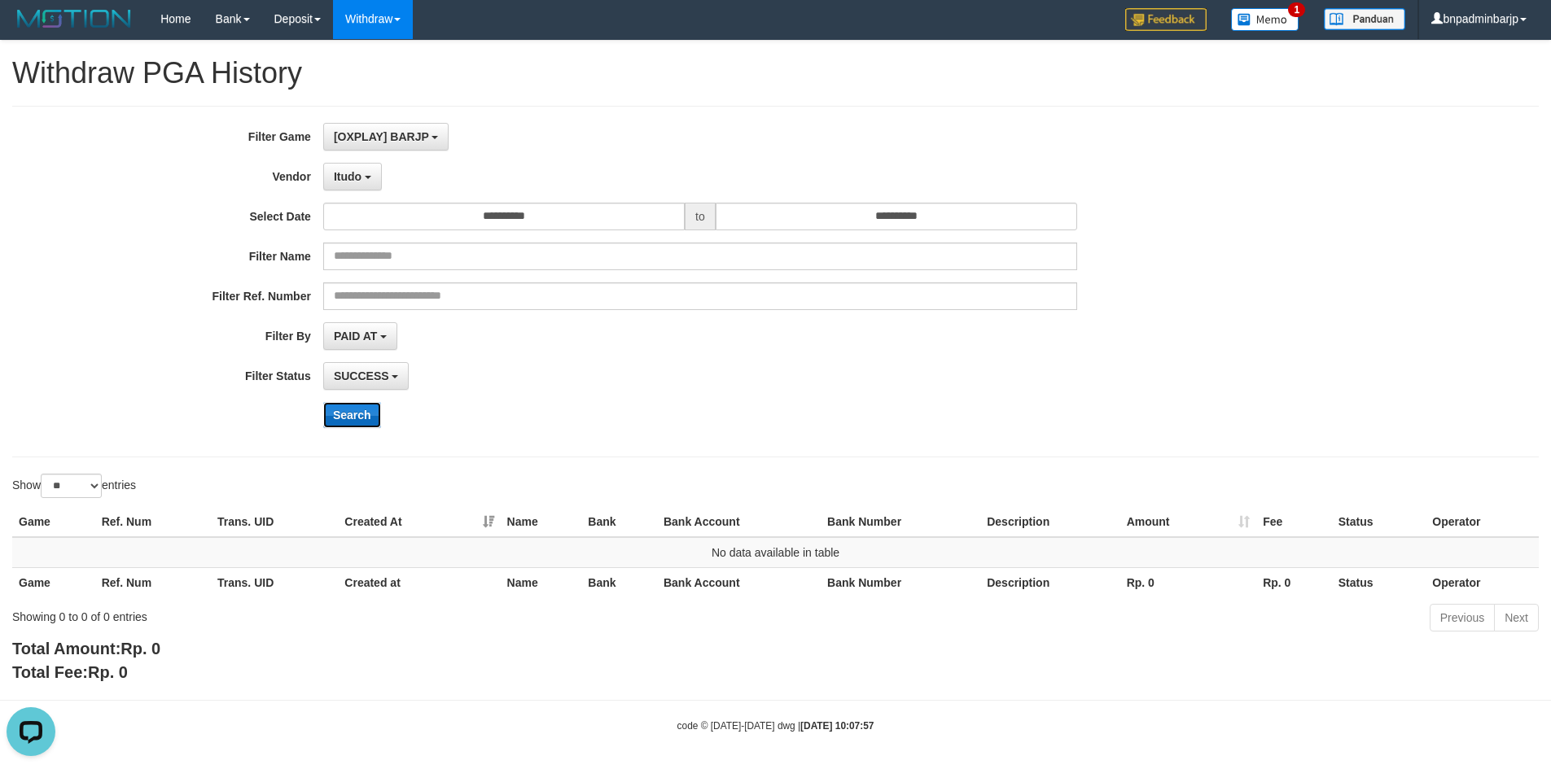
click at [363, 410] on button "Search" at bounding box center [352, 415] width 58 height 26
click at [366, 190] on button "Itudo" at bounding box center [352, 177] width 59 height 28
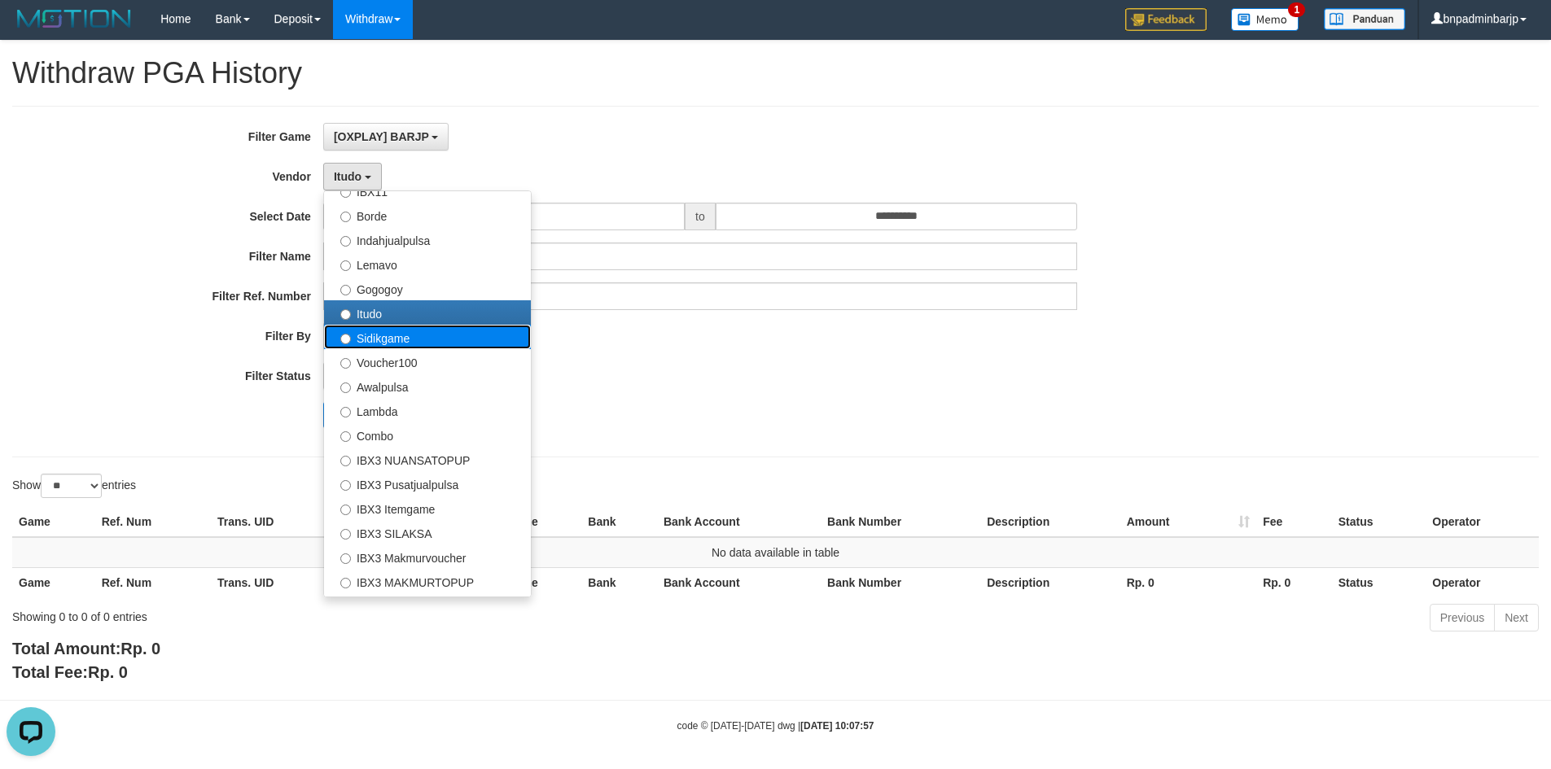
click at [401, 337] on label "Sidikgame" at bounding box center [427, 337] width 207 height 24
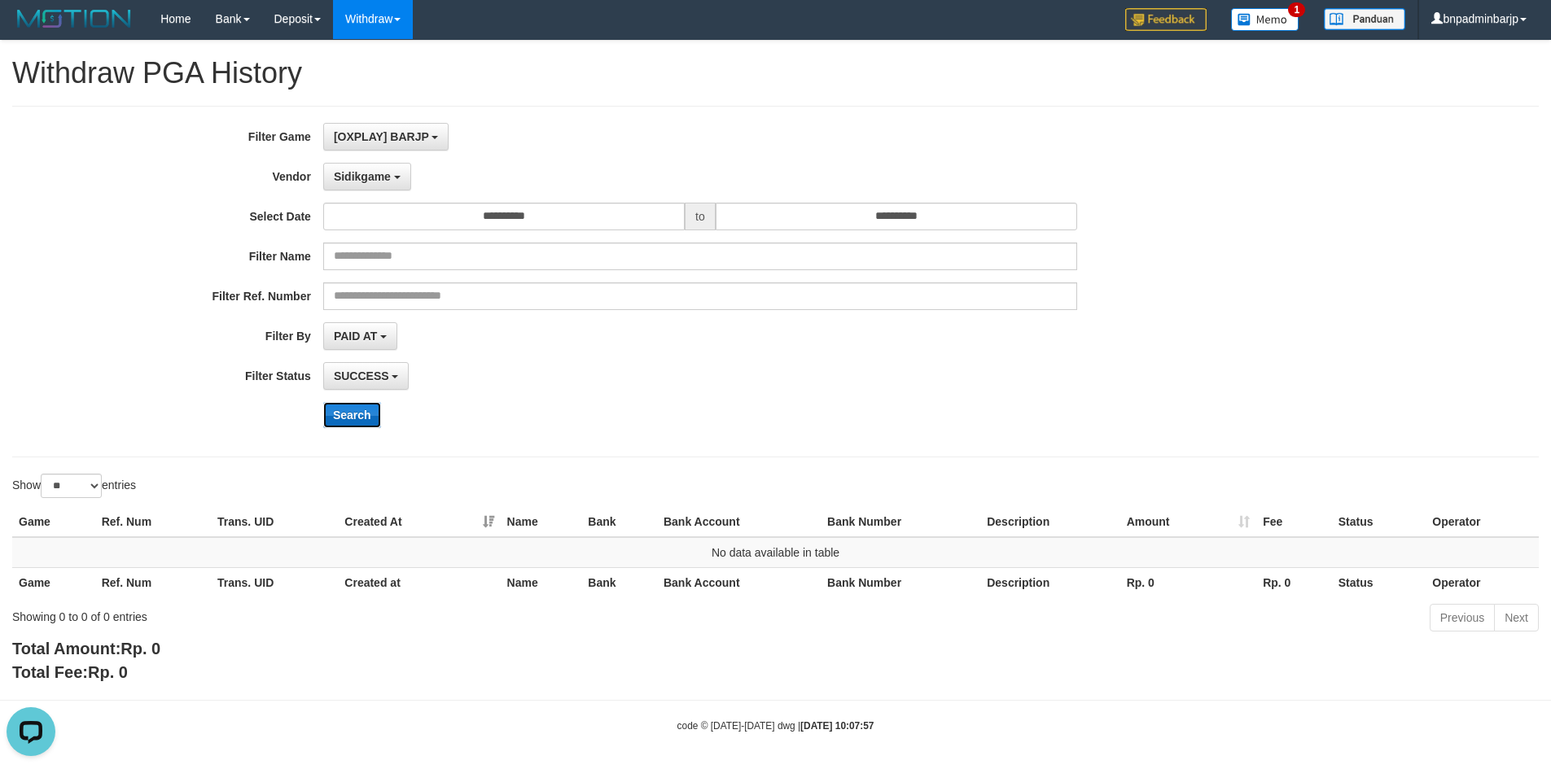
click at [351, 411] on button "Search" at bounding box center [352, 415] width 58 height 26
click at [387, 180] on span "Sidikgame" at bounding box center [362, 176] width 57 height 13
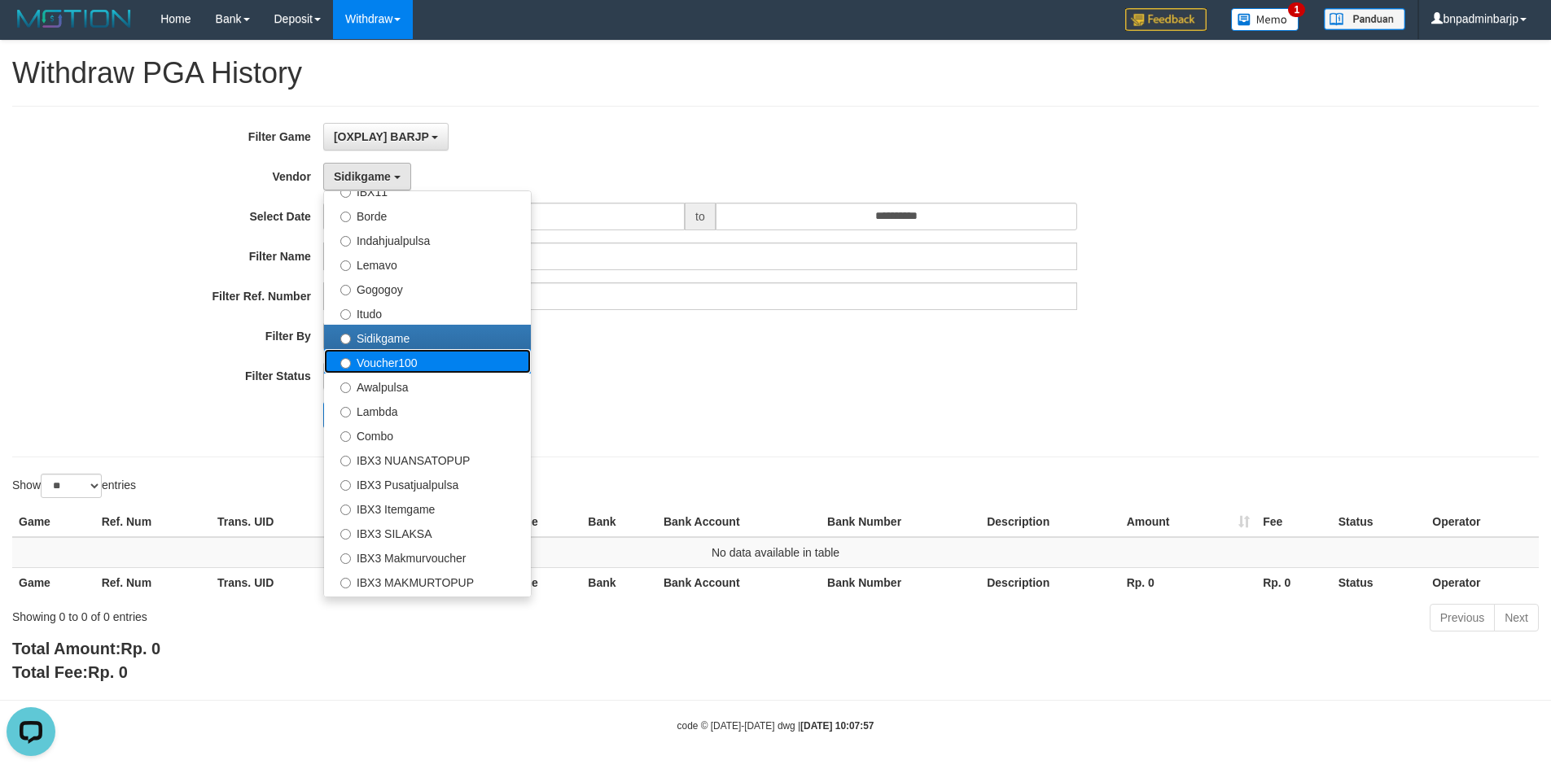
click at [391, 362] on label "Voucher100" at bounding box center [427, 361] width 207 height 24
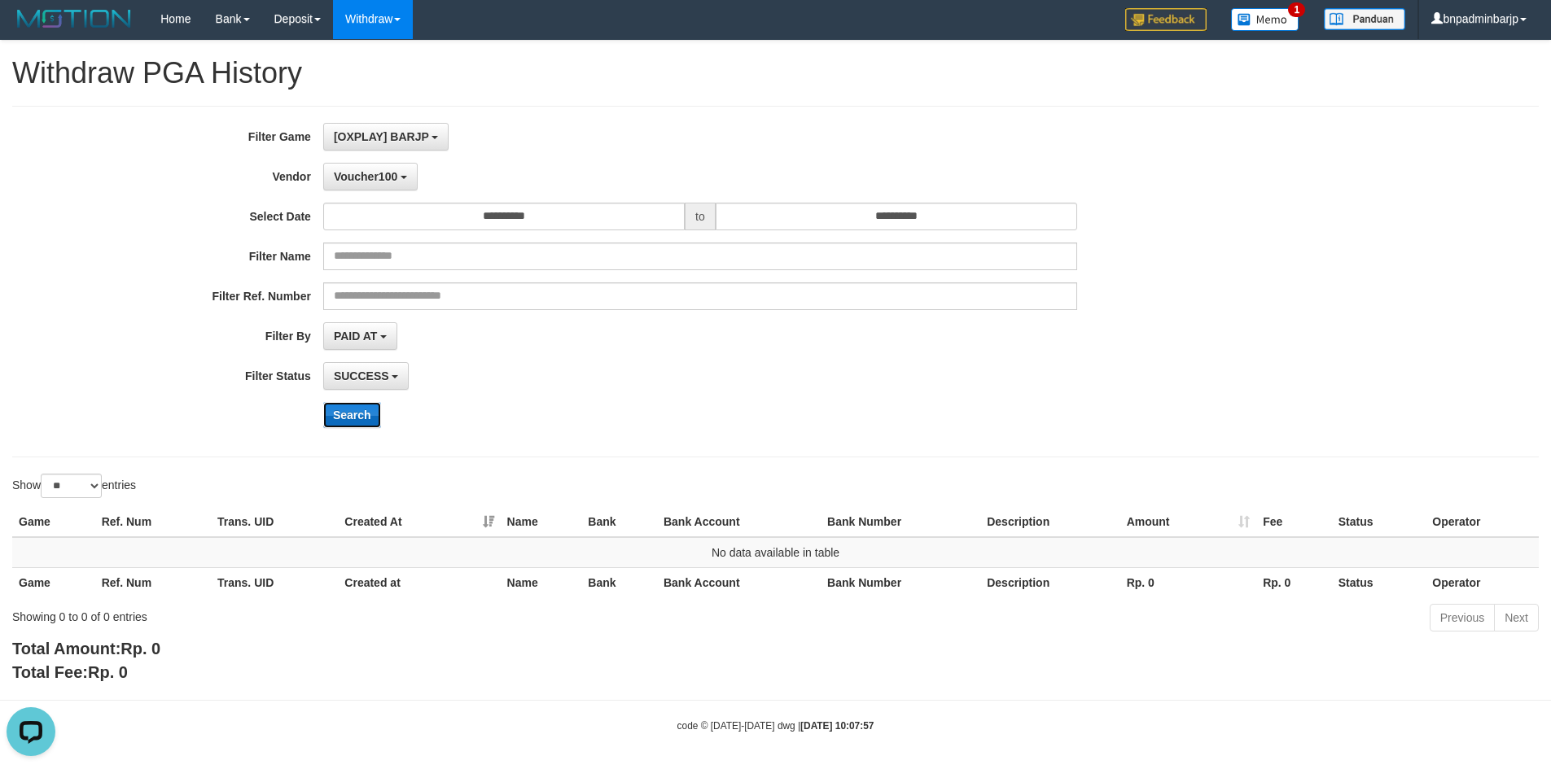
click at [352, 405] on button "Search" at bounding box center [352, 415] width 58 height 26
drag, startPoint x: 402, startPoint y: 185, endPoint x: 366, endPoint y: 330, distance: 150.0
click at [399, 215] on div "**********" at bounding box center [646, 281] width 1293 height 317
click at [370, 175] on span "Voucher100" at bounding box center [365, 176] width 63 height 13
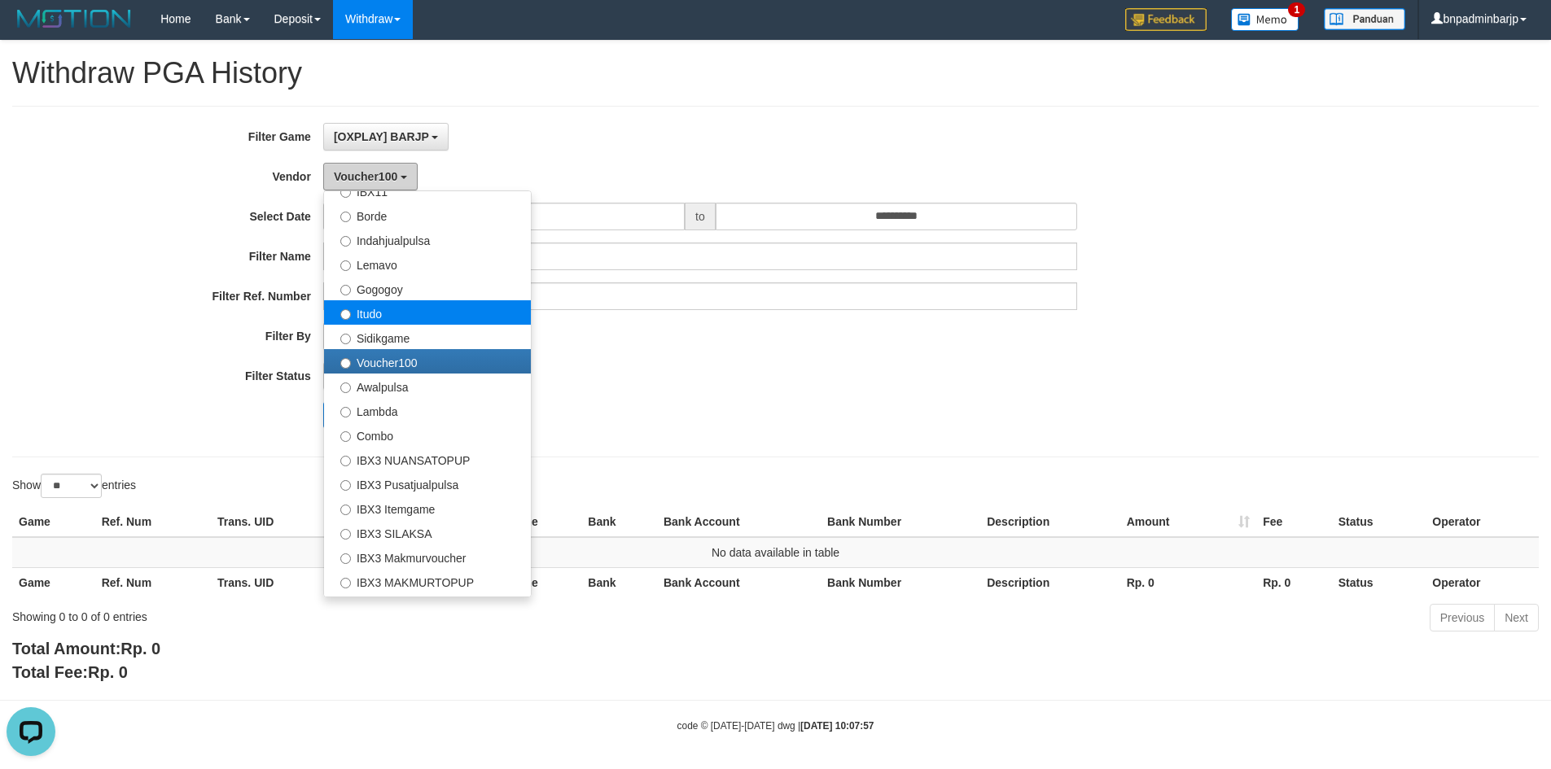
scroll to position [534, 0]
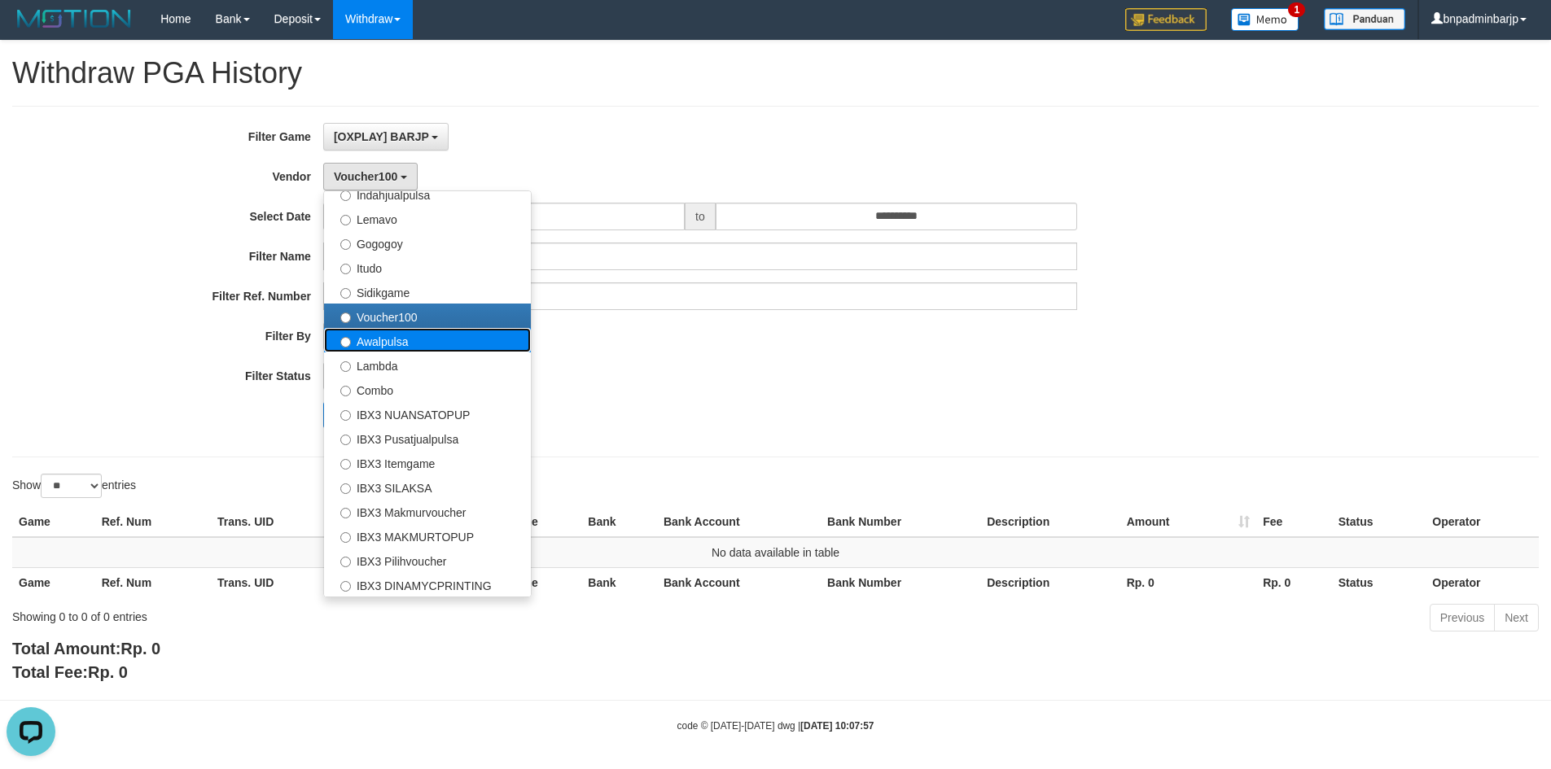
click at [380, 339] on label "Awalpulsa" at bounding box center [427, 340] width 207 height 24
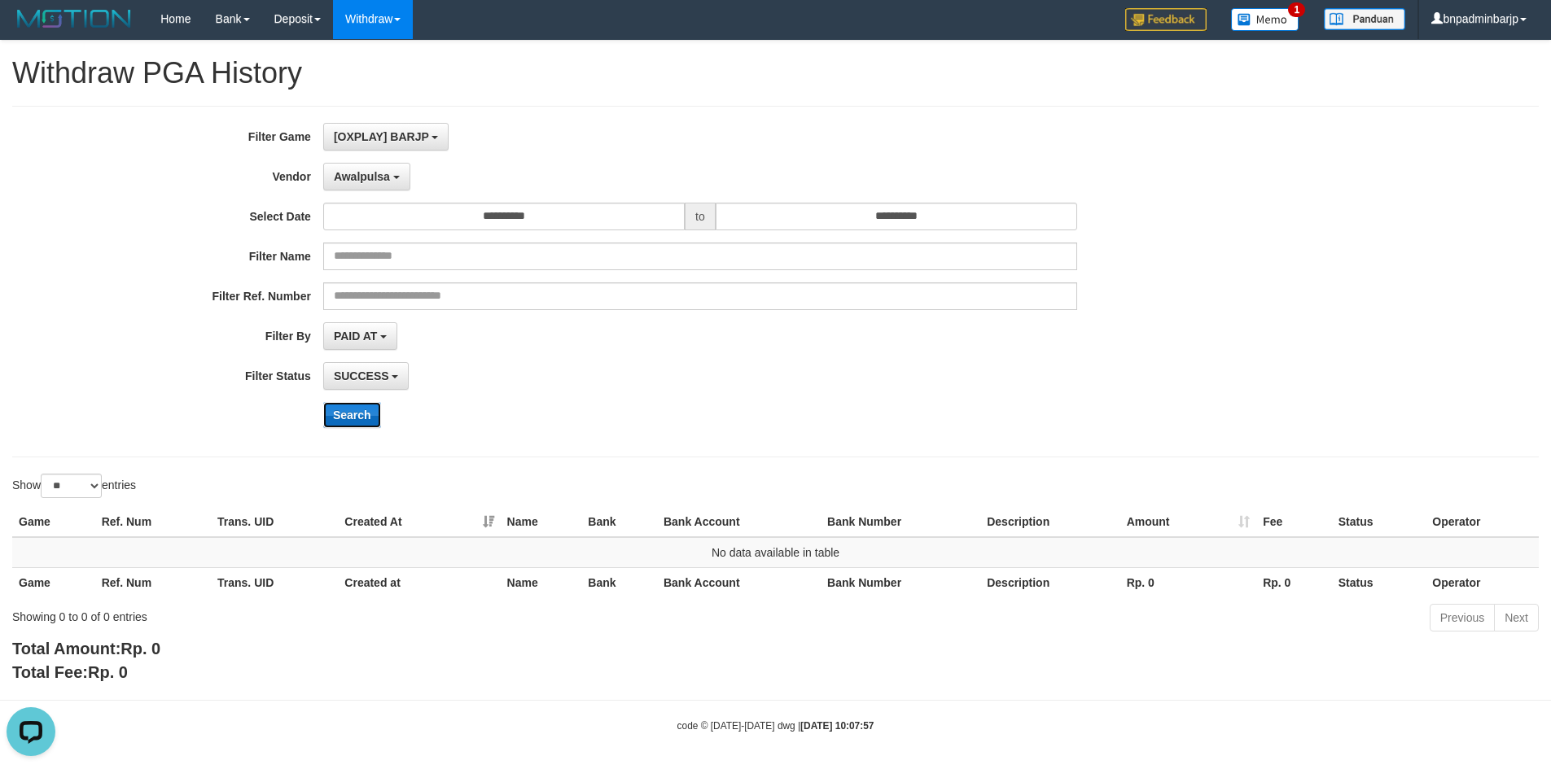
click at [361, 422] on button "Search" at bounding box center [352, 415] width 58 height 26
click at [381, 182] on span "Awalpulsa" at bounding box center [362, 176] width 56 height 13
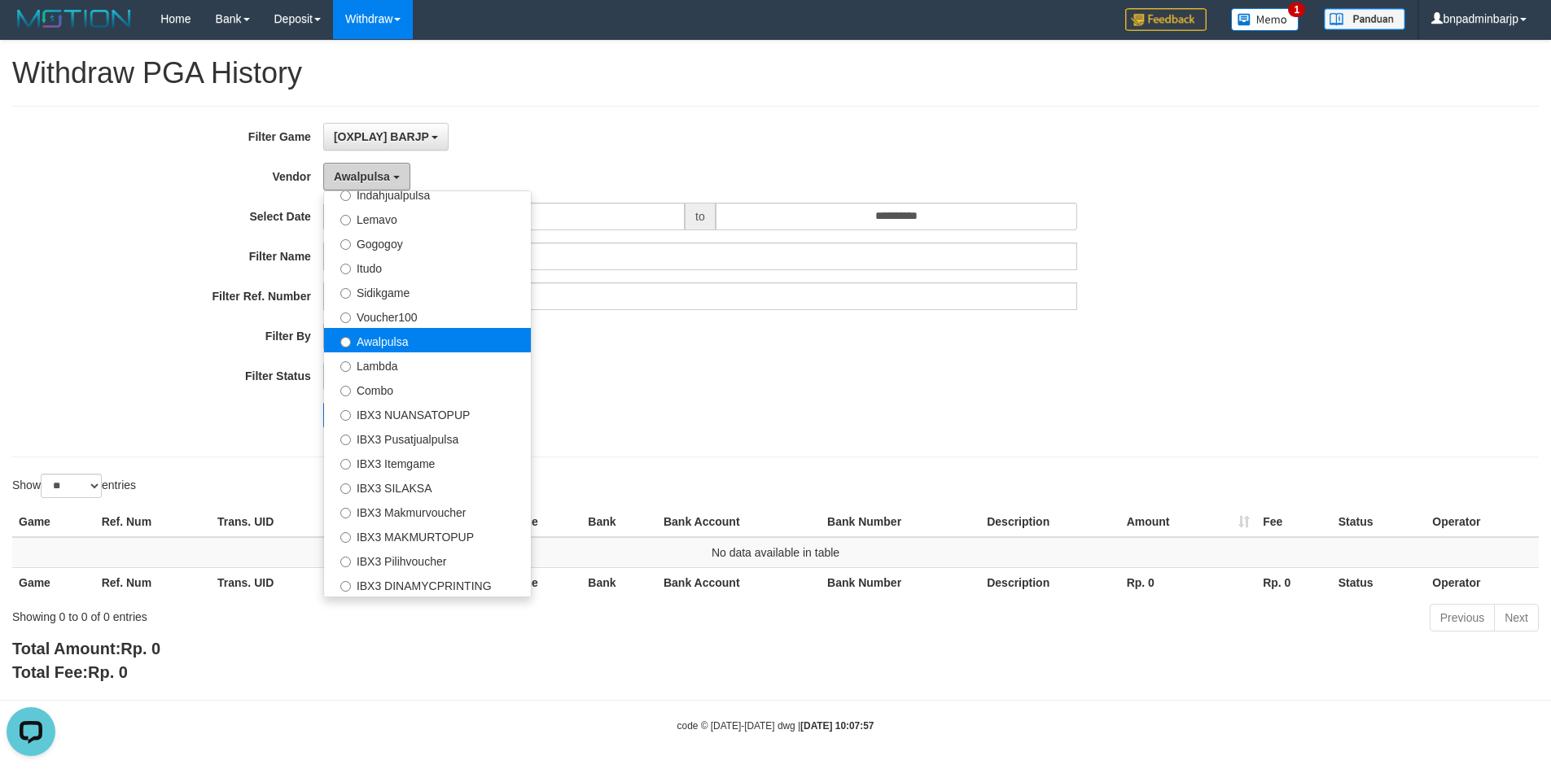
scroll to position [7, 0]
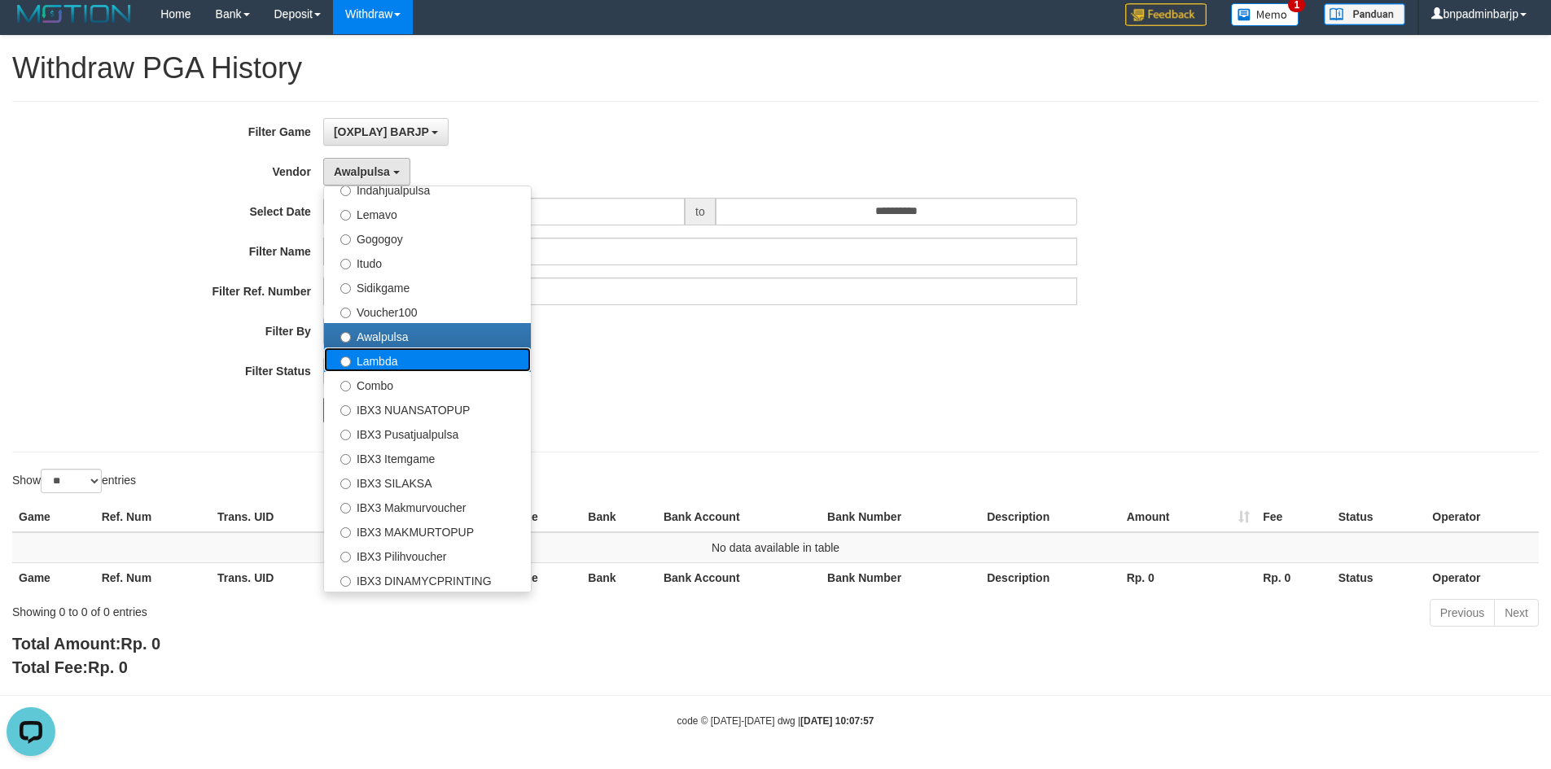
click at [385, 360] on label "Lambda" at bounding box center [427, 360] width 207 height 24
select select "**********"
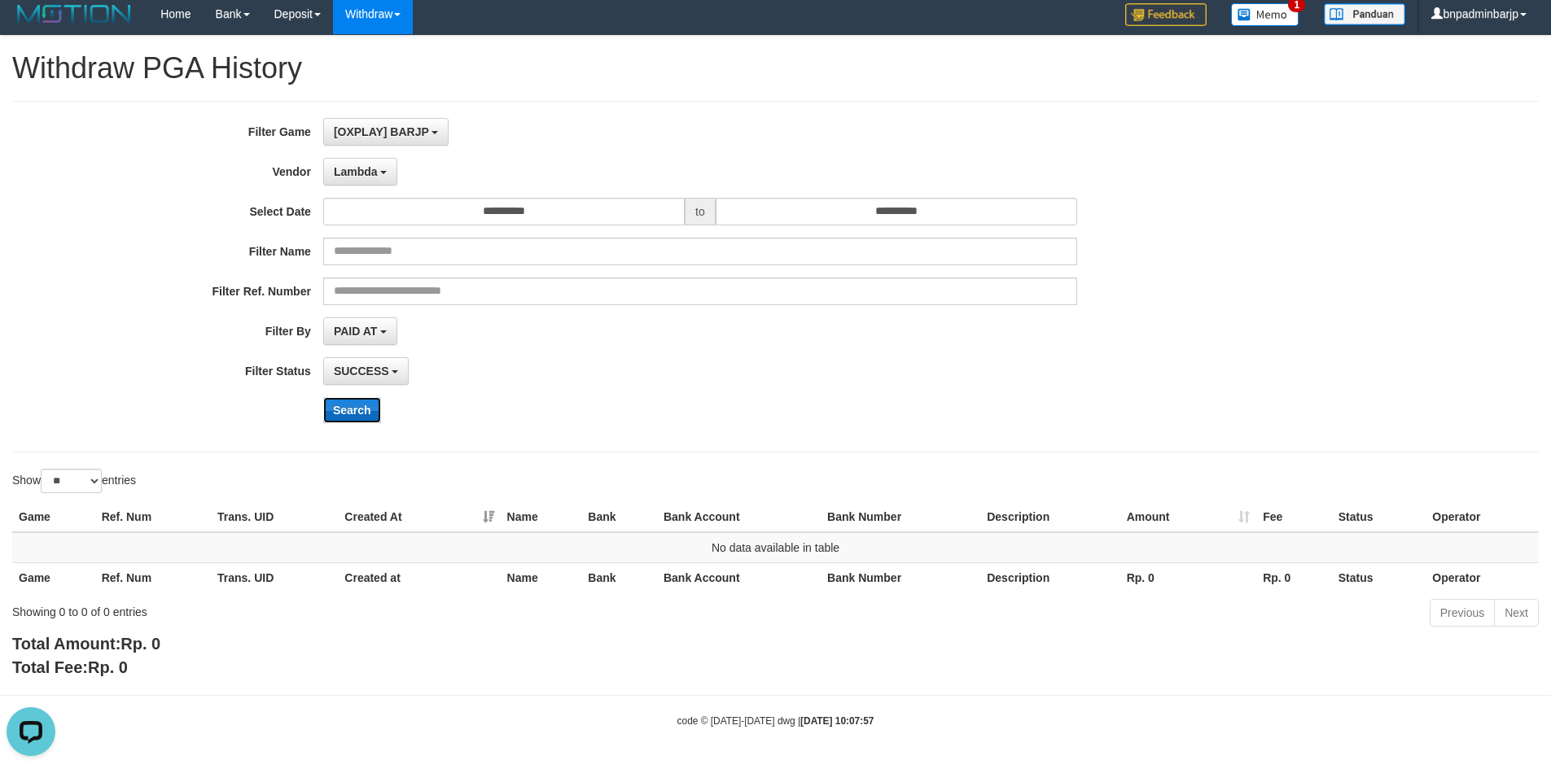
click at [359, 413] on button "Search" at bounding box center [352, 410] width 58 height 26
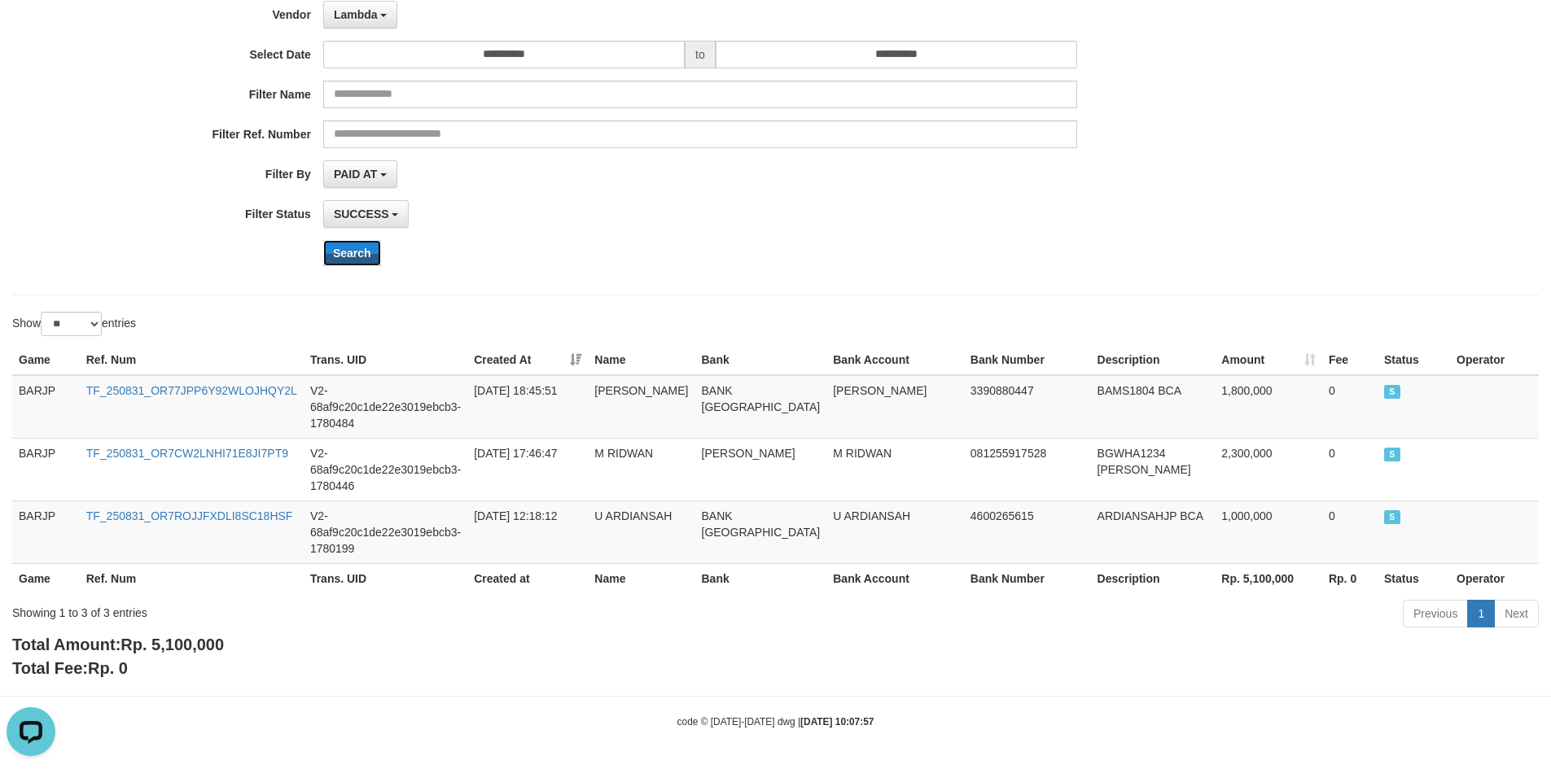
scroll to position [164, 0]
